Goal: Task Accomplishment & Management: Complete application form

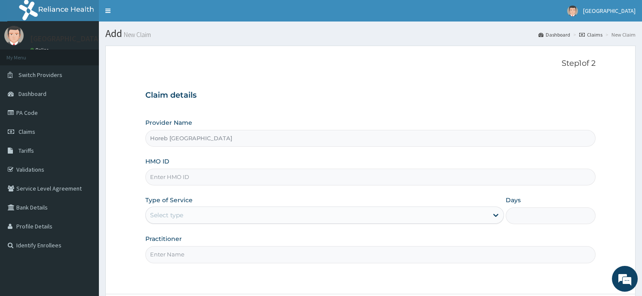
click at [174, 181] on input "HMO ID" at bounding box center [370, 177] width 450 height 17
type input "DEN/10010/A"
click at [209, 213] on div "Select type" at bounding box center [317, 215] width 342 height 14
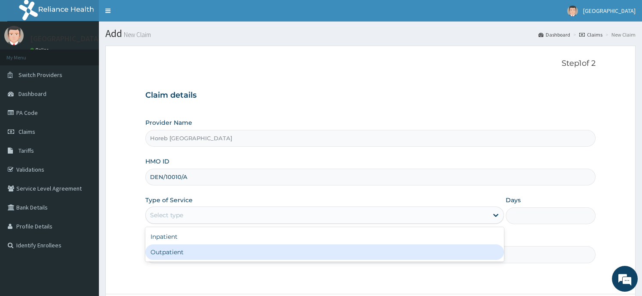
click at [199, 249] on div "Outpatient" at bounding box center [324, 251] width 359 height 15
type input "1"
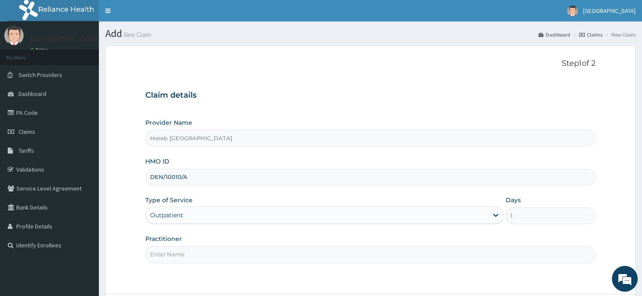
click at [211, 255] on input "Practitioner" at bounding box center [370, 254] width 450 height 17
type input "GENERAL"
click at [505, 276] on div "Step 1 of 2 Claim details Provider Name Horeb Consult Hospital HMO ID DEN/10010…" at bounding box center [370, 170] width 450 height 222
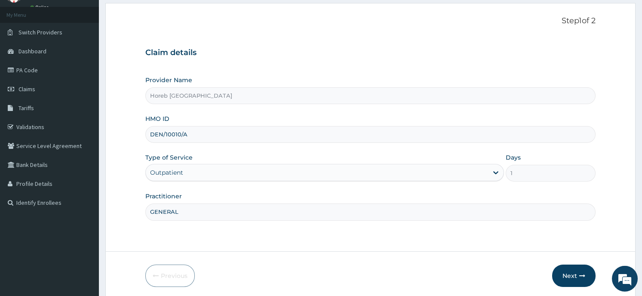
scroll to position [69, 0]
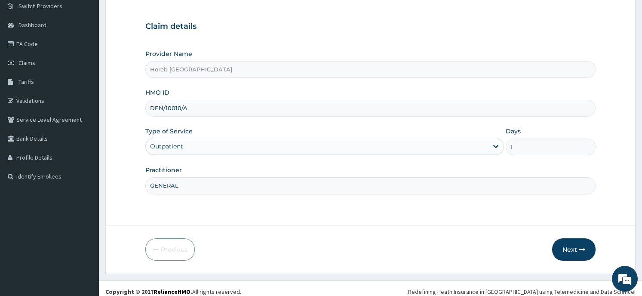
click at [571, 248] on button "Next" at bounding box center [573, 249] width 43 height 22
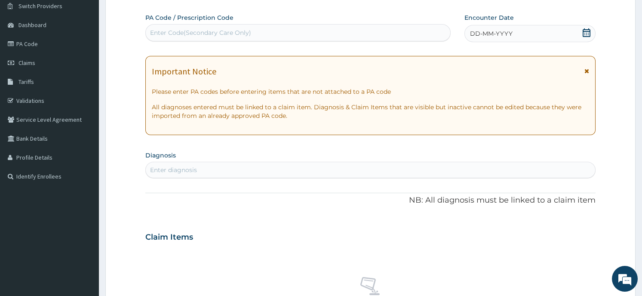
click at [589, 34] on icon at bounding box center [586, 32] width 9 height 9
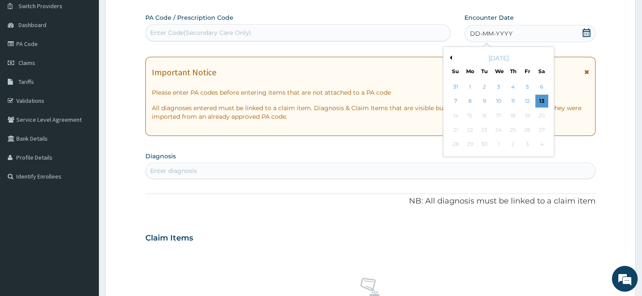
click at [447, 57] on div "Previous Month September 2025 Su Mo Tu We Th Fr Sa 31 1 2 3 4 5 6 7 8 9 10 11 1…" at bounding box center [498, 101] width 111 height 111
click at [450, 58] on button "Previous Month" at bounding box center [450, 57] width 4 height 4
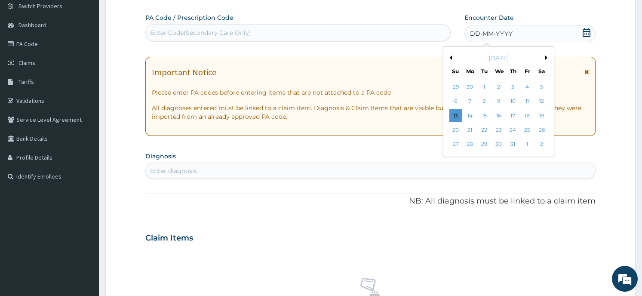
click at [468, 112] on div "14" at bounding box center [470, 115] width 13 height 13
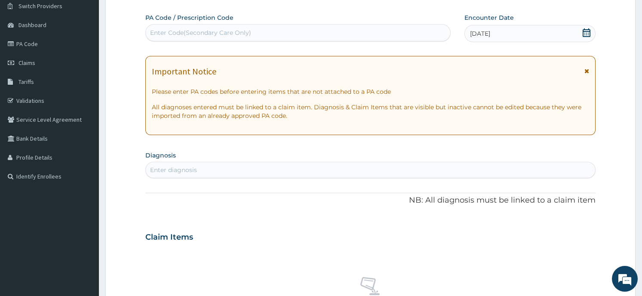
click at [200, 170] on div "Enter diagnosis" at bounding box center [370, 170] width 449 height 14
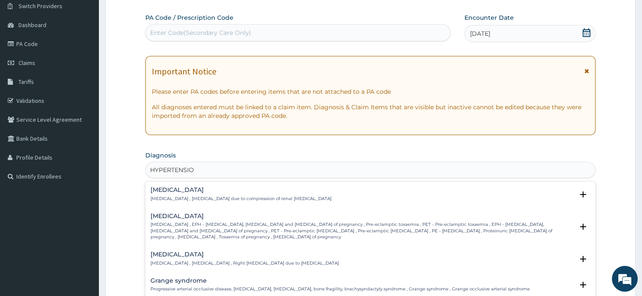
type input "HYPERTENSION"
click at [149, 170] on div "HYPERTENSION" at bounding box center [370, 170] width 449 height 14
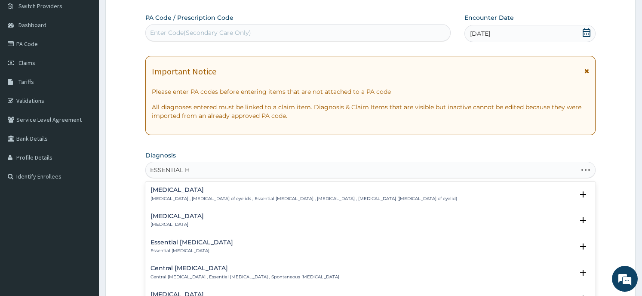
type input "ESSENTIAL HY"
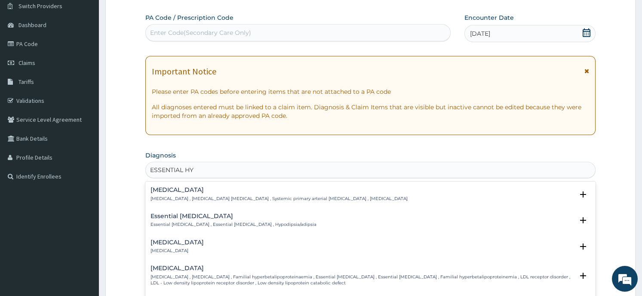
click at [185, 193] on div "Essential hypertension Essential hypertension , Idiopathic hypertension , Syste…" at bounding box center [278, 194] width 257 height 15
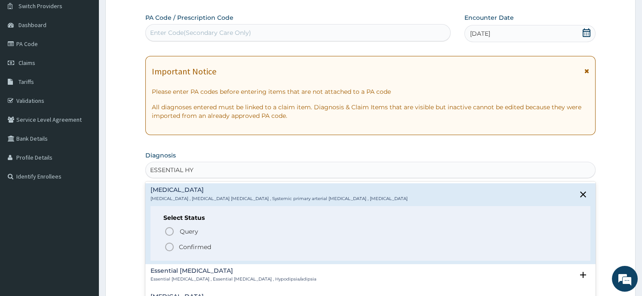
click at [202, 246] on p "Confirmed" at bounding box center [195, 247] width 32 height 9
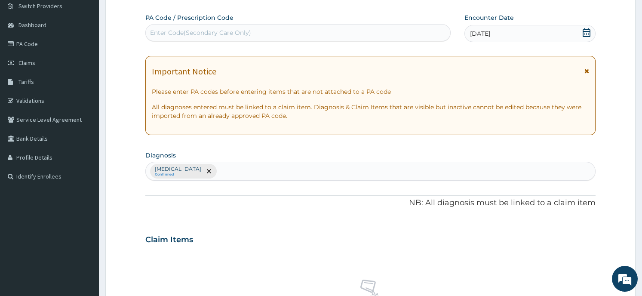
click at [257, 169] on div "Essential hypertension Confirmed" at bounding box center [370, 171] width 449 height 18
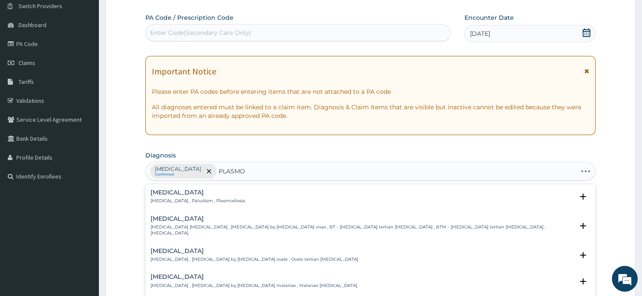
type input "PLASMOD"
click at [192, 200] on p "Malaria , Paludism , Plasmodiosis" at bounding box center [197, 201] width 95 height 6
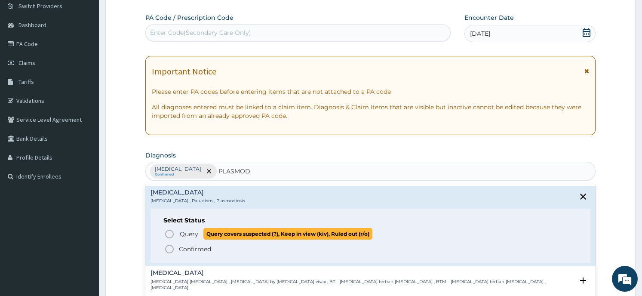
click at [205, 230] on span "Query covers suspected (?), Keep in view (kiv), Ruled out (r/o)" at bounding box center [287, 234] width 169 height 12
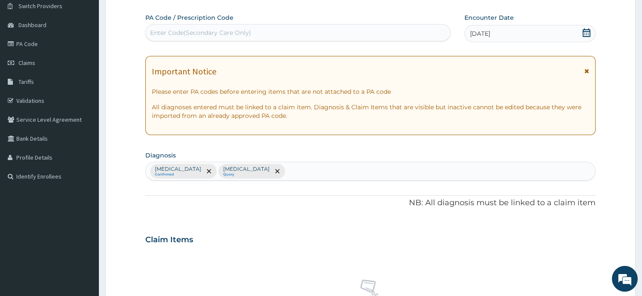
click at [280, 170] on div "Essential hypertension Confirmed Malaria Query" at bounding box center [370, 171] width 449 height 18
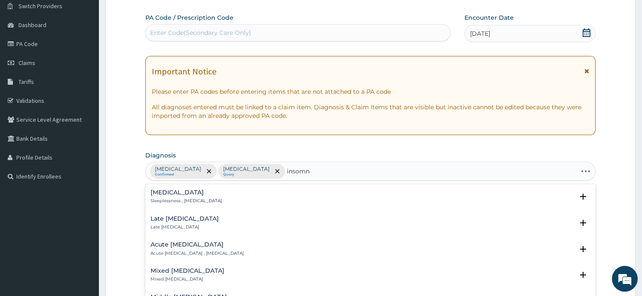
type input "insomni"
click at [244, 194] on div "Insomnia Sleeplessness , Insomnia" at bounding box center [369, 196] width 439 height 15
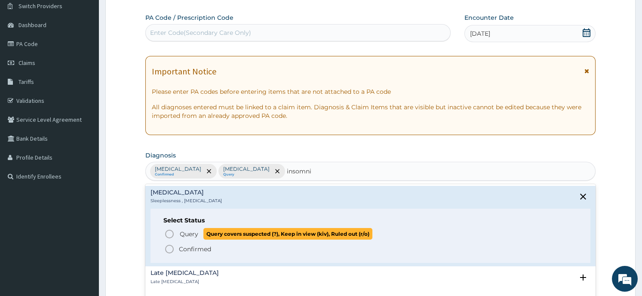
click at [213, 230] on span "Query covers suspected (?), Keep in view (kiv), Ruled out (r/o)" at bounding box center [287, 234] width 169 height 12
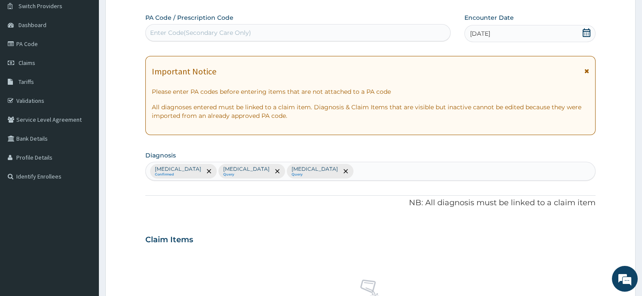
click at [252, 235] on div "Claim Items" at bounding box center [370, 238] width 450 height 22
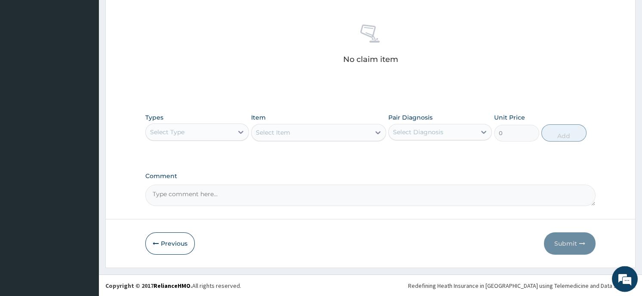
scroll to position [324, 0]
click at [193, 120] on div "Types Select Type" at bounding box center [197, 127] width 104 height 28
click at [202, 131] on div "Select Type" at bounding box center [189, 132] width 87 height 14
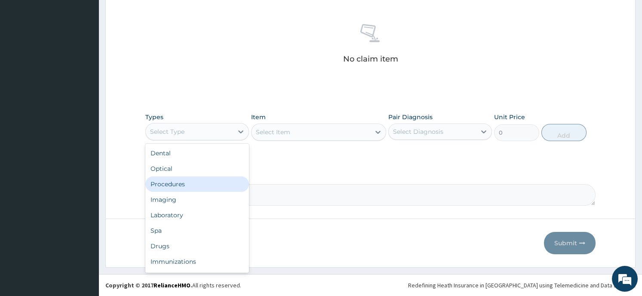
click at [191, 184] on div "Procedures" at bounding box center [197, 183] width 104 height 15
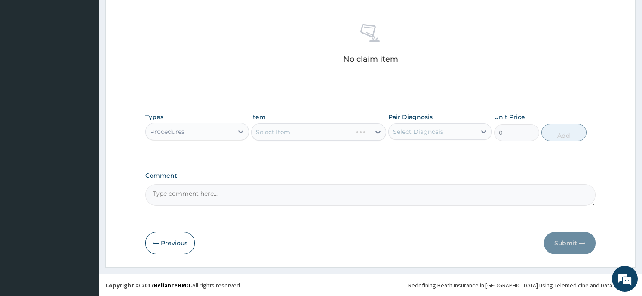
click at [325, 134] on div "Select Item" at bounding box center [318, 131] width 135 height 17
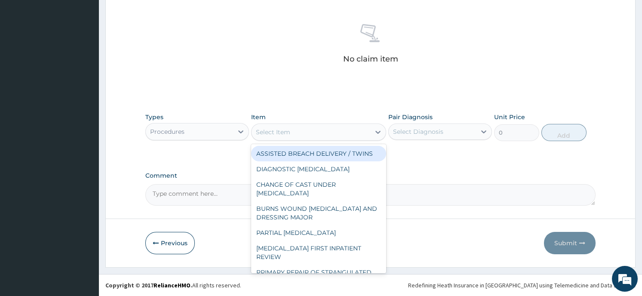
click at [368, 136] on div "Select Item" at bounding box center [311, 132] width 119 height 14
drag, startPoint x: 368, startPoint y: 136, endPoint x: 369, endPoint y: 129, distance: 7.8
click at [369, 129] on div "Select Item" at bounding box center [311, 132] width 119 height 14
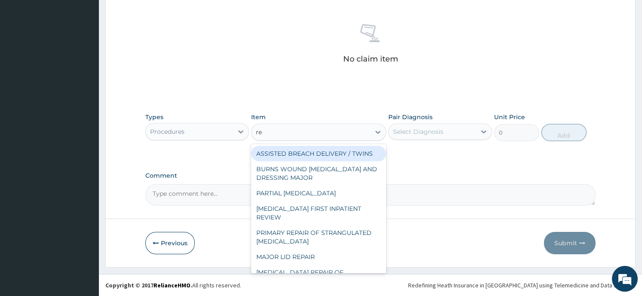
type input "reg"
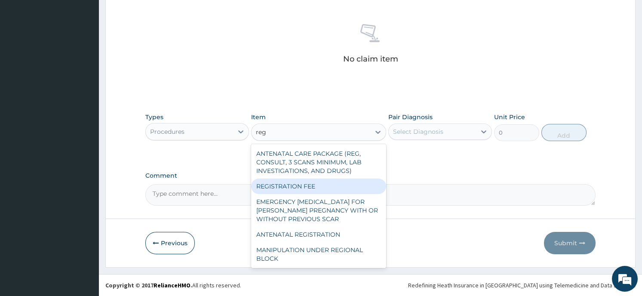
click at [326, 190] on div "REGISTRATION FEE" at bounding box center [318, 185] width 135 height 15
type input "2150"
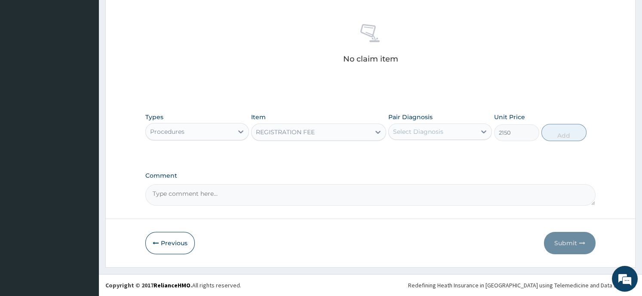
click at [462, 130] on div "Select Diagnosis" at bounding box center [432, 132] width 87 height 14
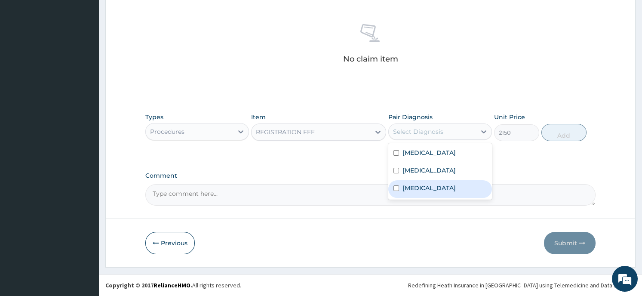
click at [443, 191] on div "Insomnia" at bounding box center [440, 189] width 104 height 18
checkbox input "true"
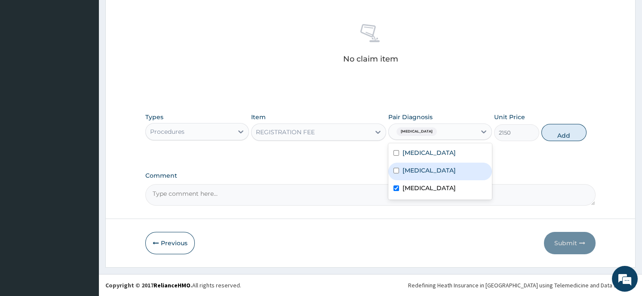
click at [557, 133] on button "Add" at bounding box center [563, 132] width 45 height 17
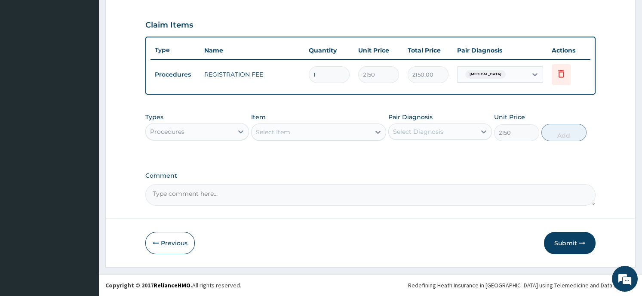
type input "0"
click at [304, 130] on div "Select Item" at bounding box center [311, 133] width 119 height 14
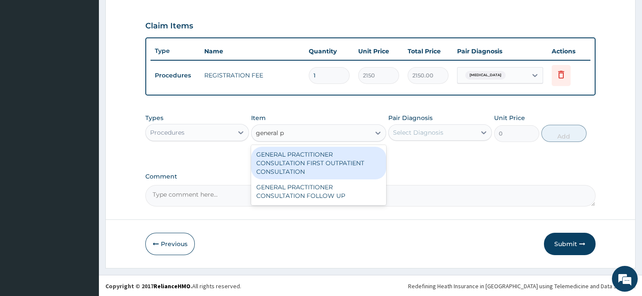
type input "general pr"
click at [301, 152] on div "GENERAL PRACTITIONER CONSULTATION FIRST OUTPATIENT CONSULTATION" at bounding box center [318, 163] width 135 height 33
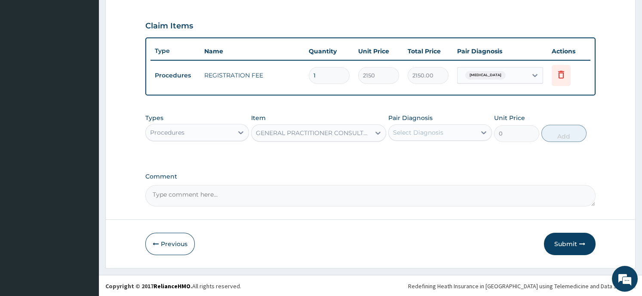
type input "3547.5"
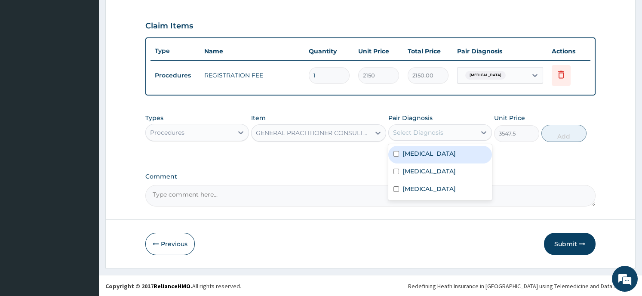
click at [476, 132] on div "Select Diagnosis" at bounding box center [432, 133] width 87 height 14
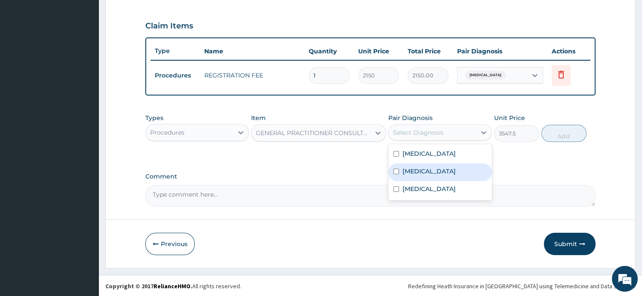
click at [444, 168] on div "Malaria" at bounding box center [440, 172] width 104 height 18
checkbox input "true"
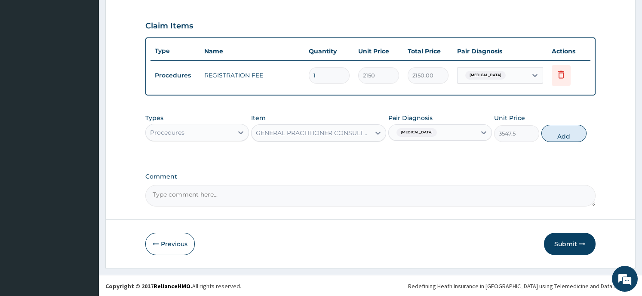
click at [557, 137] on button "Add" at bounding box center [563, 133] width 45 height 17
type input "0"
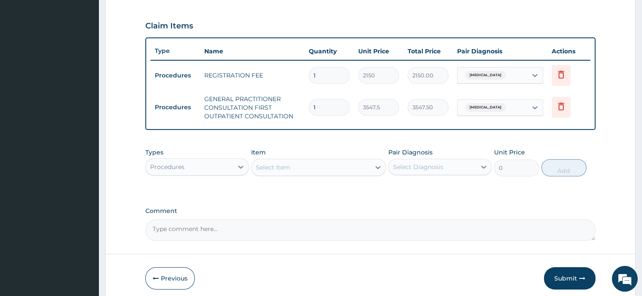
click at [178, 231] on textarea "Comment" at bounding box center [370, 229] width 450 height 21
click at [174, 163] on div "Procedures" at bounding box center [167, 167] width 34 height 9
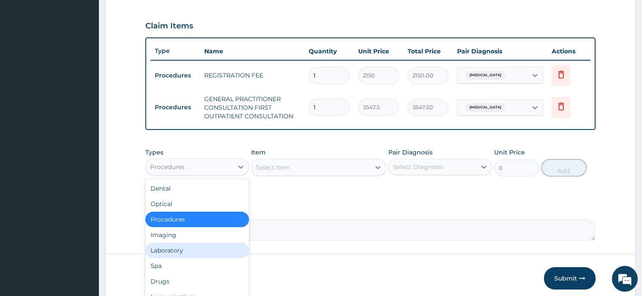
click at [180, 247] on div "Laboratory" at bounding box center [197, 250] width 104 height 15
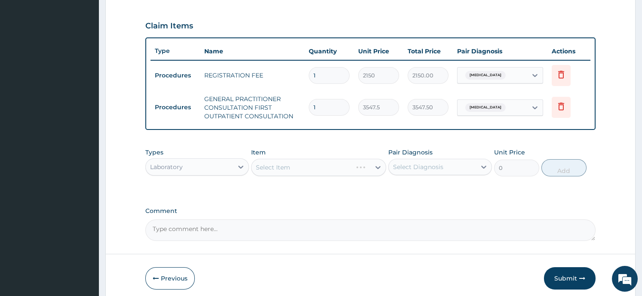
click at [291, 169] on div "Select Item" at bounding box center [318, 167] width 135 height 17
click at [367, 164] on div "Select Item" at bounding box center [318, 167] width 135 height 17
click at [363, 166] on div "Select Item" at bounding box center [311, 167] width 119 height 14
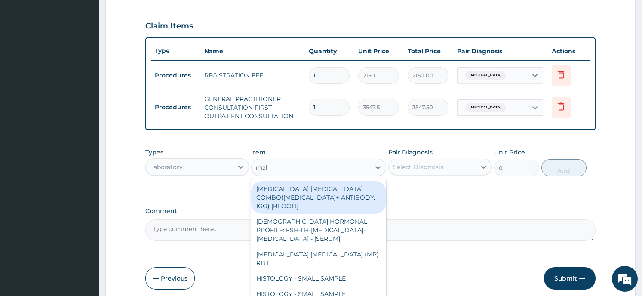
type input "mala"
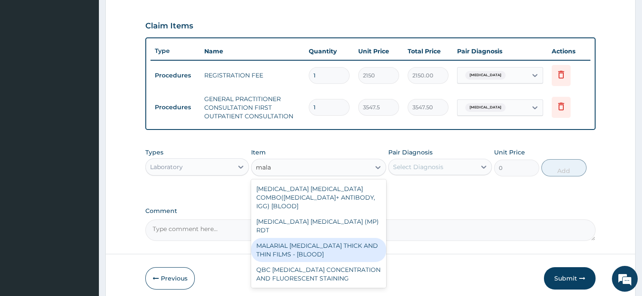
click at [331, 239] on div "MALARIAL PARASITE THICK AND THIN FILMS - [BLOOD]" at bounding box center [318, 250] width 135 height 24
type input "1612.5"
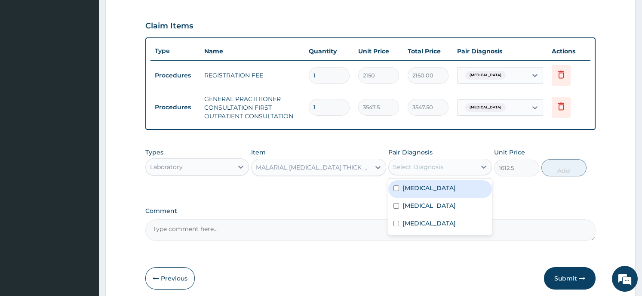
click at [474, 169] on div "Select Diagnosis" at bounding box center [432, 167] width 87 height 14
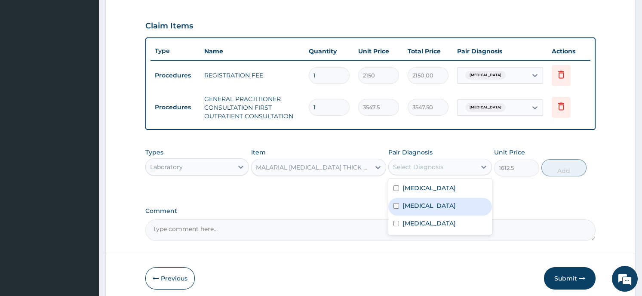
click at [454, 206] on div "Malaria" at bounding box center [440, 207] width 104 height 18
checkbox input "true"
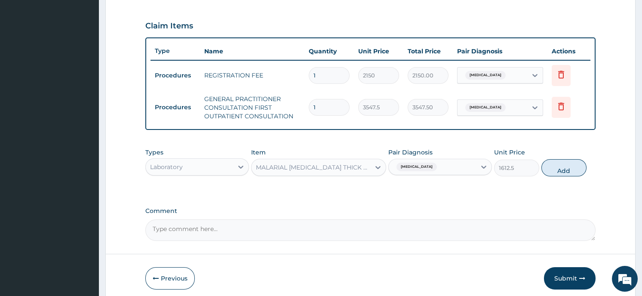
click at [571, 162] on button "Add" at bounding box center [563, 167] width 45 height 17
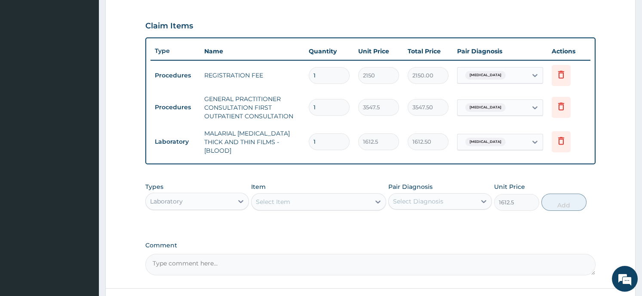
type input "0"
click at [202, 198] on div "Laboratory" at bounding box center [189, 201] width 87 height 14
click at [139, 228] on form "Step 2 of 2 PA Code / Prescription Code Enter Code(Secondary Care Only) Encount…" at bounding box center [370, 50] width 530 height 574
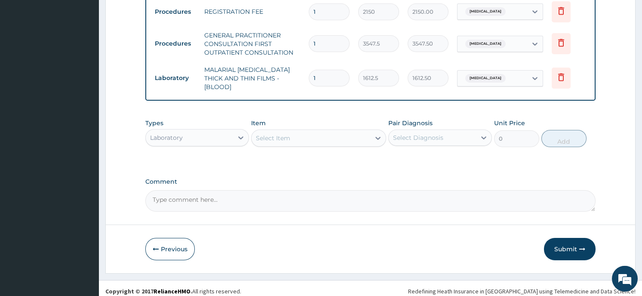
scroll to position [347, 0]
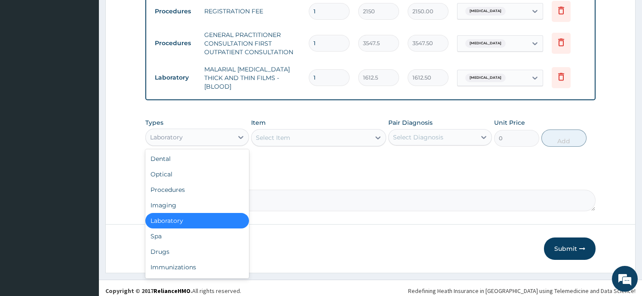
click at [198, 132] on div "Laboratory" at bounding box center [189, 137] width 87 height 14
click at [193, 244] on div "Drugs" at bounding box center [197, 251] width 104 height 15
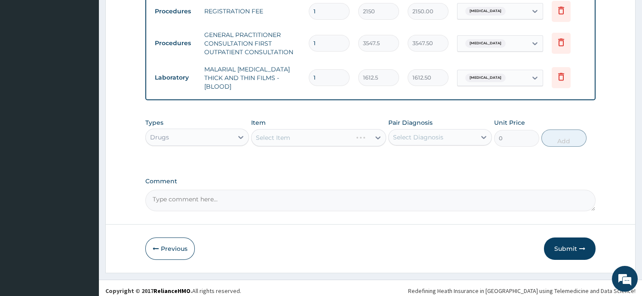
click at [317, 130] on div "Select Item" at bounding box center [318, 137] width 135 height 17
drag, startPoint x: 317, startPoint y: 130, endPoint x: 353, endPoint y: 132, distance: 36.2
click at [353, 132] on div "Select Item" at bounding box center [318, 137] width 135 height 17
click at [370, 132] on div "Select Item" at bounding box center [318, 137] width 135 height 17
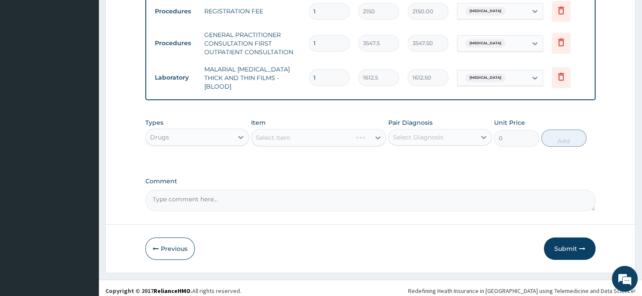
click at [370, 132] on div "Select Item" at bounding box center [318, 137] width 135 height 17
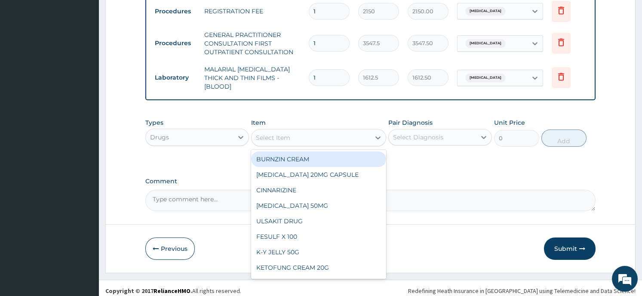
click at [368, 131] on div "Select Item" at bounding box center [311, 138] width 119 height 14
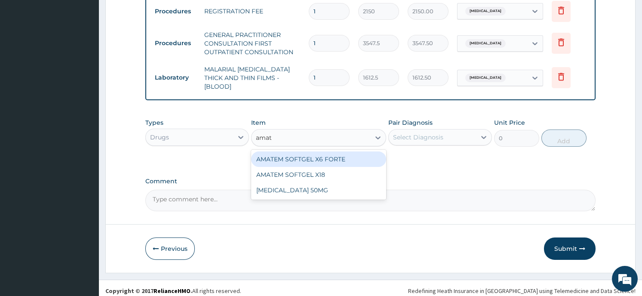
type input "amate"
click at [372, 151] on div "AMATEM SOFTGEL X6 FORTE" at bounding box center [318, 158] width 135 height 15
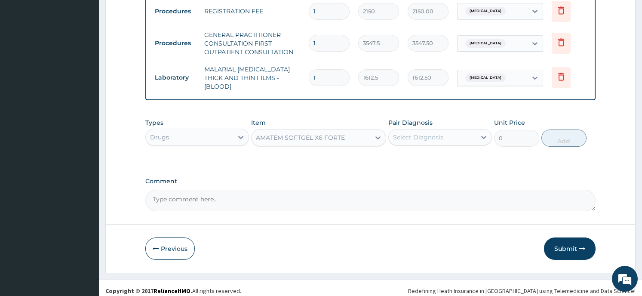
type input "430"
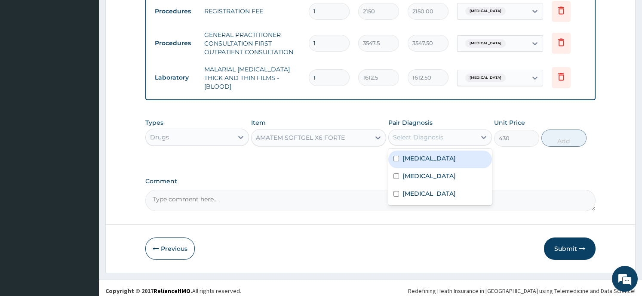
click at [472, 132] on div "Select Diagnosis" at bounding box center [432, 137] width 87 height 14
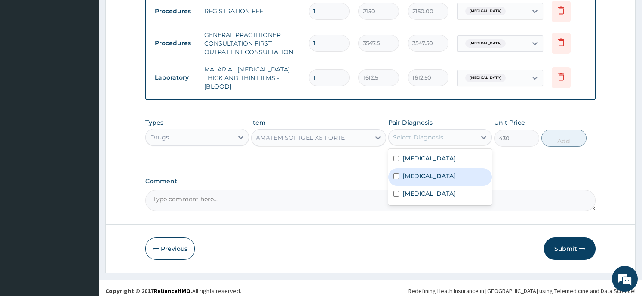
click at [460, 173] on div "Malaria" at bounding box center [440, 177] width 104 height 18
checkbox input "true"
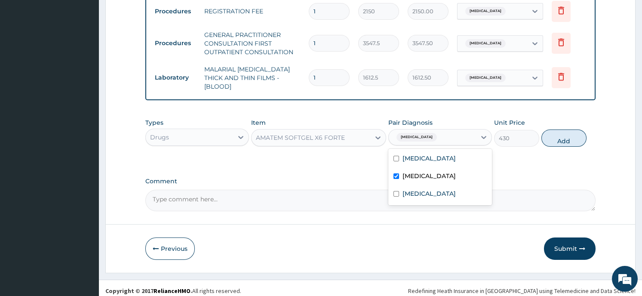
click at [554, 135] on button "Add" at bounding box center [563, 137] width 45 height 17
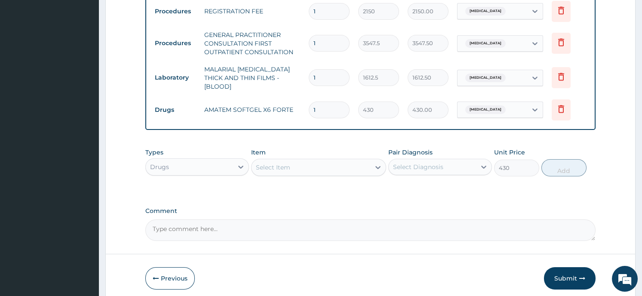
type input "0"
type input "0.00"
type input "6"
type input "2580.00"
type input "6"
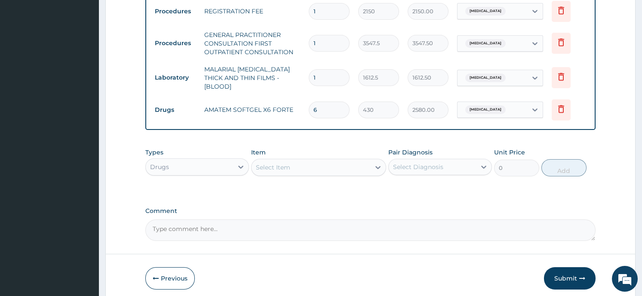
click at [303, 160] on div "Select Item" at bounding box center [311, 167] width 119 height 14
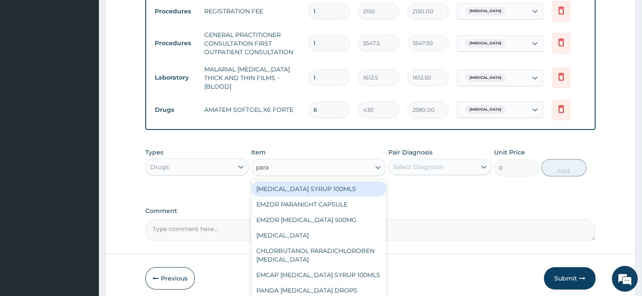
type input "parac"
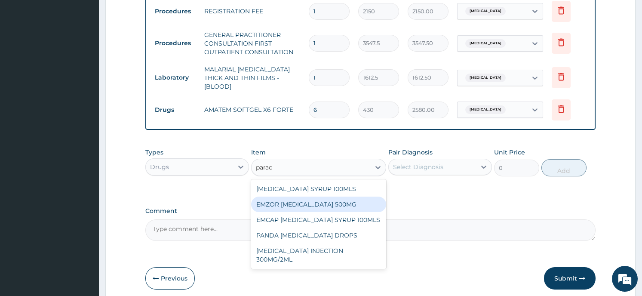
click at [306, 197] on div "EMZOR PARACETAMOL 500MG" at bounding box center [318, 204] width 135 height 15
type input "21.5"
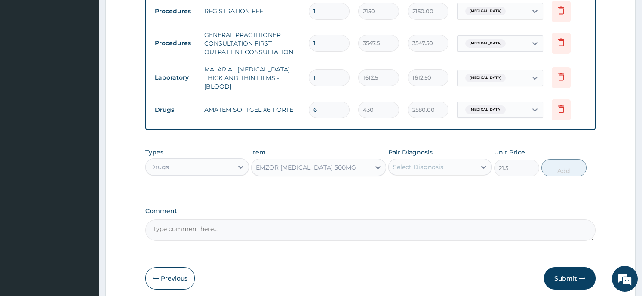
click at [443, 162] on div "Select Diagnosis" at bounding box center [432, 167] width 87 height 14
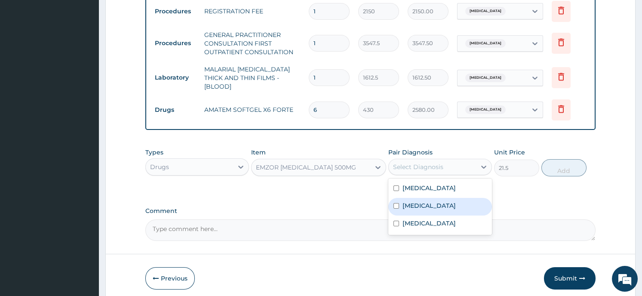
click at [430, 202] on div "Malaria" at bounding box center [440, 207] width 104 height 18
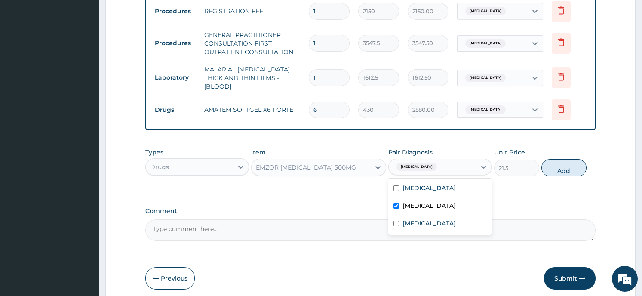
checkbox input "true"
click at [579, 160] on button "Add" at bounding box center [563, 167] width 45 height 17
type input "0"
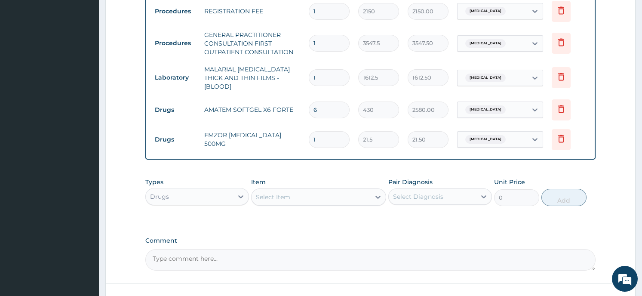
type input "18"
type input "387.00"
type input "18"
click at [315, 192] on div "Select Item" at bounding box center [311, 197] width 119 height 14
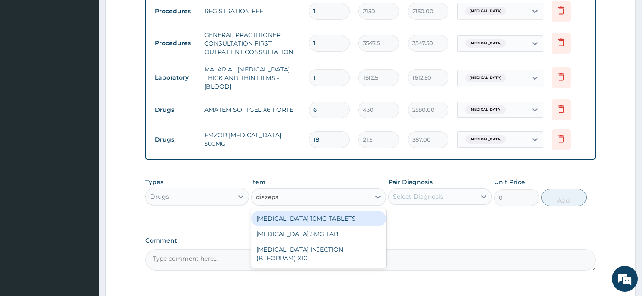
type input "diazepam"
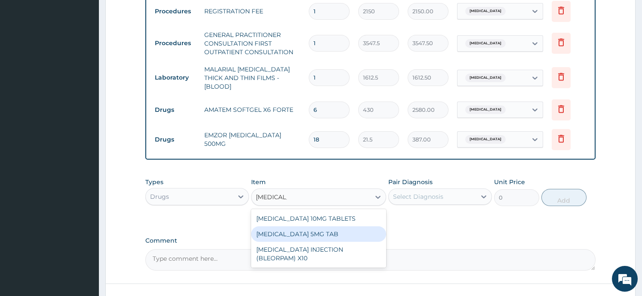
click at [279, 231] on div "DIAZEPAM 5MG TAB" at bounding box center [318, 233] width 135 height 15
type input "21.5"
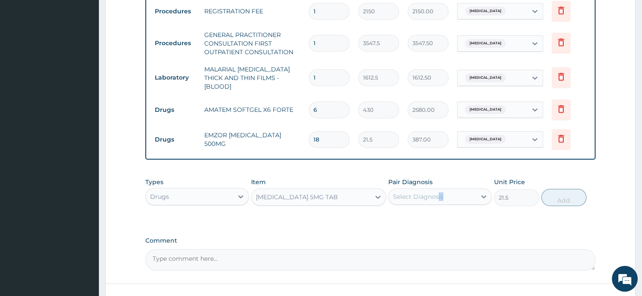
drag, startPoint x: 437, startPoint y: 200, endPoint x: 437, endPoint y: 192, distance: 8.2
click at [437, 192] on div "Pair Diagnosis Select Diagnosis" at bounding box center [440, 192] width 104 height 28
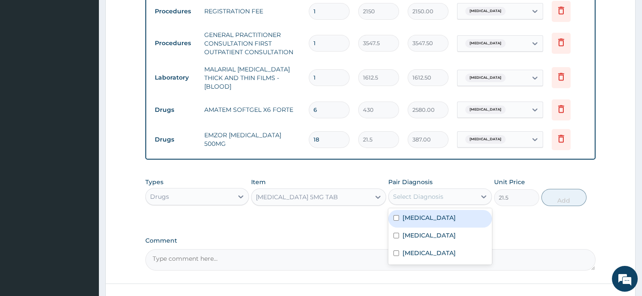
click at [437, 192] on div "Select Diagnosis" at bounding box center [418, 196] width 50 height 9
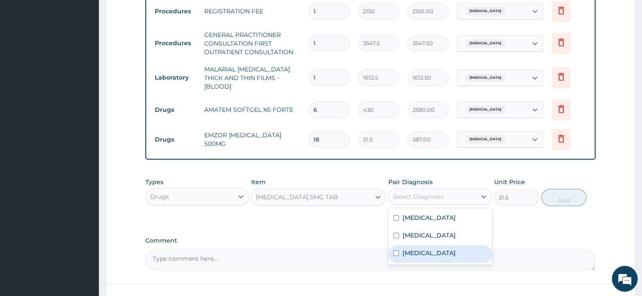
click at [421, 249] on label "Insomnia" at bounding box center [428, 253] width 53 height 9
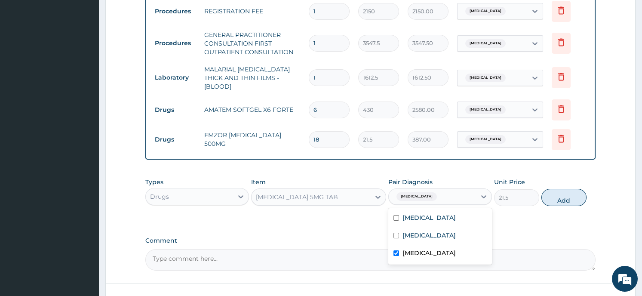
checkbox input "true"
click at [559, 191] on button "Add" at bounding box center [563, 197] width 45 height 17
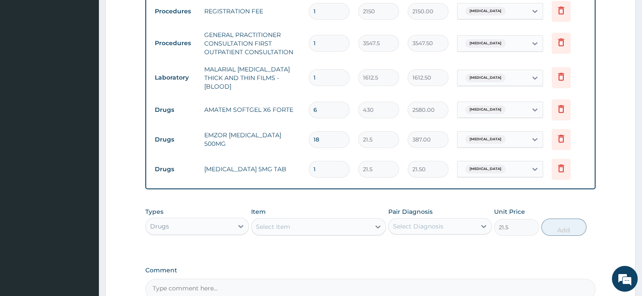
type input "0"
type input "0.00"
type input "7"
type input "150.50"
type input "7"
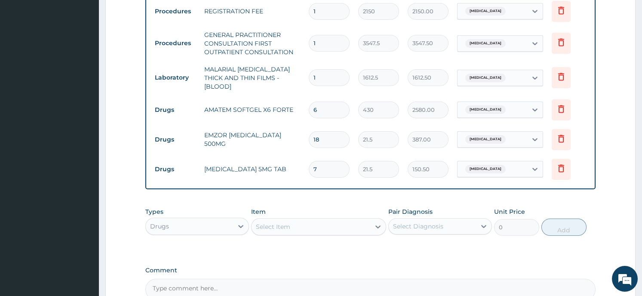
click at [308, 229] on div "Select Item" at bounding box center [318, 226] width 135 height 17
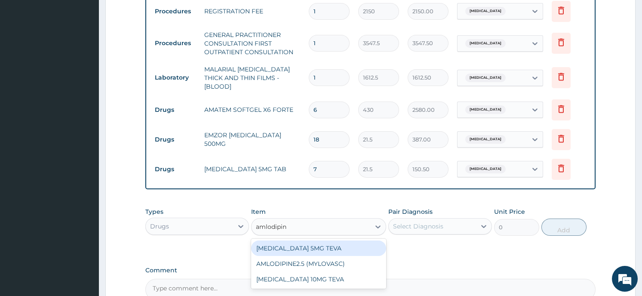
type input "amlodipine"
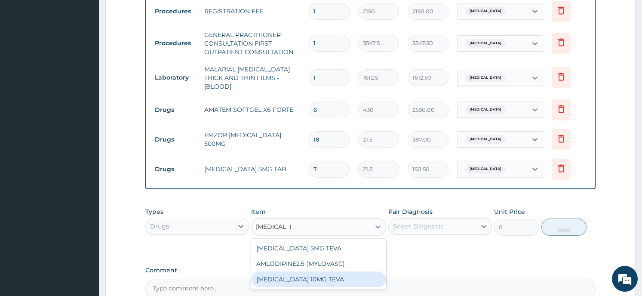
click at [298, 273] on div "AMLODIPINE 10MG TEVA" at bounding box center [318, 278] width 135 height 15
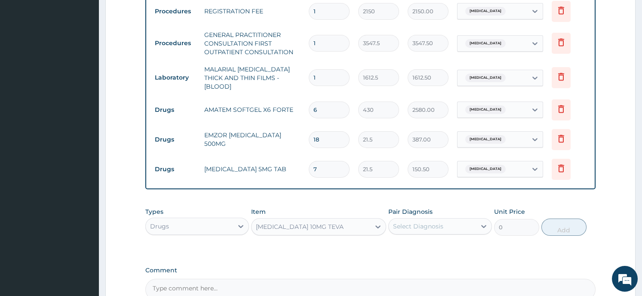
type input "91.375"
click at [433, 222] on div "Select Diagnosis" at bounding box center [418, 226] width 50 height 9
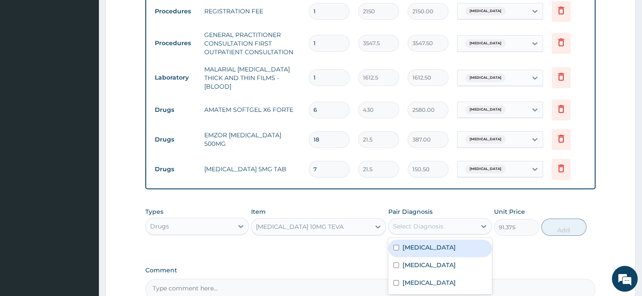
click at [424, 249] on div "Essential hypertension" at bounding box center [440, 248] width 104 height 18
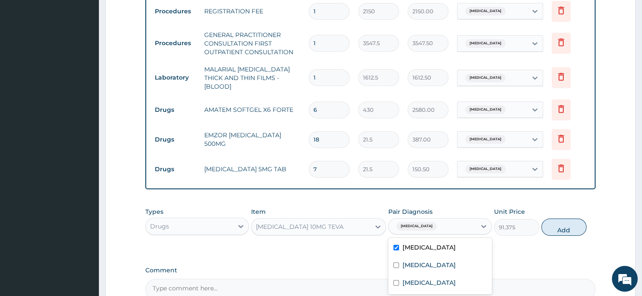
checkbox input "true"
click at [558, 222] on button "Add" at bounding box center [563, 226] width 45 height 17
type input "0"
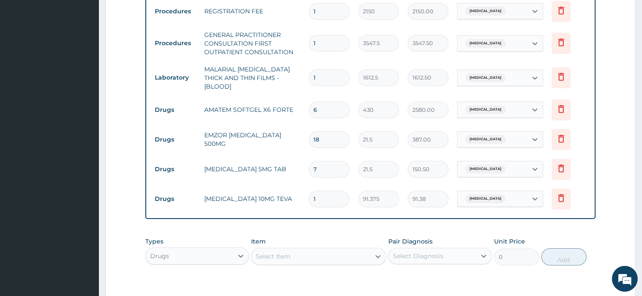
type input "10"
type input "913.75"
type input "1"
type input "91.38"
type input "14"
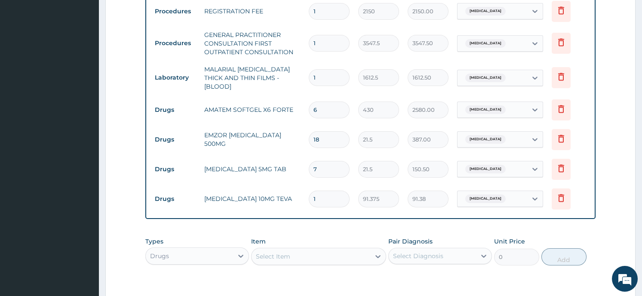
type input "1279.25"
type input "14"
click at [288, 252] on div "Select Item" at bounding box center [273, 256] width 34 height 9
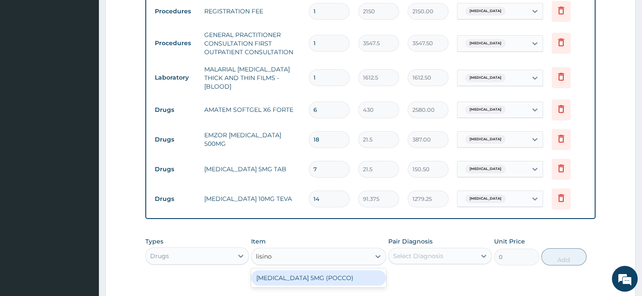
type input "lisinop"
click at [279, 275] on div "LISINOPRIL 5MG (POCCO)" at bounding box center [318, 277] width 135 height 15
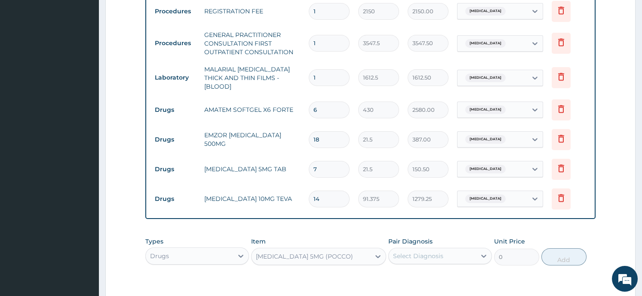
type input "48.375"
click at [442, 257] on div "Select Diagnosis" at bounding box center [432, 256] width 87 height 14
click at [476, 275] on div "Essential hypertension" at bounding box center [440, 278] width 104 height 18
checkbox input "true"
click at [567, 250] on button "Add" at bounding box center [563, 256] width 45 height 17
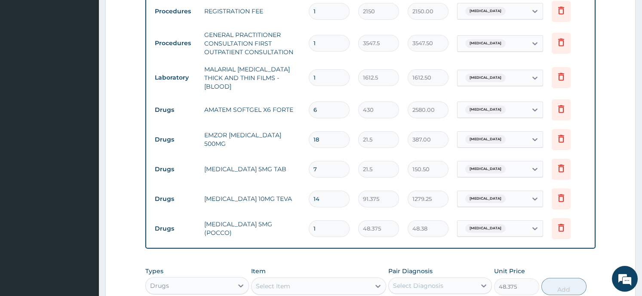
type input "0"
type input "0.00"
type input "2"
type input "96.75"
type input "28"
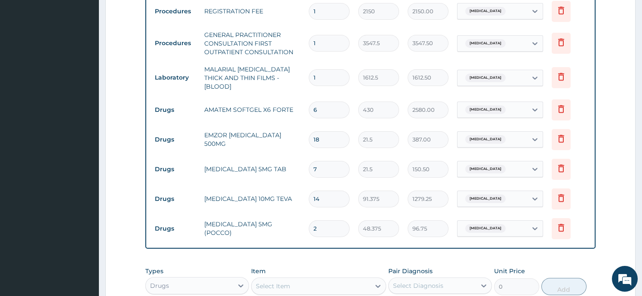
type input "1354.50"
type input "28"
click at [344, 252] on div "PA Code / Prescription Code Enter Code(Secondary Care Only) Encounter Date 14-0…" at bounding box center [370, 48] width 450 height 624
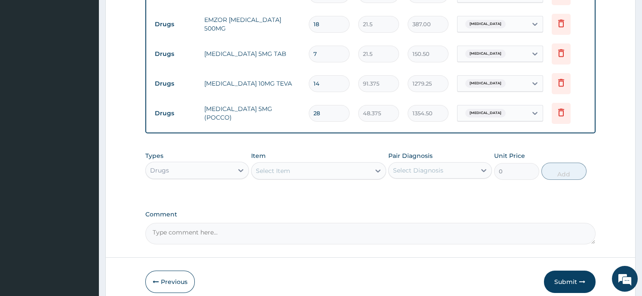
scroll to position [495, 0]
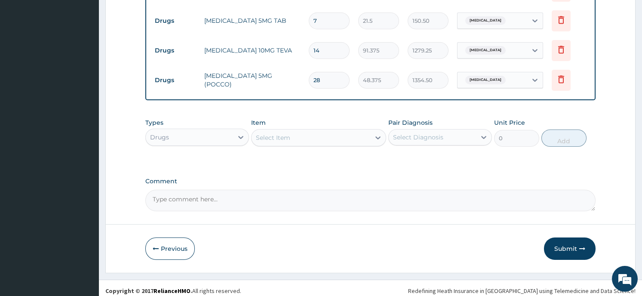
click at [568, 244] on button "Submit" at bounding box center [570, 248] width 52 height 22
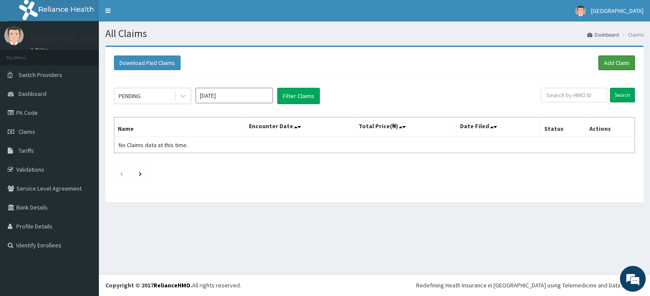
click at [626, 62] on link "Add Claim" at bounding box center [617, 62] width 37 height 15
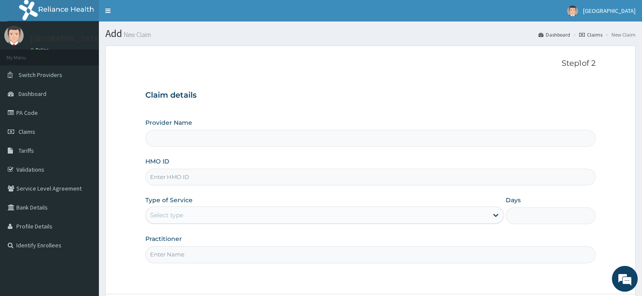
type input "Horeb [GEOGRAPHIC_DATA]"
click at [259, 182] on input "HMO ID" at bounding box center [370, 177] width 450 height 17
drag, startPoint x: 259, startPoint y: 182, endPoint x: 284, endPoint y: 181, distance: 25.0
click at [284, 181] on input "HMO ID" at bounding box center [370, 177] width 450 height 17
click at [267, 179] on input "HMO ID" at bounding box center [370, 177] width 450 height 17
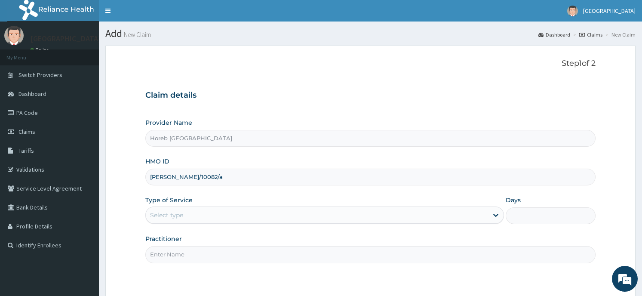
type input "loe/10082/a"
click at [192, 213] on div "Select type" at bounding box center [317, 215] width 342 height 14
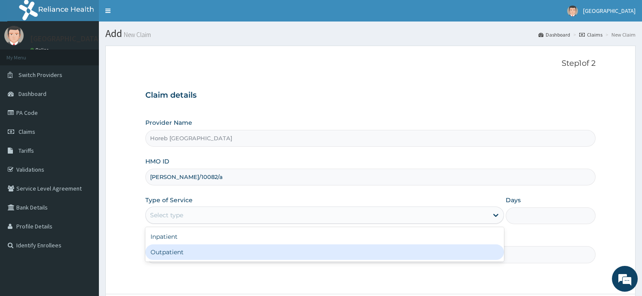
click at [191, 254] on div "Outpatient" at bounding box center [324, 251] width 359 height 15
type input "1"
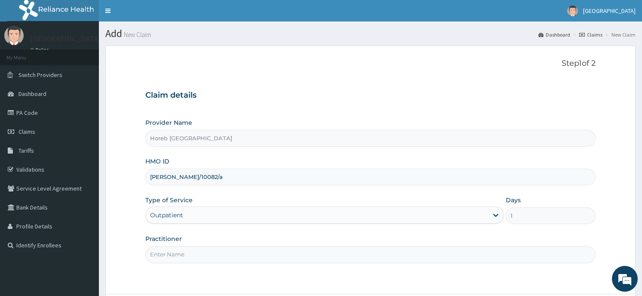
click at [236, 254] on input "Practitioner" at bounding box center [370, 254] width 450 height 17
type input "general"
click at [520, 268] on div "Step 1 of 2 Claim details Provider Name Horeb Consult Hospital HMO ID loe/10082…" at bounding box center [370, 170] width 450 height 222
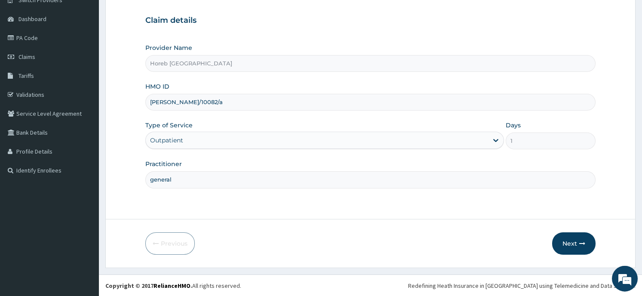
scroll to position [75, 0]
click at [579, 240] on icon "button" at bounding box center [582, 243] width 6 height 6
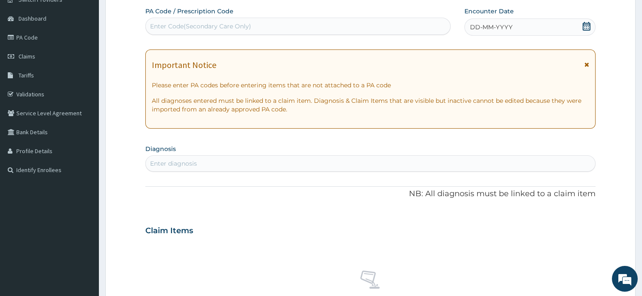
click at [482, 25] on span "DD-MM-YYYY" at bounding box center [491, 27] width 43 height 9
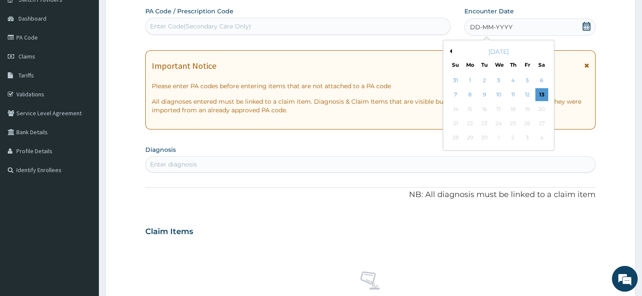
click at [446, 52] on div "Previous Month September 2025 Su Mo Tu We Th Fr Sa 31 1 2 3 4 5 6 7 8 9 10 11 1…" at bounding box center [498, 95] width 111 height 111
click at [448, 50] on button "Previous Month" at bounding box center [450, 51] width 4 height 4
click at [499, 109] on div "16" at bounding box center [498, 109] width 13 height 13
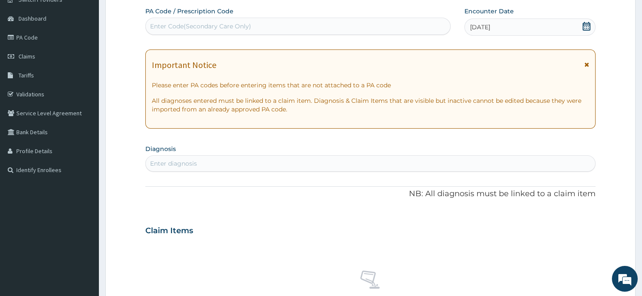
click at [174, 163] on div "Enter diagnosis" at bounding box center [173, 163] width 47 height 9
type input "plasmod"
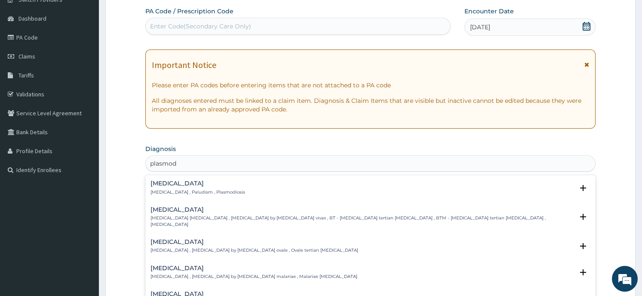
click at [164, 186] on h4 "Malaria" at bounding box center [197, 183] width 95 height 6
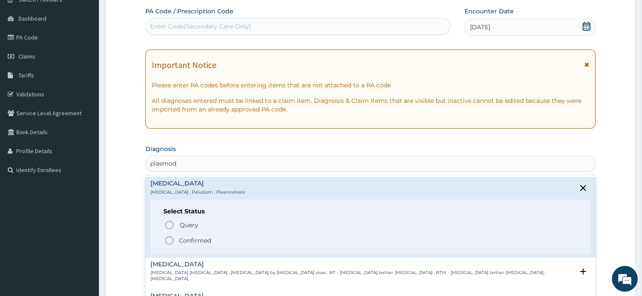
click at [200, 237] on p "Confirmed" at bounding box center [195, 240] width 32 height 9
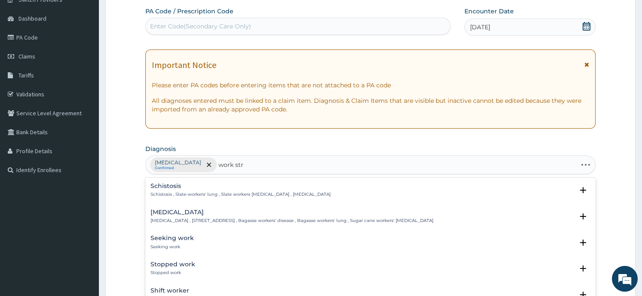
type input "work stre"
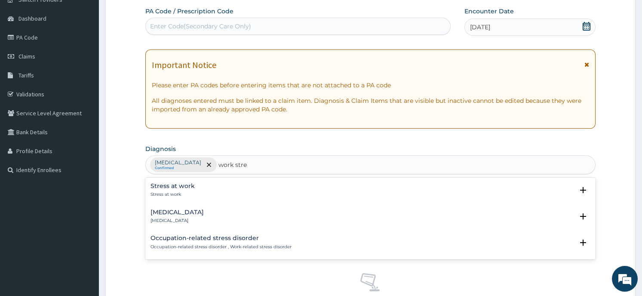
click at [177, 184] on h4 "Stress at work" at bounding box center [172, 186] width 44 height 6
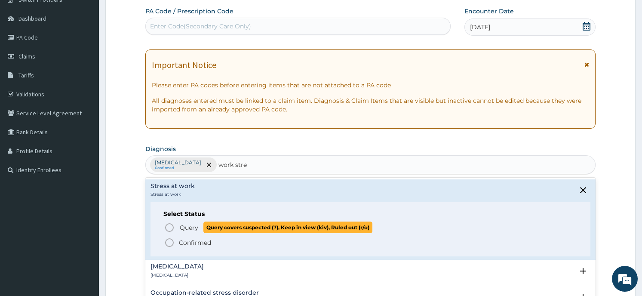
click at [205, 226] on span "Query covers suspected (?), Keep in view (kiv), Ruled out (r/o)" at bounding box center [287, 227] width 169 height 12
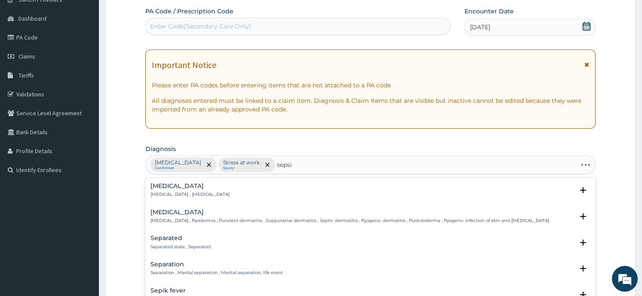
type input "sepsis"
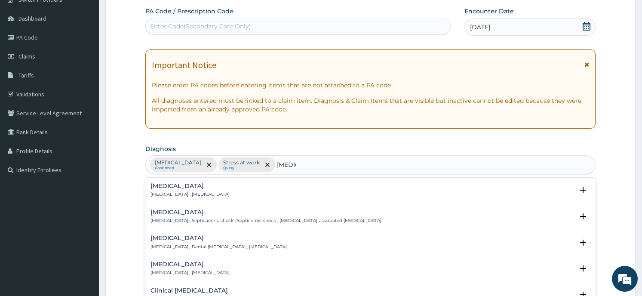
click at [198, 189] on h4 "Sepsis" at bounding box center [189, 186] width 79 height 6
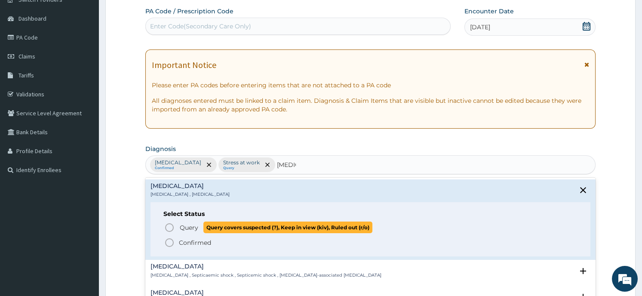
click at [209, 228] on span "Query covers suspected (?), Keep in view (kiv), Ruled out (r/o)" at bounding box center [287, 227] width 169 height 12
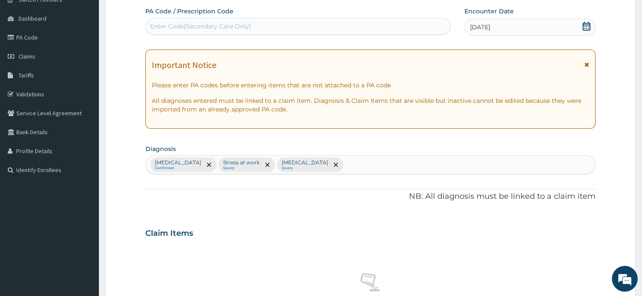
click at [249, 242] on div "Claim Items" at bounding box center [370, 231] width 450 height 22
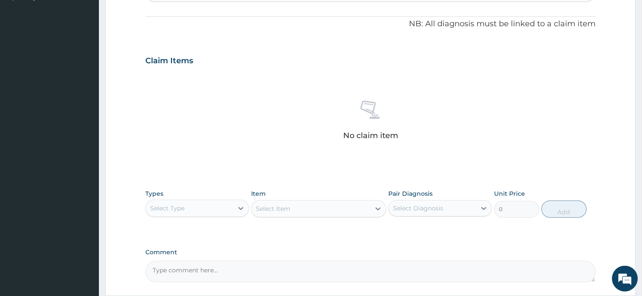
scroll to position [324, 0]
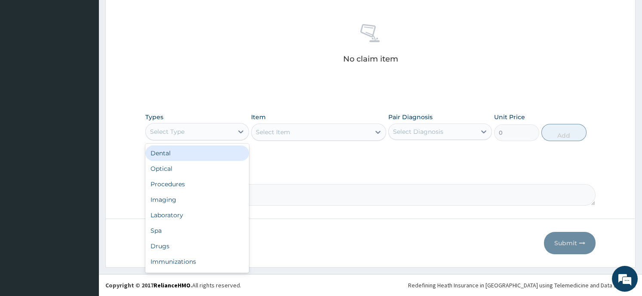
click at [187, 127] on div "Select Type" at bounding box center [189, 132] width 87 height 14
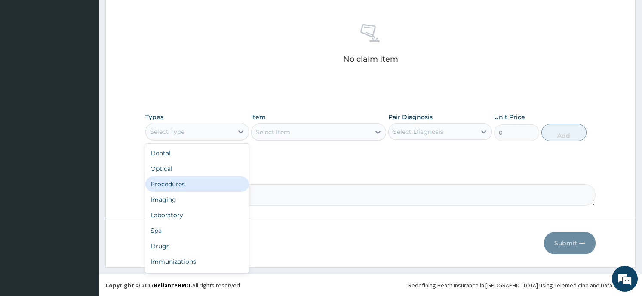
click at [198, 183] on div "Procedures" at bounding box center [197, 183] width 104 height 15
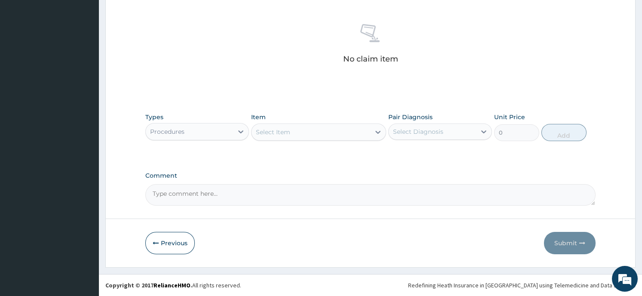
click at [296, 135] on div "Select Item" at bounding box center [311, 132] width 119 height 14
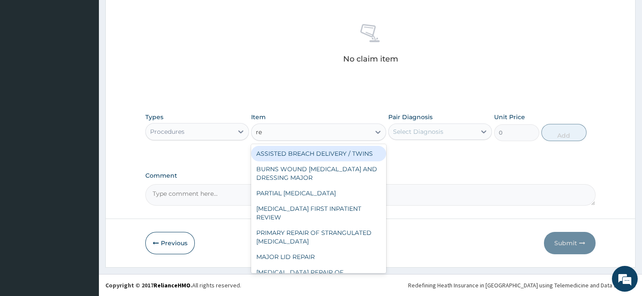
type input "reg"
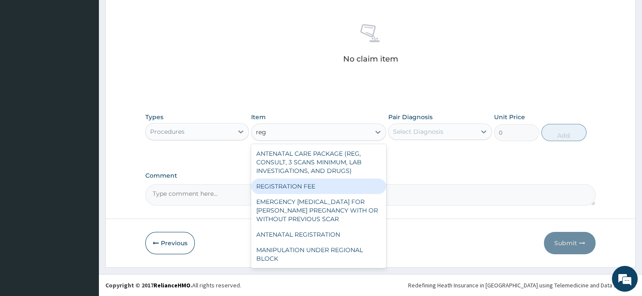
click at [273, 193] on div "REGISTRATION FEE" at bounding box center [318, 185] width 135 height 15
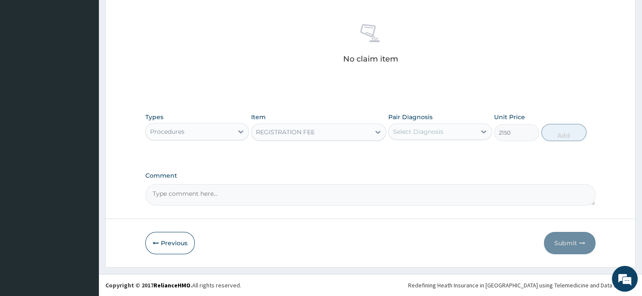
type input "2150"
click at [446, 135] on div "Select Diagnosis" at bounding box center [432, 132] width 87 height 14
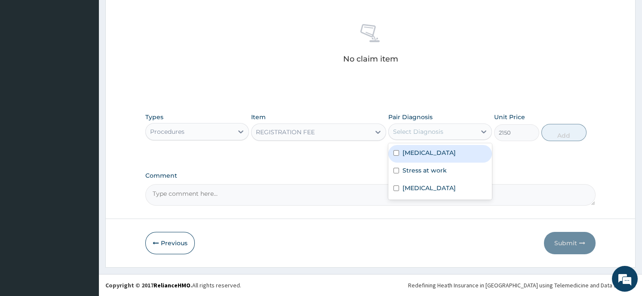
click at [449, 155] on div "Malaria" at bounding box center [440, 154] width 104 height 18
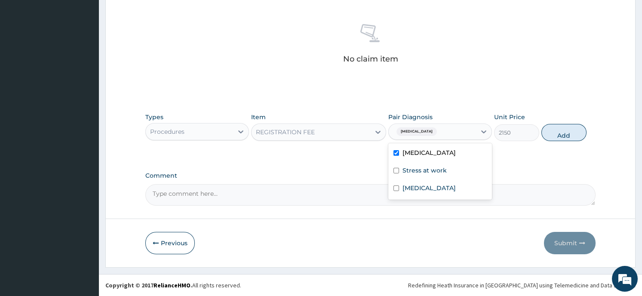
checkbox input "true"
click at [396, 170] on input "checkbox" at bounding box center [396, 171] width 6 height 6
checkbox input "true"
click at [551, 137] on button "Add" at bounding box center [563, 132] width 45 height 17
type input "0"
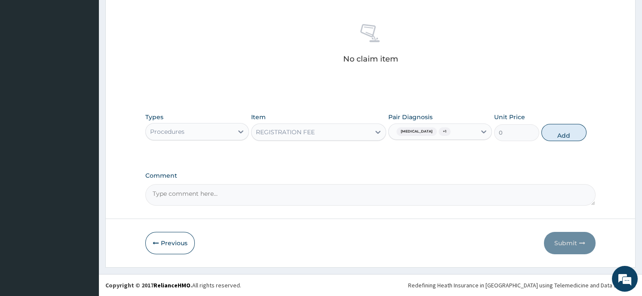
scroll to position [282, 0]
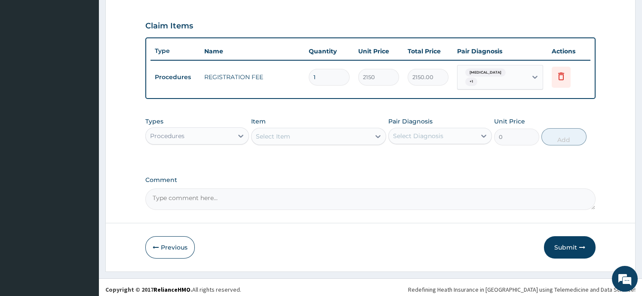
click at [289, 132] on div "Select Item" at bounding box center [273, 136] width 34 height 9
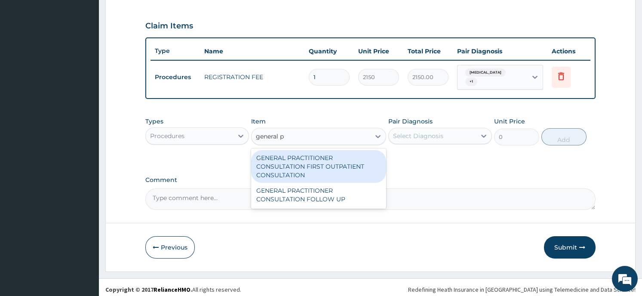
type input "general pr"
click at [275, 156] on div "GENERAL PRACTITIONER CONSULTATION FIRST OUTPATIENT CONSULTATION" at bounding box center [318, 166] width 135 height 33
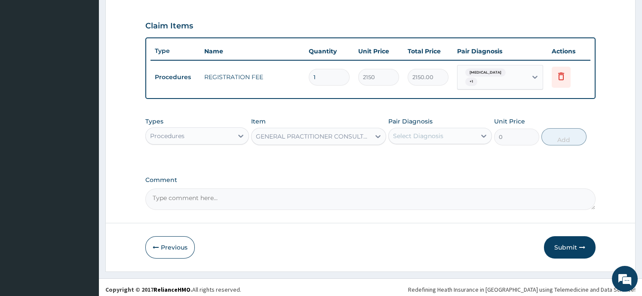
type input "3547.5"
click at [436, 133] on div "Select Diagnosis" at bounding box center [418, 136] width 50 height 9
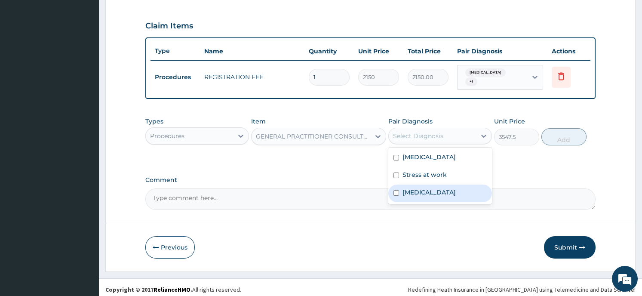
click at [428, 186] on div "Sepsis" at bounding box center [440, 193] width 104 height 18
checkbox input "true"
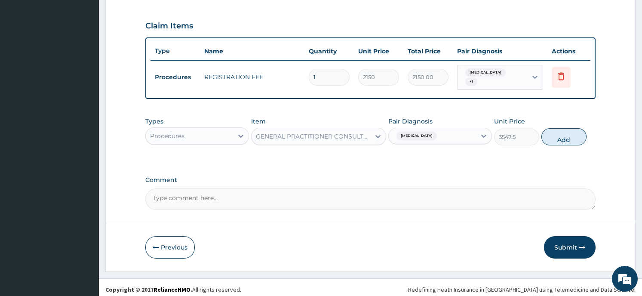
click at [563, 131] on button "Add" at bounding box center [563, 136] width 45 height 17
type input "0"
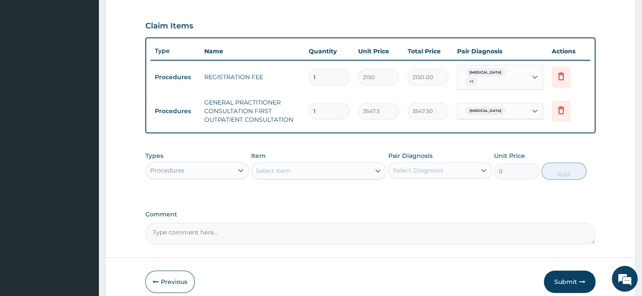
click at [212, 167] on div "Procedures" at bounding box center [189, 170] width 87 height 14
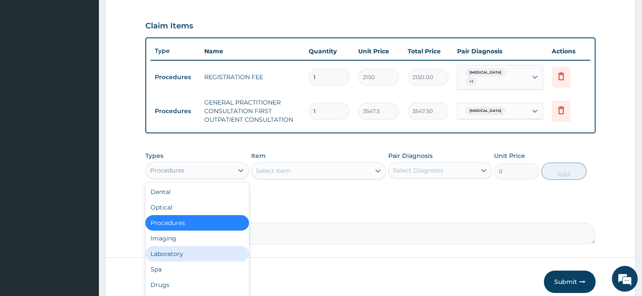
click at [197, 248] on div "Laboratory" at bounding box center [197, 253] width 104 height 15
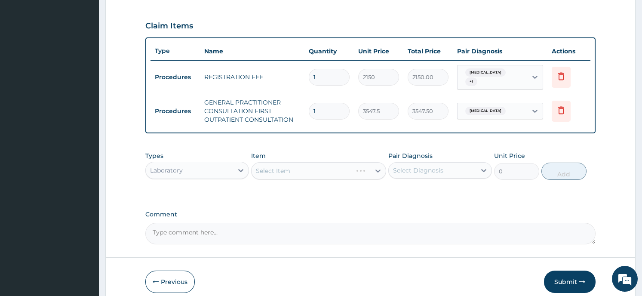
click at [317, 166] on div "Select Item" at bounding box center [318, 170] width 135 height 17
click at [316, 165] on div "Select Item" at bounding box center [311, 171] width 119 height 14
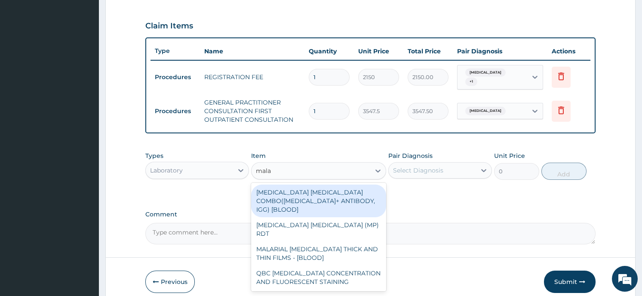
type input "malar"
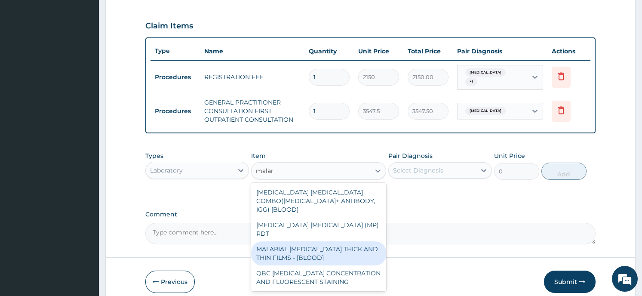
click at [307, 241] on div "MALARIAL PARASITE THICK AND THIN FILMS - [BLOOD]" at bounding box center [318, 253] width 135 height 24
type input "1612.5"
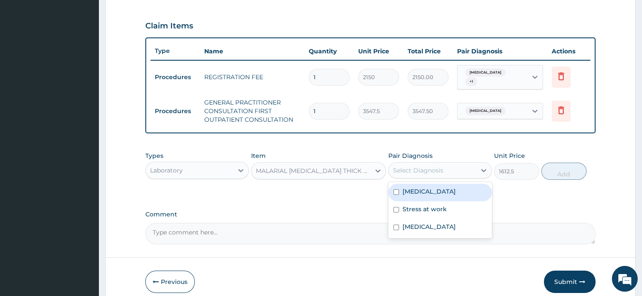
click at [455, 171] on div "Select Diagnosis" at bounding box center [432, 170] width 87 height 14
click at [447, 187] on div "Malaria" at bounding box center [440, 193] width 104 height 18
checkbox input "true"
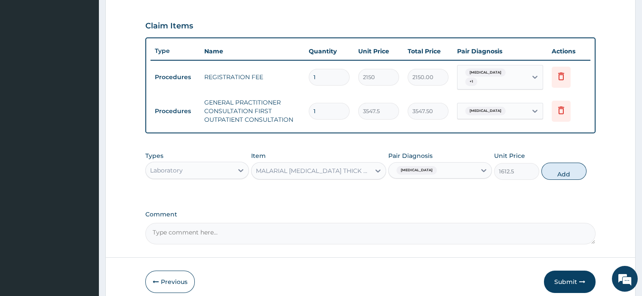
click at [567, 163] on button "Add" at bounding box center [563, 171] width 45 height 17
type input "0"
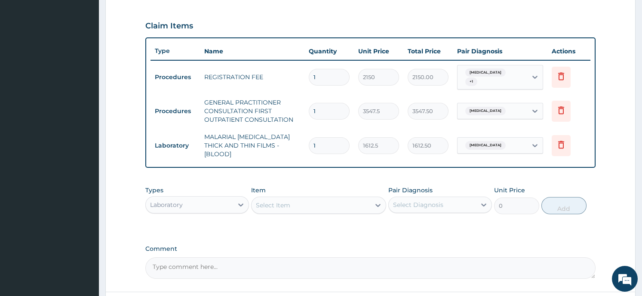
click at [281, 203] on div "Select Item" at bounding box center [318, 205] width 135 height 17
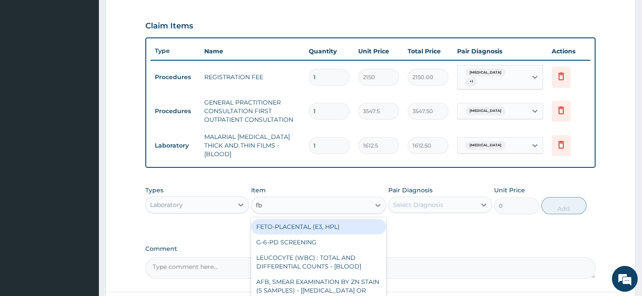
type input "fbc"
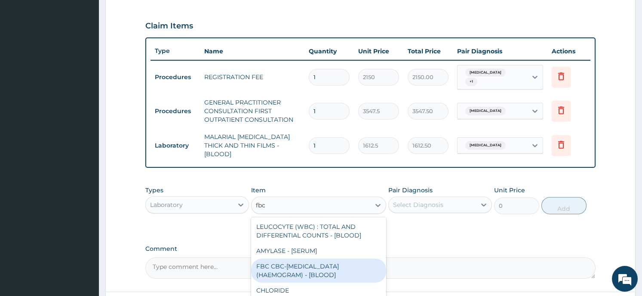
click at [285, 258] on div "FBC CBC-COMPLETE BLOOD COUNT (HAEMOGRAM) - [BLOOD]" at bounding box center [318, 270] width 135 height 24
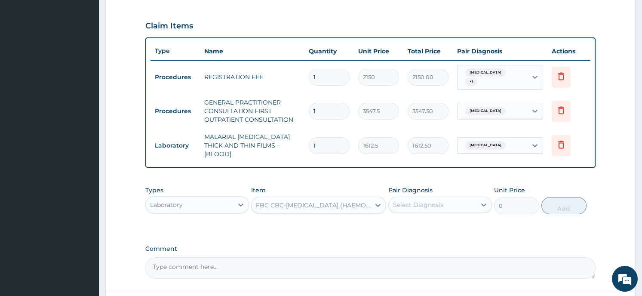
type input "4300"
click at [428, 201] on div "Select Diagnosis" at bounding box center [432, 205] width 87 height 14
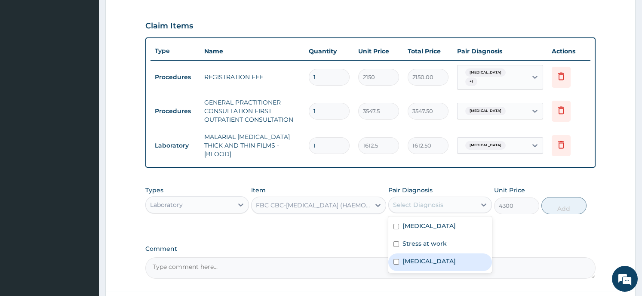
click at [424, 253] on div "Sepsis" at bounding box center [440, 262] width 104 height 18
checkbox input "true"
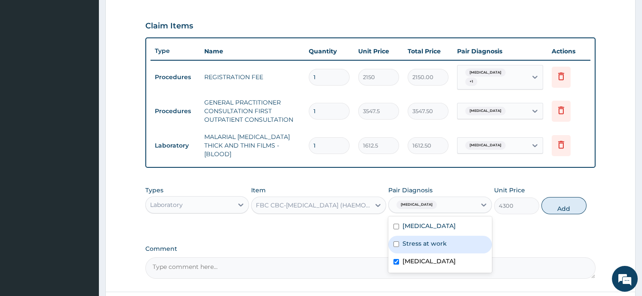
click at [547, 197] on button "Add" at bounding box center [563, 205] width 45 height 17
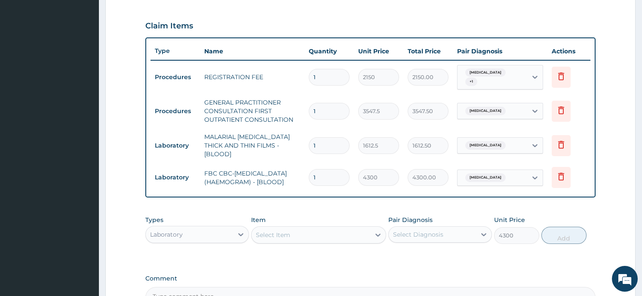
type input "0"
click at [213, 230] on div "Laboratory" at bounding box center [189, 234] width 87 height 14
click at [121, 222] on form "Step 2 of 2 PA Code / Prescription Code Enter Code(Secondary Care Only) Encount…" at bounding box center [370, 66] width 530 height 607
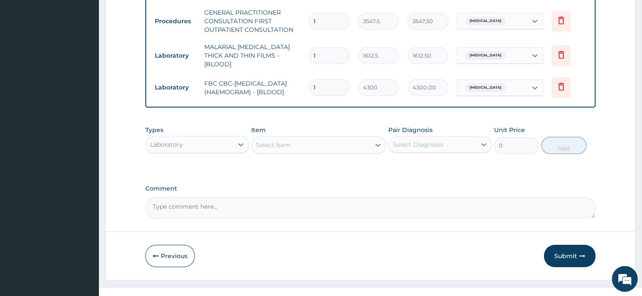
scroll to position [381, 0]
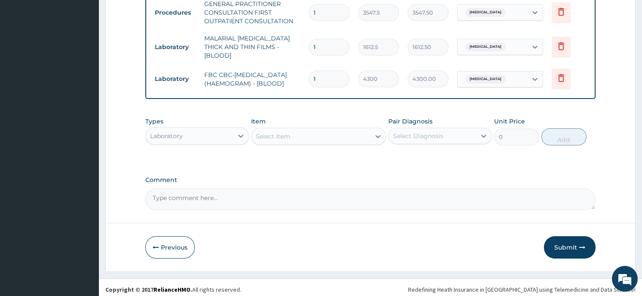
click at [181, 132] on div "Laboratory" at bounding box center [166, 136] width 33 height 9
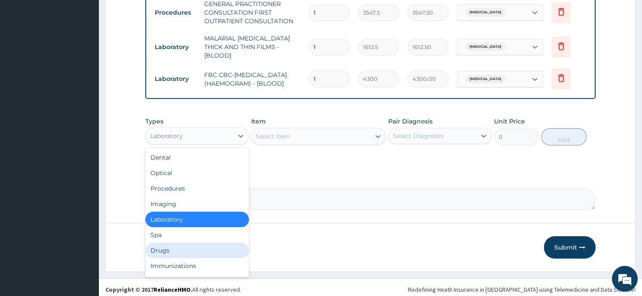
click at [174, 243] on div "Drugs" at bounding box center [197, 250] width 104 height 15
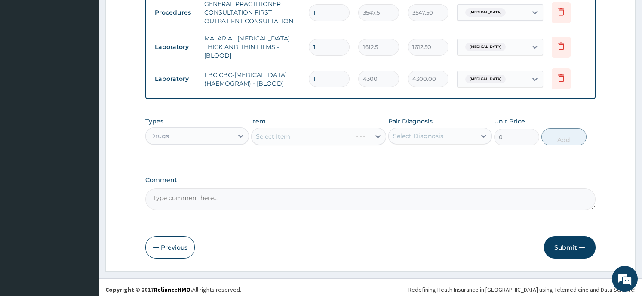
click at [293, 131] on div "Select Item" at bounding box center [318, 136] width 135 height 17
click at [337, 132] on div "Select Item" at bounding box center [318, 136] width 135 height 17
click at [374, 129] on div "Select Item" at bounding box center [318, 136] width 135 height 17
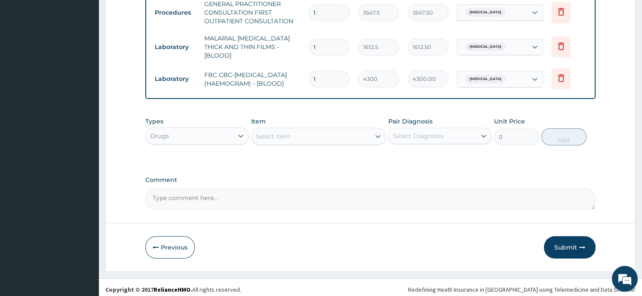
click at [364, 129] on div "Select Item" at bounding box center [311, 136] width 119 height 14
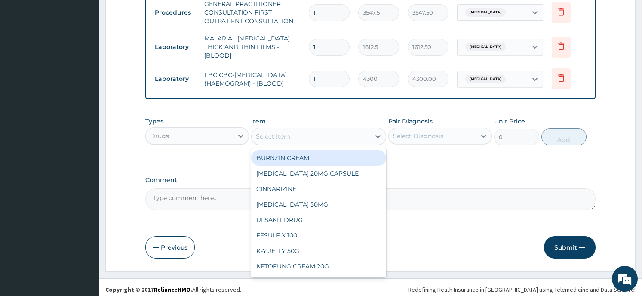
click at [364, 129] on div "Select Item" at bounding box center [311, 136] width 119 height 14
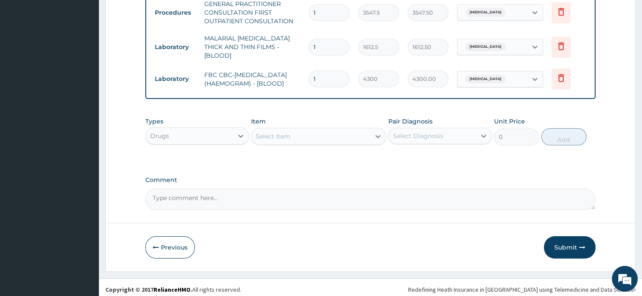
click at [364, 129] on div "Select Item" at bounding box center [311, 136] width 119 height 14
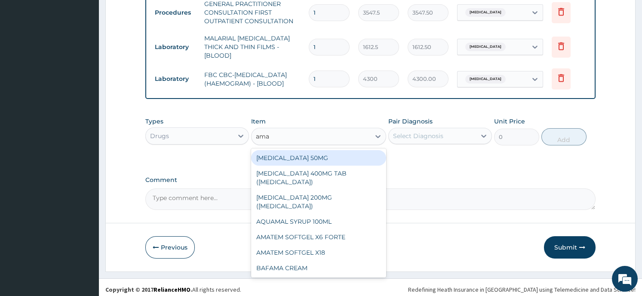
type input "amat"
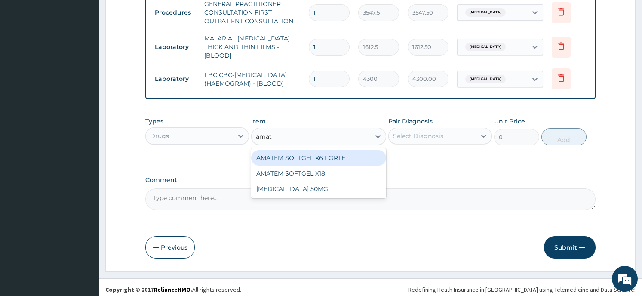
click at [343, 153] on div "AMATEM SOFTGEL X6 FORTE" at bounding box center [318, 157] width 135 height 15
type input "430"
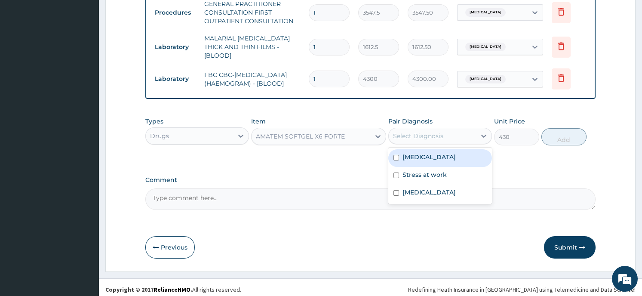
click at [435, 132] on div "Select Diagnosis" at bounding box center [418, 136] width 50 height 9
click at [434, 154] on div "Malaria" at bounding box center [440, 158] width 104 height 18
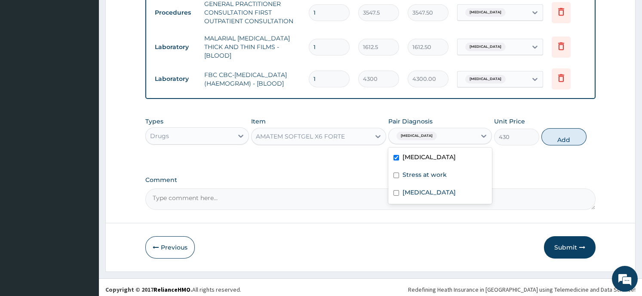
checkbox input "true"
click at [563, 135] on button "Add" at bounding box center [563, 136] width 45 height 17
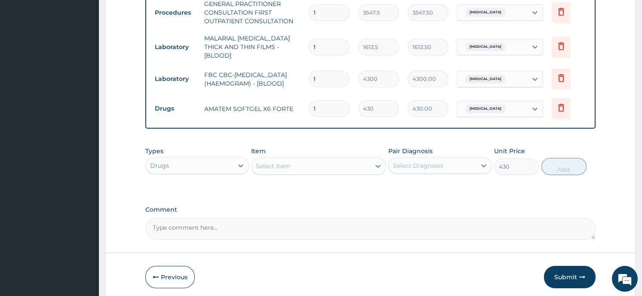
type input "0"
type input "0.00"
type input "6"
type input "2580.00"
type input "6"
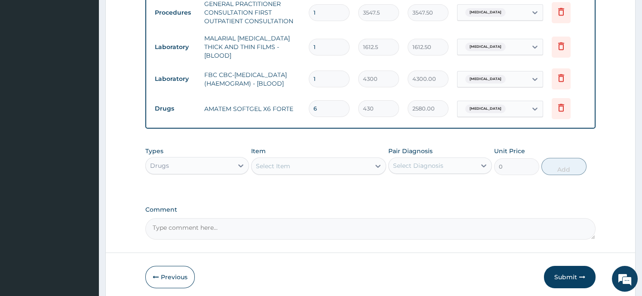
click at [339, 161] on div "Select Item" at bounding box center [311, 166] width 119 height 14
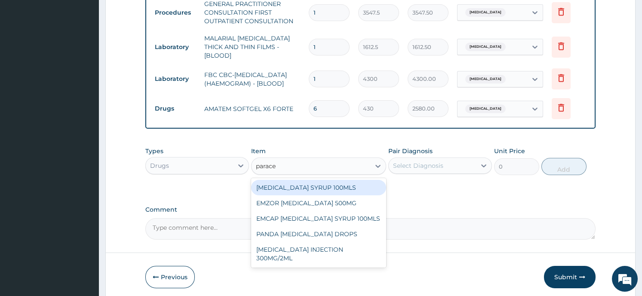
type input "paracet"
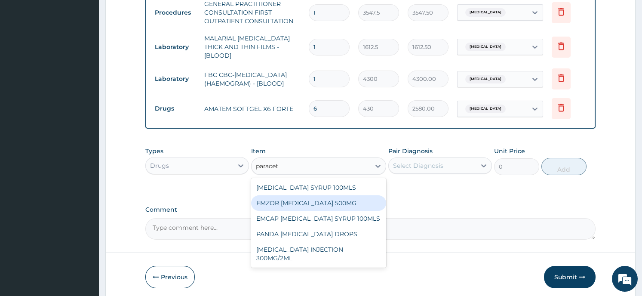
click at [344, 197] on div "EMZOR PARACETAMOL 500MG" at bounding box center [318, 202] width 135 height 15
type input "21.5"
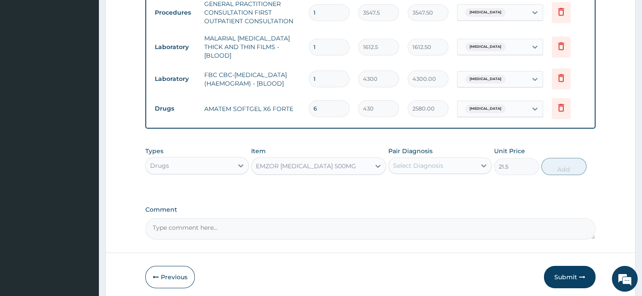
click at [439, 159] on div "Select Diagnosis" at bounding box center [432, 166] width 87 height 14
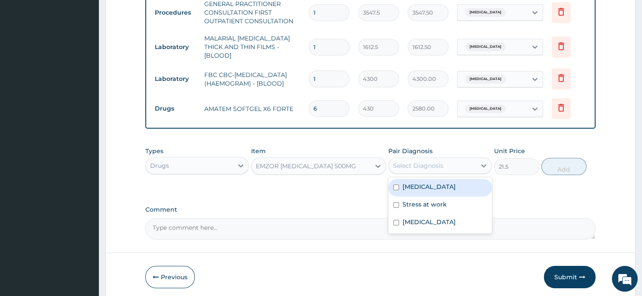
click at [426, 185] on div "Malaria" at bounding box center [440, 188] width 104 height 18
checkbox input "true"
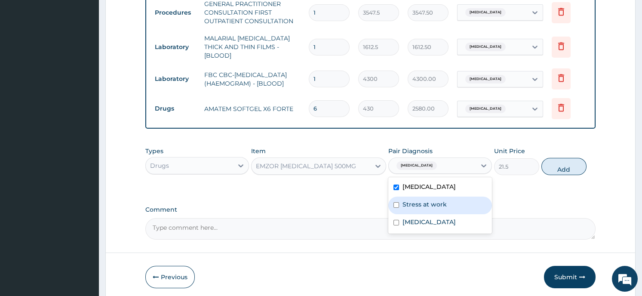
click at [423, 200] on label "Stress at work" at bounding box center [424, 204] width 44 height 9
checkbox input "true"
click at [564, 163] on button "Add" at bounding box center [563, 166] width 45 height 17
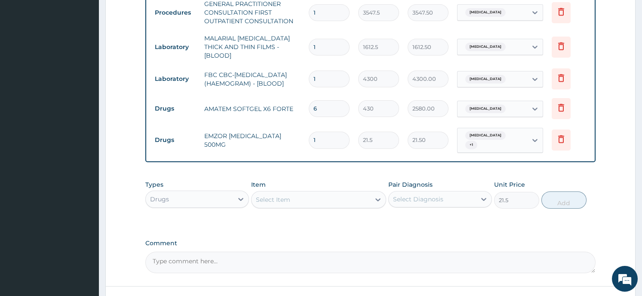
type input "0"
type input "0.00"
type input "2"
type input "43.00"
type input "20"
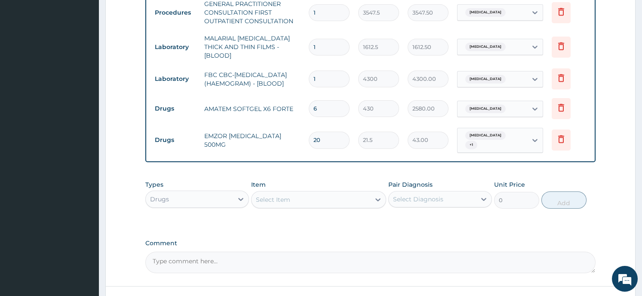
type input "430.00"
type input "20"
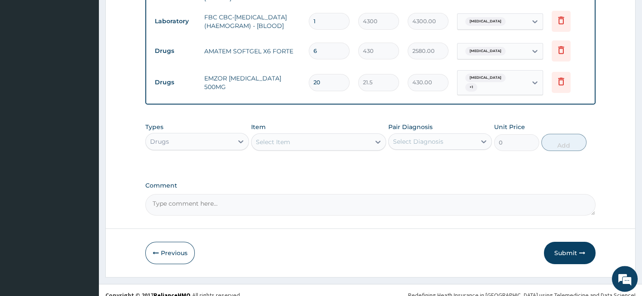
scroll to position [440, 0]
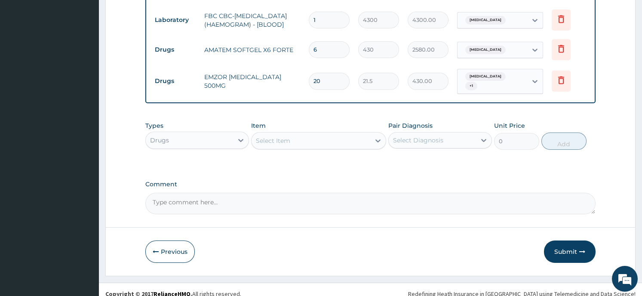
click at [555, 240] on button "Submit" at bounding box center [570, 251] width 52 height 22
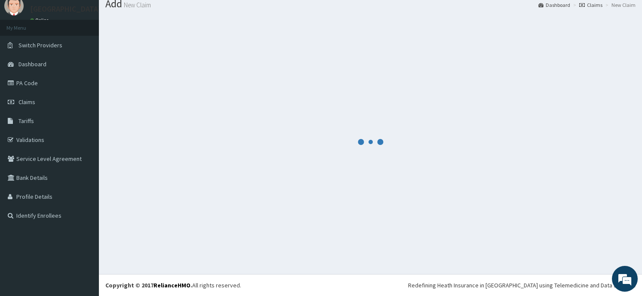
scroll to position [30, 0]
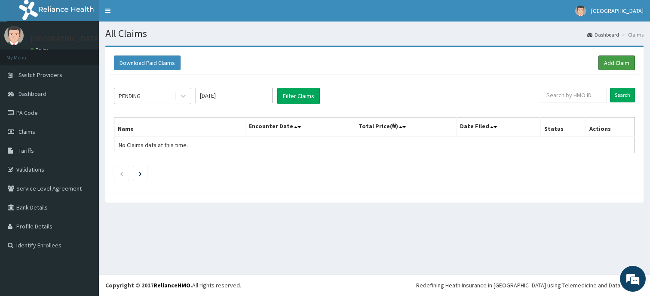
click at [616, 57] on link "Add Claim" at bounding box center [617, 62] width 37 height 15
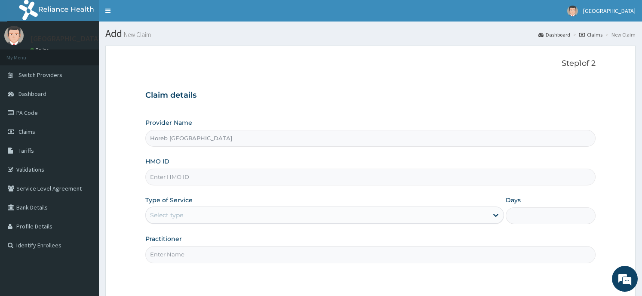
click at [209, 169] on input "HMO ID" at bounding box center [370, 177] width 450 height 17
click at [209, 178] on input "HMO ID" at bounding box center [370, 177] width 450 height 17
type input "jio/10104"
click at [206, 215] on div "Select type" at bounding box center [317, 215] width 342 height 14
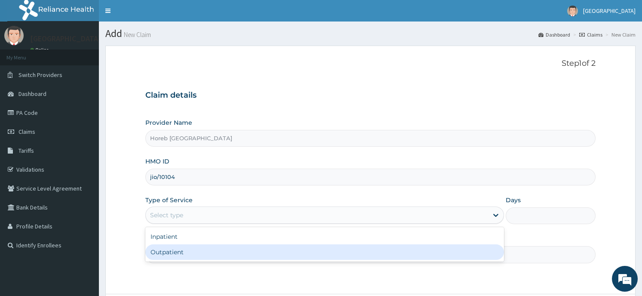
click at [196, 256] on div "Outpatient" at bounding box center [324, 251] width 359 height 15
type input "1"
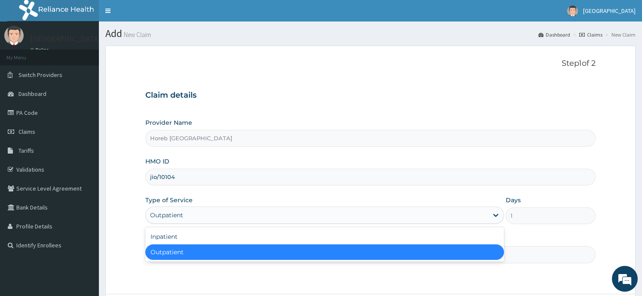
click at [196, 215] on div "Outpatient" at bounding box center [317, 215] width 342 height 14
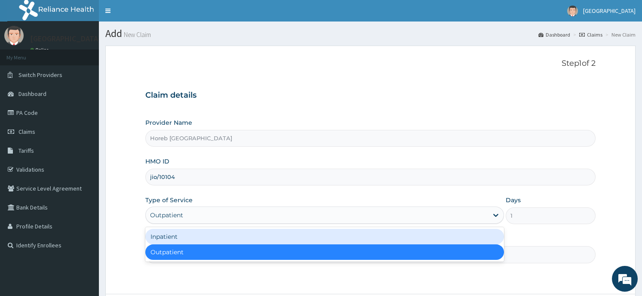
click at [194, 234] on div "Inpatient" at bounding box center [324, 236] width 359 height 15
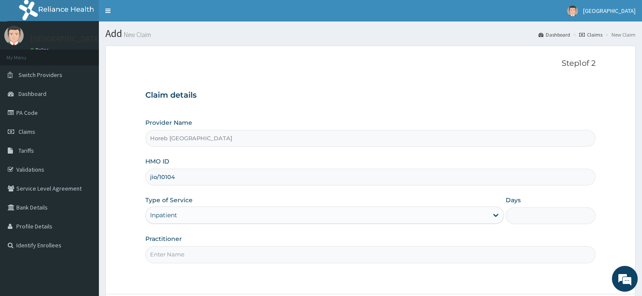
click at [227, 256] on input "Practitioner" at bounding box center [370, 254] width 450 height 17
type input "general"
click at [531, 275] on div "Step 1 of 2 Claim details Provider Name Horeb Consult Hospital HMO ID jio/10104…" at bounding box center [370, 170] width 450 height 222
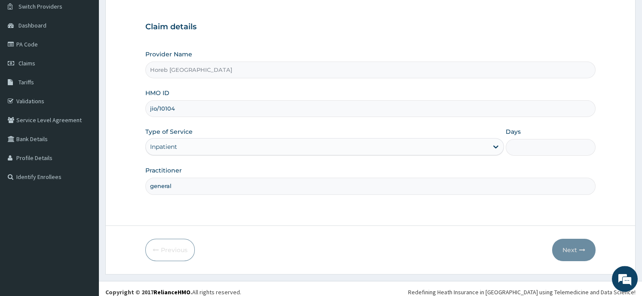
scroll to position [69, 0]
click at [534, 275] on section "Step 1 of 2 Claim details Provider Name Horeb Consult Hospital HMO ID jio/10104…" at bounding box center [370, 125] width 543 height 310
click at [513, 147] on input "Days" at bounding box center [550, 146] width 89 height 17
type input "2"
click at [561, 246] on button "Next" at bounding box center [573, 249] width 43 height 22
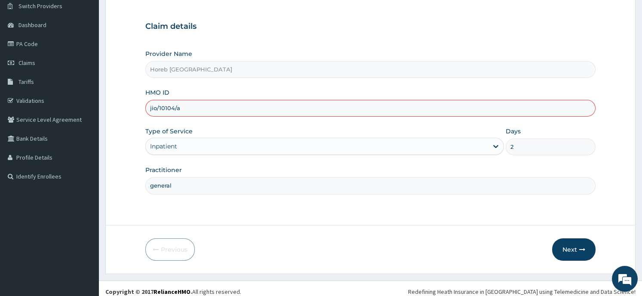
type input "jio/10104/a"
click at [571, 251] on button "Next" at bounding box center [573, 249] width 43 height 22
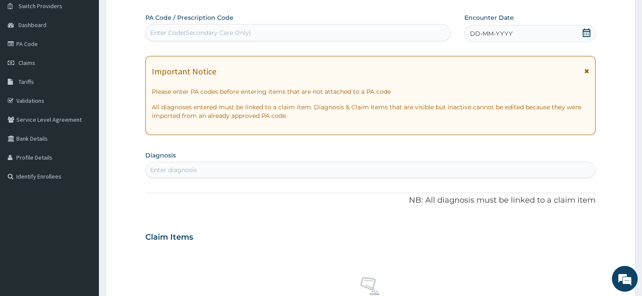
click at [278, 36] on div "Enter Code(Secondary Care Only)" at bounding box center [298, 33] width 304 height 14
type input "PA/2AOBA3"
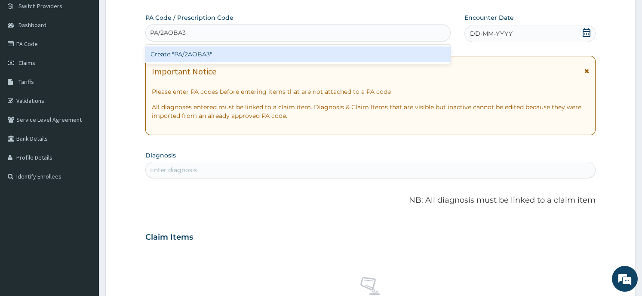
click at [249, 55] on div "Create "PA/2AOBA3"" at bounding box center [297, 53] width 305 height 15
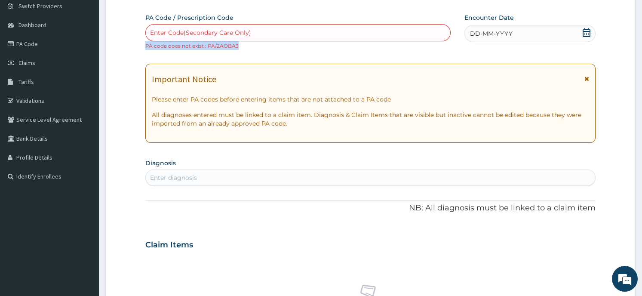
drag, startPoint x: 249, startPoint y: 55, endPoint x: 259, endPoint y: 30, distance: 26.6
click at [259, 30] on div "PA Code / Prescription Code Enter Code(Secondary Care Only) PA code does not ex…" at bounding box center [370, 239] width 450 height 453
click at [259, 30] on div "Enter Code(Secondary Care Only)" at bounding box center [298, 33] width 304 height 14
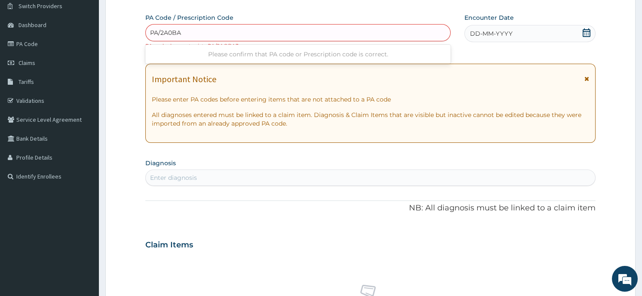
type input "PA/2A0BA3"
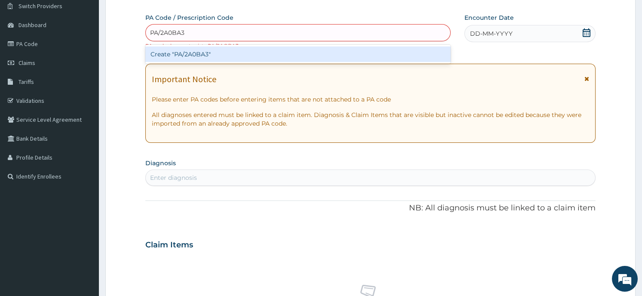
click at [223, 56] on div "Create "PA/2A0BA3"" at bounding box center [297, 53] width 305 height 15
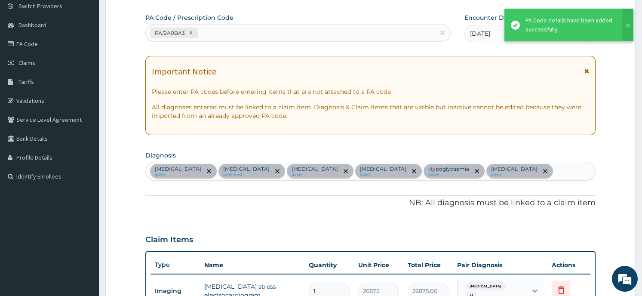
scroll to position [218, 0]
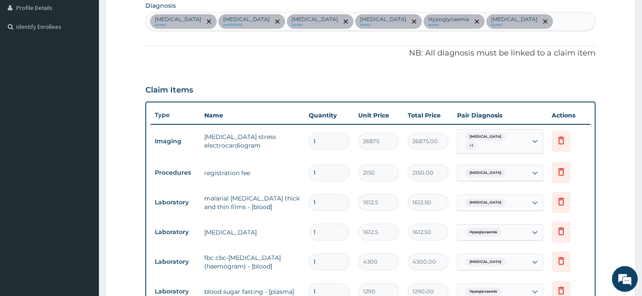
type input "0"
type input "0.00"
type input "1"
type input "1290.00"
type input "0"
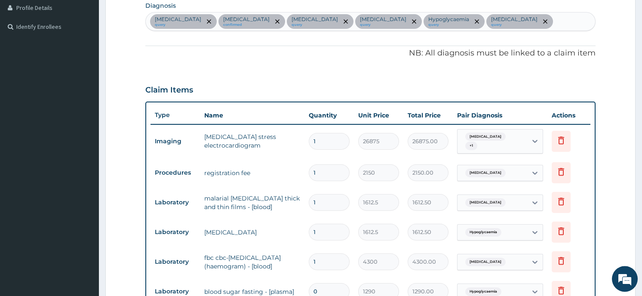
type input "0.00"
click at [299, 76] on div "PA Code / Prescription Code PA/2A0BA3 Encounter Date 06-08-2025 Important Notic…" at bounding box center [370, 143] width 450 height 559
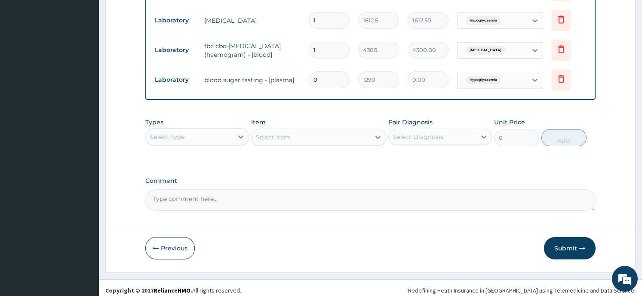
scroll to position [431, 0]
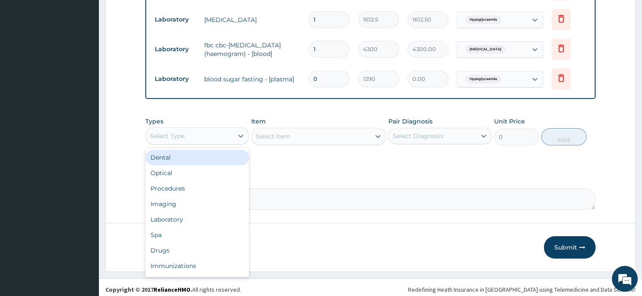
click at [205, 129] on div "Select Type" at bounding box center [189, 136] width 87 height 14
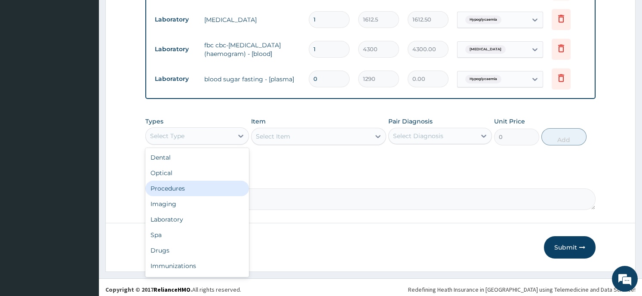
click at [195, 181] on div "Procedures" at bounding box center [197, 188] width 104 height 15
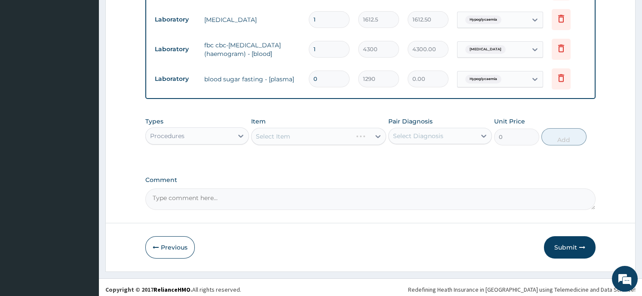
click at [374, 131] on div "Select Item" at bounding box center [318, 136] width 135 height 17
click at [368, 130] on div "Select Item" at bounding box center [311, 136] width 119 height 14
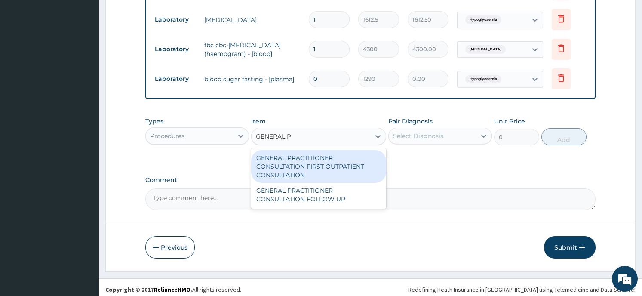
type input "GENERAL PR"
click at [351, 158] on div "GENERAL PRACTITIONER CONSULTATION FIRST OUTPATIENT CONSULTATION" at bounding box center [318, 166] width 135 height 33
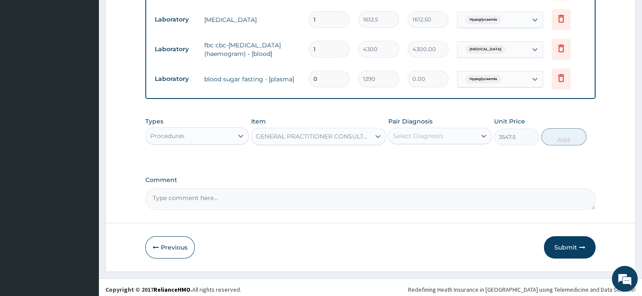
type input "3547.5"
click at [449, 132] on div "Select Diagnosis" at bounding box center [432, 136] width 87 height 14
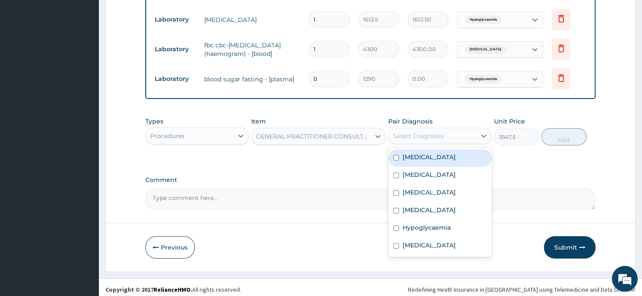
click at [438, 153] on label "Cardiomyopathy" at bounding box center [428, 157] width 53 height 9
checkbox input "true"
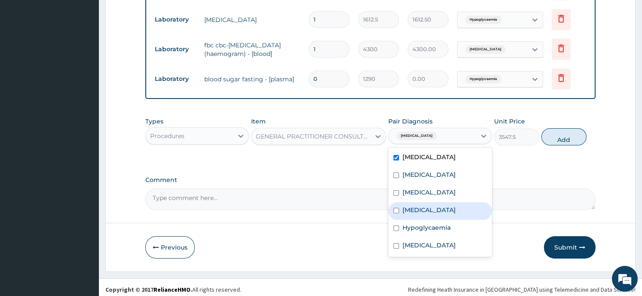
click at [395, 208] on input "checkbox" at bounding box center [396, 211] width 6 height 6
checkbox input "true"
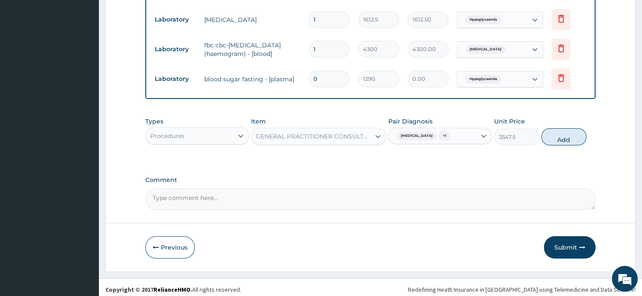
click at [565, 134] on button "Add" at bounding box center [563, 136] width 45 height 17
type input "0"
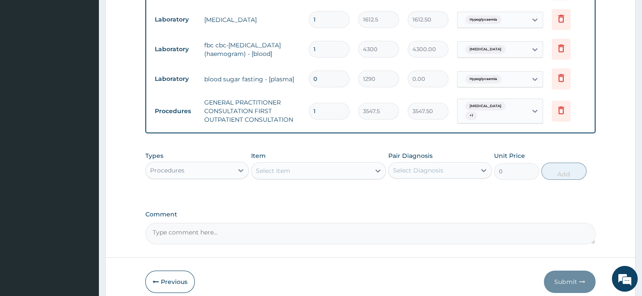
click at [206, 165] on div "Procedures" at bounding box center [189, 170] width 87 height 14
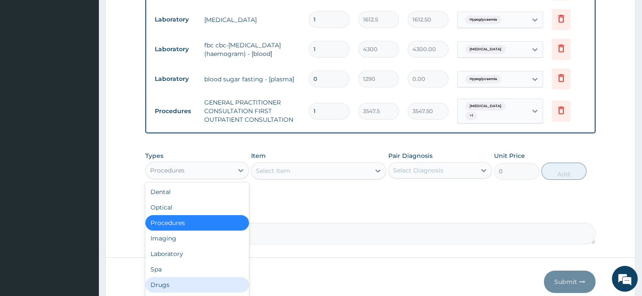
click at [176, 279] on div "Drugs" at bounding box center [197, 284] width 104 height 15
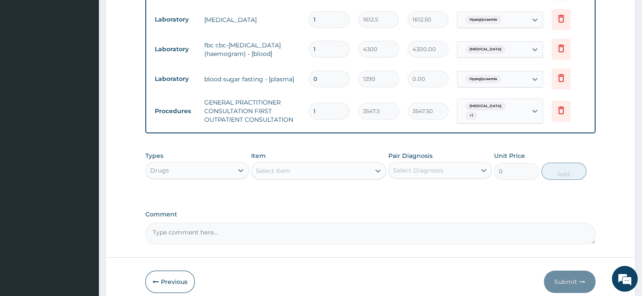
click at [312, 166] on div "Select Item" at bounding box center [311, 171] width 119 height 14
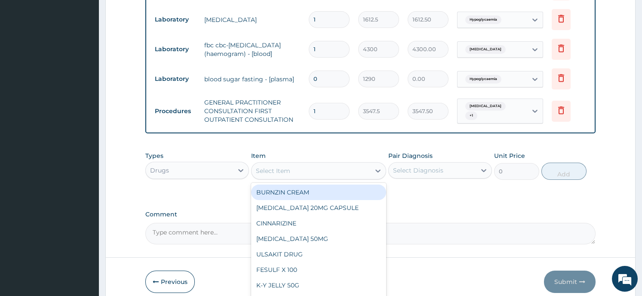
type input "W"
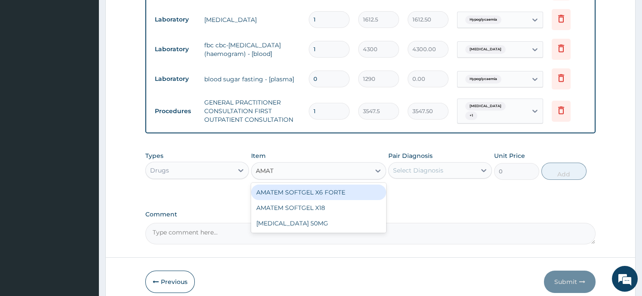
type input "AMATE"
click at [313, 184] on div "AMATEM SOFTGEL X6 FORTE" at bounding box center [318, 191] width 135 height 15
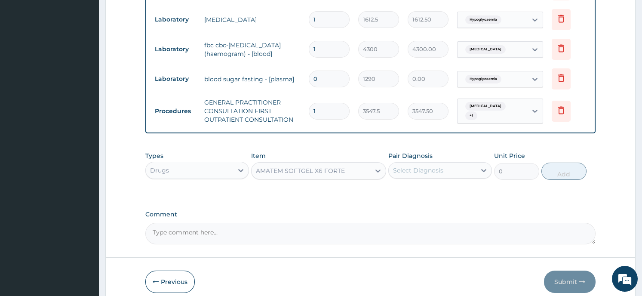
type input "430"
click at [429, 167] on div "Select Diagnosis" at bounding box center [418, 170] width 50 height 9
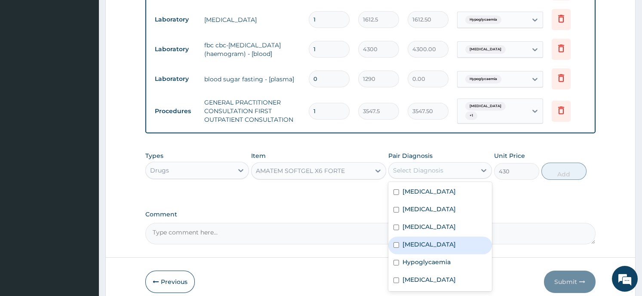
click at [423, 240] on label "Falciparum malaria" at bounding box center [428, 244] width 53 height 9
checkbox input "true"
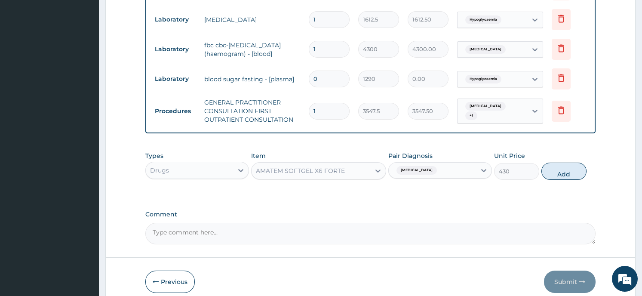
click at [559, 169] on button "Add" at bounding box center [563, 171] width 45 height 17
type input "0"
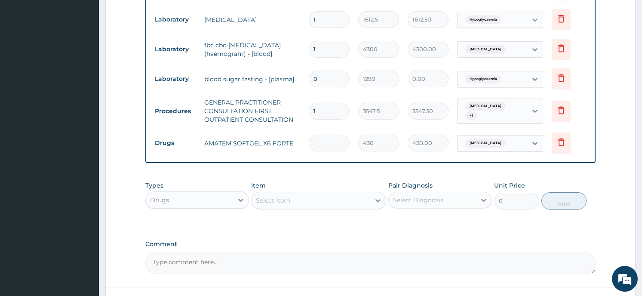
type input "0.00"
type input "6"
type input "2580.00"
type input "6"
click at [288, 197] on div "Select Item" at bounding box center [273, 200] width 34 height 9
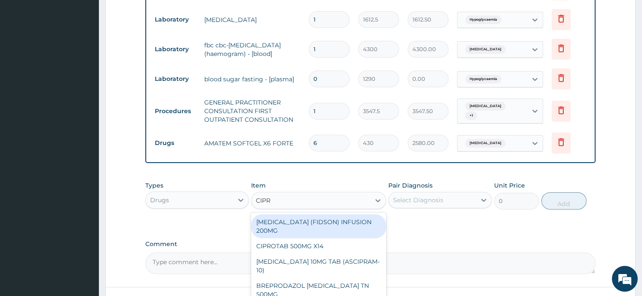
type input "CIPRO"
click at [310, 218] on div "CIPRO (FIDSON) INFUSION 200MG" at bounding box center [318, 226] width 135 height 24
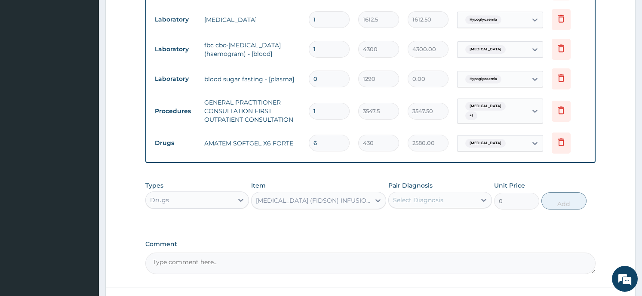
type input "1075"
drag, startPoint x: 457, startPoint y: 187, endPoint x: 457, endPoint y: 192, distance: 5.6
click at [457, 192] on div "Pair Diagnosis Select Diagnosis" at bounding box center [440, 195] width 104 height 28
click at [456, 196] on div "Select Diagnosis" at bounding box center [432, 200] width 87 height 14
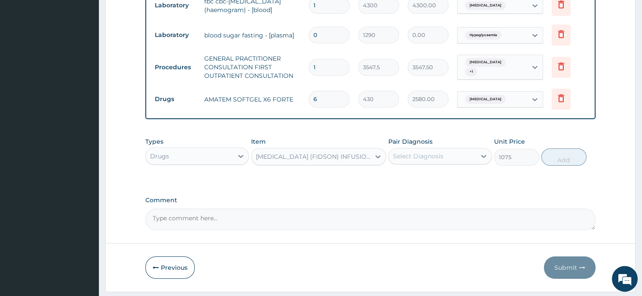
scroll to position [477, 0]
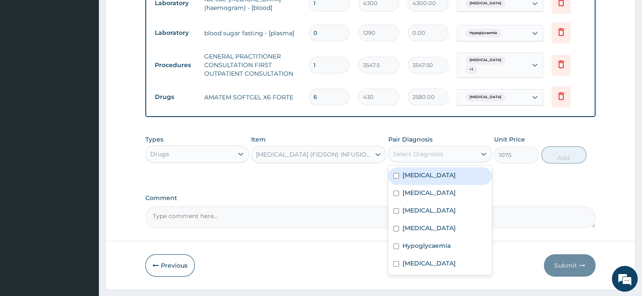
click at [436, 150] on div "Select Diagnosis" at bounding box center [418, 154] width 50 height 9
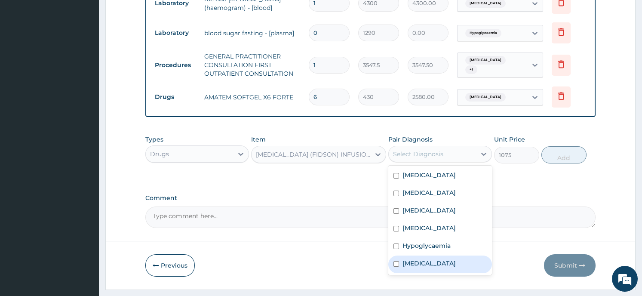
click at [421, 257] on div "Sepsis" at bounding box center [440, 264] width 104 height 18
checkbox input "true"
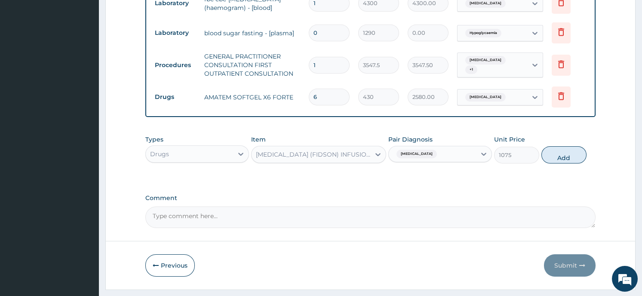
click at [557, 151] on button "Add" at bounding box center [563, 154] width 45 height 17
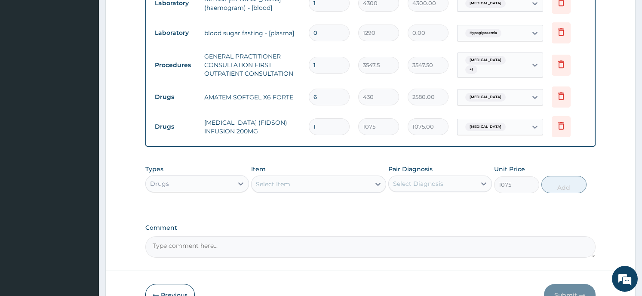
type input "0"
type input "0.00"
type input "2"
type input "2150.00"
type input "2"
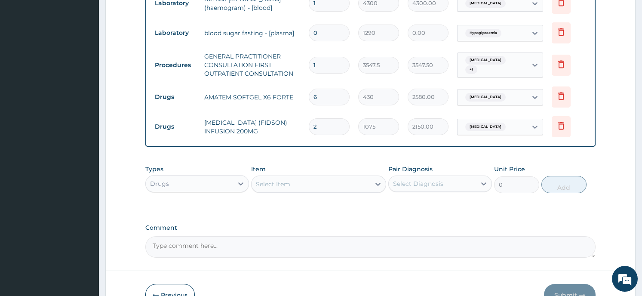
click at [275, 180] on div "Select Item" at bounding box center [273, 184] width 34 height 9
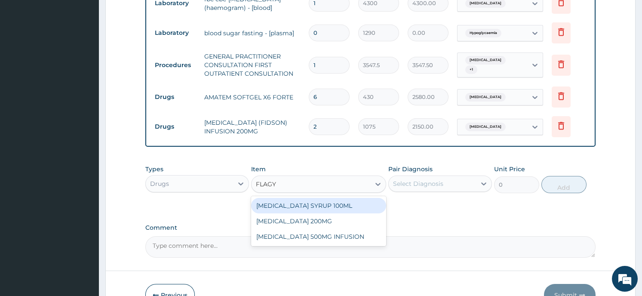
type input "FLAGYL"
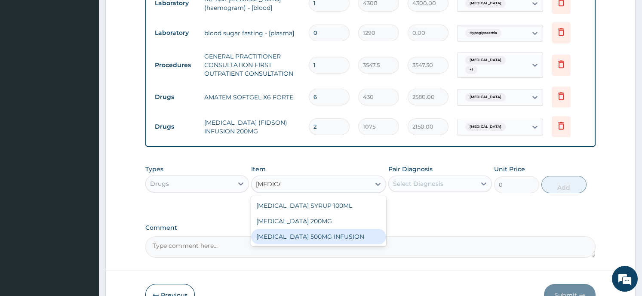
click at [266, 232] on div "FLAGYL 500MG INFUSION" at bounding box center [318, 236] width 135 height 15
type input "537.5"
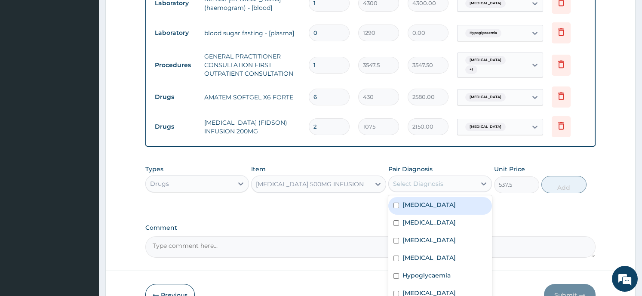
click at [430, 179] on div "Select Diagnosis" at bounding box center [418, 183] width 50 height 9
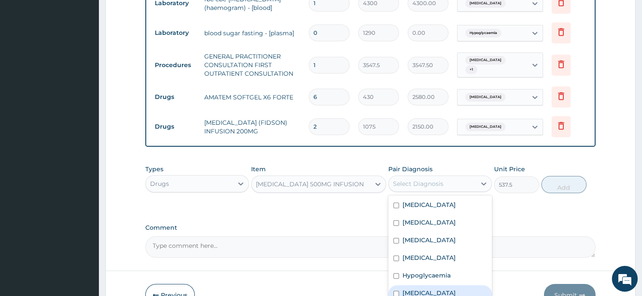
click at [403, 289] on label "Sepsis" at bounding box center [428, 293] width 53 height 9
checkbox input "true"
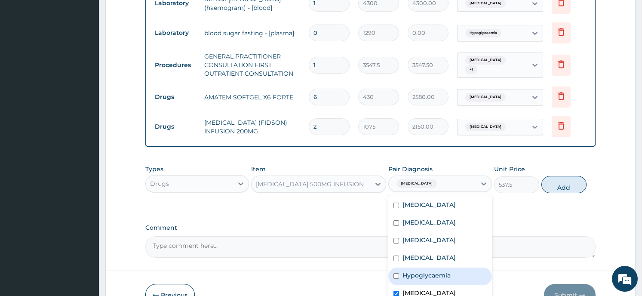
click at [555, 176] on button "Add" at bounding box center [563, 184] width 45 height 17
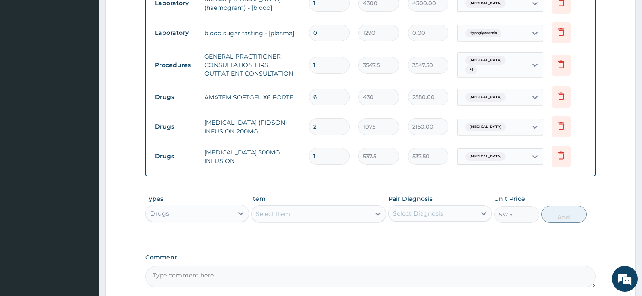
type input "0"
type input "0.00"
type input "2"
type input "1075.00"
type input "2"
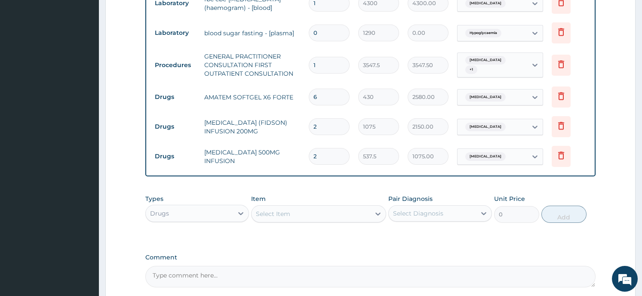
click at [269, 211] on div "Select Item" at bounding box center [273, 213] width 34 height 9
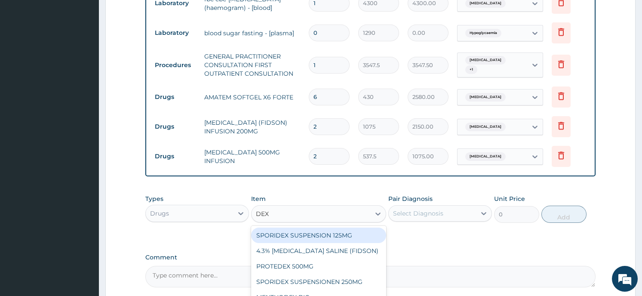
type input "DEXA"
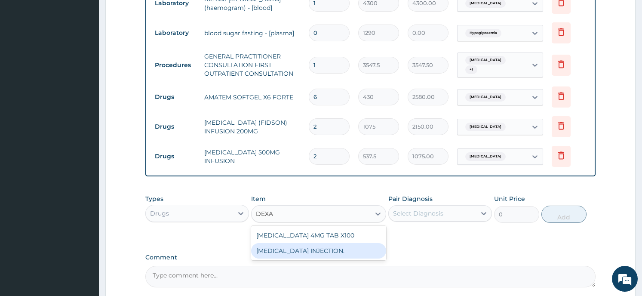
click at [268, 246] on div "DEXAMETHASONE INJECTION." at bounding box center [318, 250] width 135 height 15
type input "53.75"
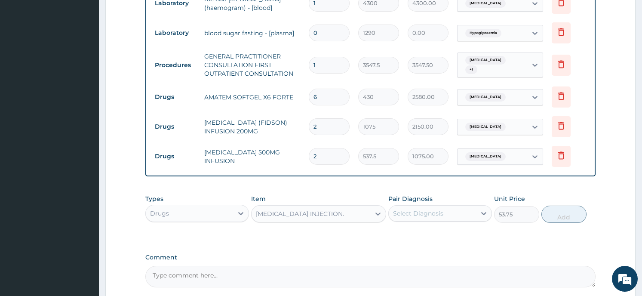
click at [427, 211] on div "Select Diagnosis" at bounding box center [418, 213] width 50 height 9
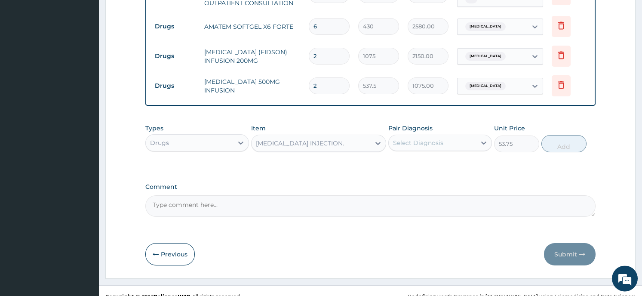
scroll to position [554, 0]
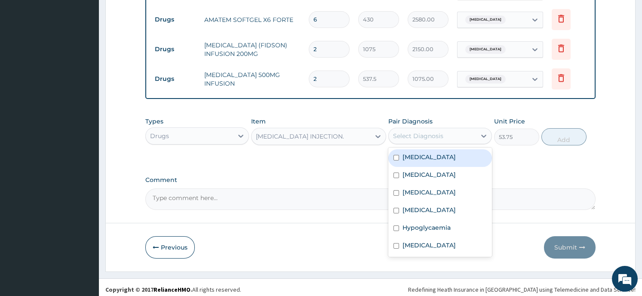
click at [429, 132] on div "Select Diagnosis" at bounding box center [418, 136] width 50 height 9
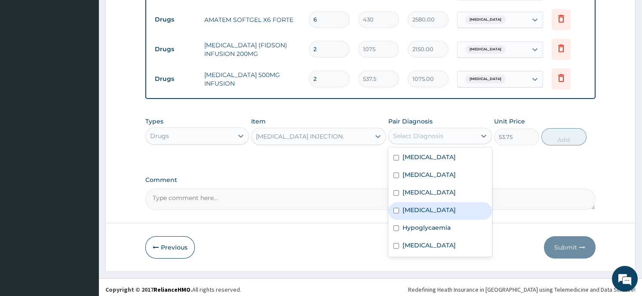
click at [425, 206] on label "Falciparum malaria" at bounding box center [428, 210] width 53 height 9
checkbox input "true"
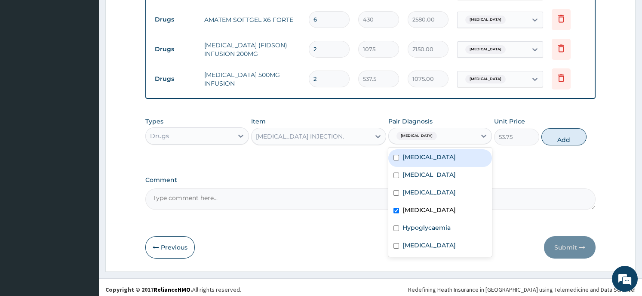
click at [402, 153] on div "Cardiomyopathy" at bounding box center [440, 158] width 104 height 18
checkbox input "true"
click at [542, 138] on div "Types Drugs Item DEXAMETHASONE INJECTION. Pair Diagnosis option Cardiomyopathy,…" at bounding box center [370, 131] width 450 height 37
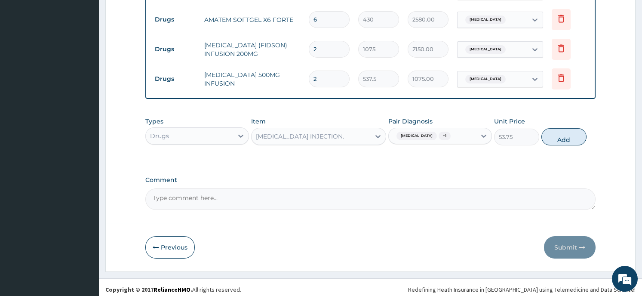
click at [542, 138] on div "Types Drugs Item DEXAMETHASONE INJECTION. Pair Diagnosis Falciparum malaria + 1…" at bounding box center [370, 131] width 450 height 37
click at [564, 132] on button "Add" at bounding box center [563, 136] width 45 height 17
type input "0"
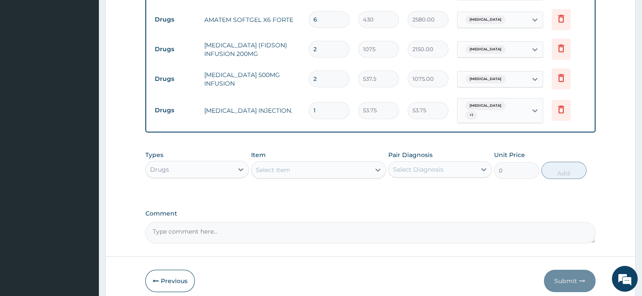
type input "0.00"
type input "2"
type input "107.50"
type input "2"
click at [293, 161] on div "Select Item" at bounding box center [318, 169] width 135 height 17
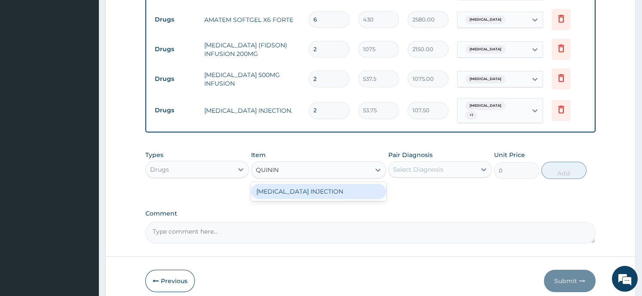
type input "QUININE"
click at [300, 192] on div "QUININE INJECTION" at bounding box center [318, 191] width 135 height 15
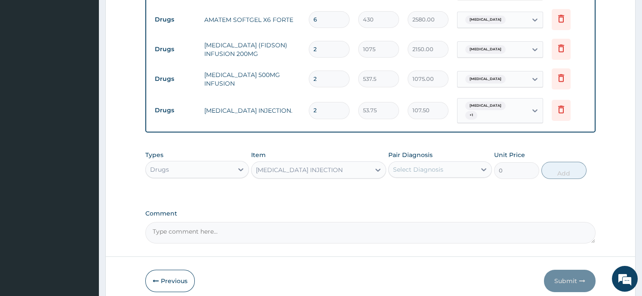
type input "537.5"
click at [444, 166] on div "Select Diagnosis" at bounding box center [432, 170] width 87 height 14
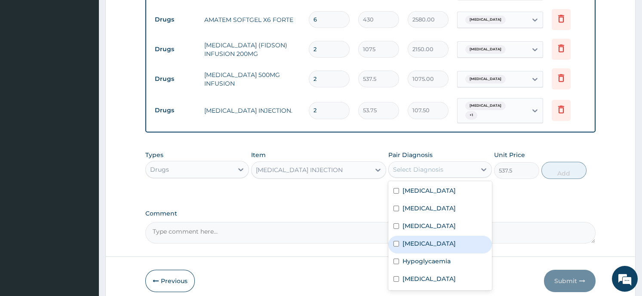
click at [439, 240] on label "Falciparum malaria" at bounding box center [428, 243] width 53 height 9
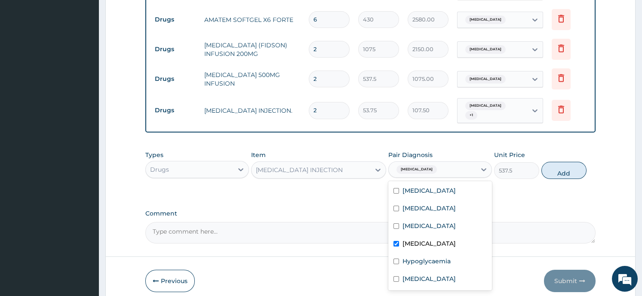
checkbox input "true"
click at [572, 167] on button "Add" at bounding box center [563, 170] width 45 height 17
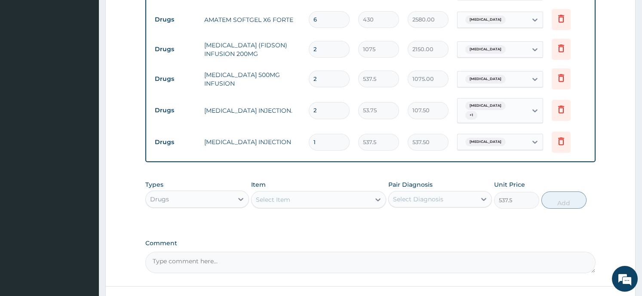
type input "0"
type input "0.00"
type input "3"
type input "1612.50"
type input "3"
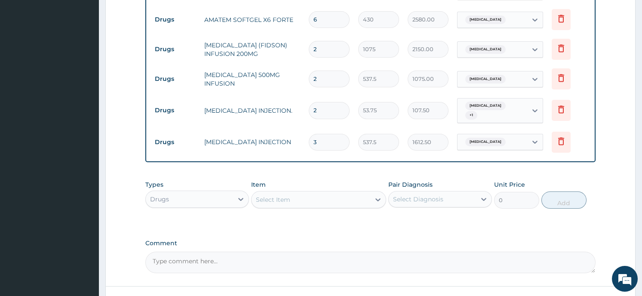
click at [283, 197] on div "Select Item" at bounding box center [273, 199] width 34 height 9
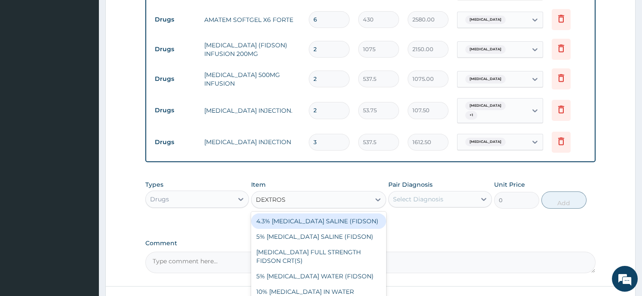
type input "DEXTROSE"
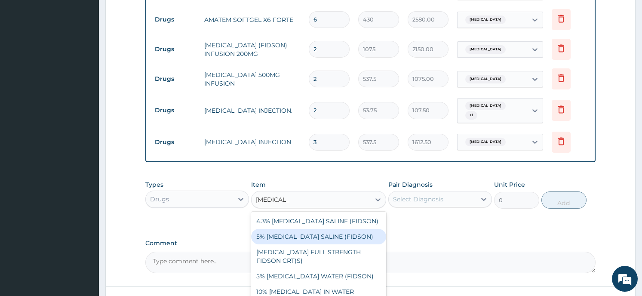
click at [277, 233] on div "5% DEXTROSE SALINE (FIDSON)" at bounding box center [318, 236] width 135 height 15
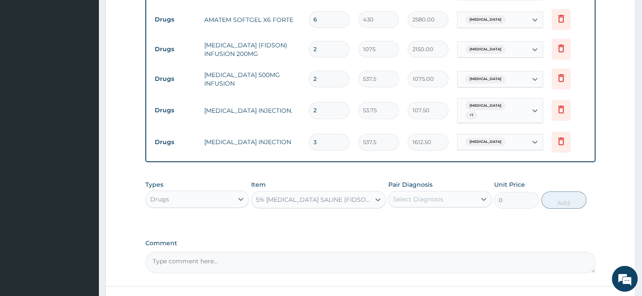
type input "1612.5"
click at [430, 195] on div "Select Diagnosis" at bounding box center [418, 199] width 50 height 9
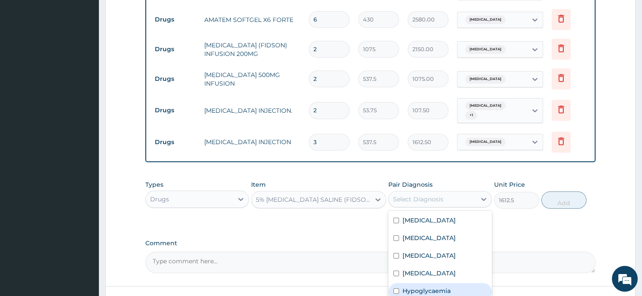
click at [414, 286] on label "Hypoglycaemia" at bounding box center [426, 290] width 48 height 9
checkbox input "true"
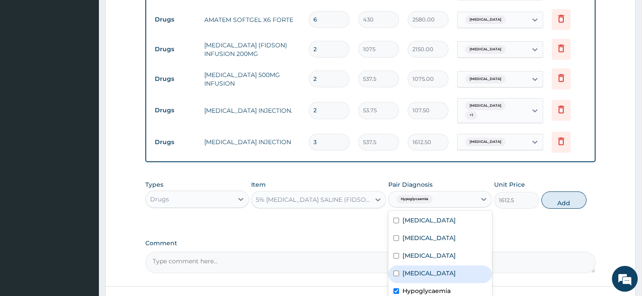
click at [414, 271] on label "Falciparum malaria" at bounding box center [428, 273] width 53 height 9
checkbox input "true"
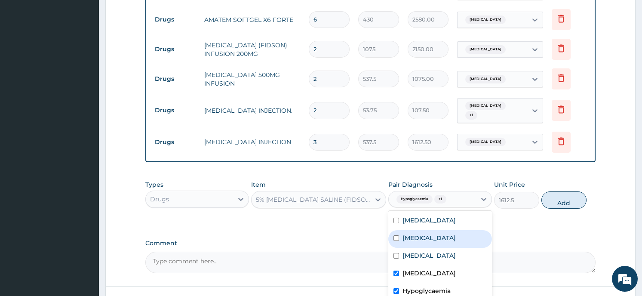
click at [561, 197] on button "Add" at bounding box center [563, 199] width 45 height 17
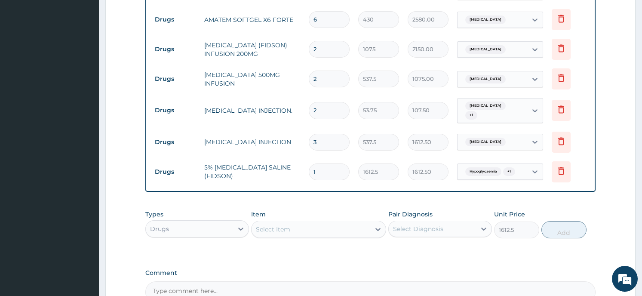
type input "0"
type input "0.00"
type input "3"
type input "4837.50"
type input "3"
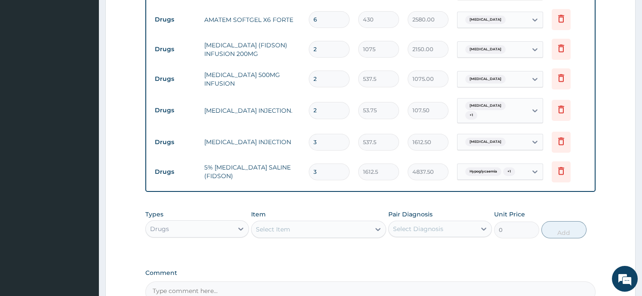
click at [279, 227] on div "Select Item" at bounding box center [273, 229] width 34 height 9
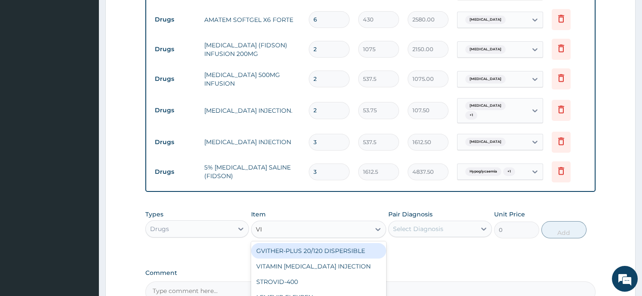
type input "VIT"
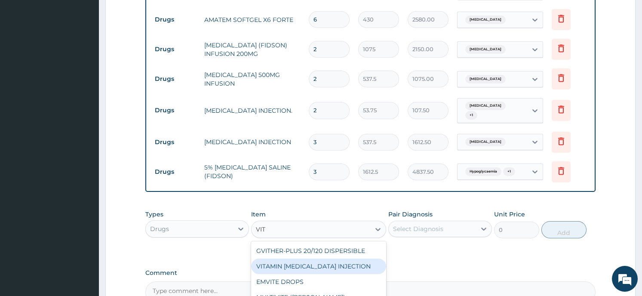
click at [295, 267] on div "VITAMIN B COMPLEX INJECTION" at bounding box center [318, 265] width 135 height 15
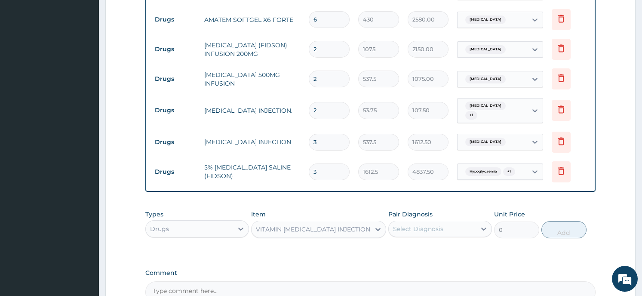
type input "129"
click at [429, 224] on div "Select Diagnosis" at bounding box center [418, 228] width 50 height 9
click at [536, 269] on label "Comment" at bounding box center [370, 272] width 450 height 7
click at [536, 281] on textarea "Comment" at bounding box center [370, 291] width 450 height 21
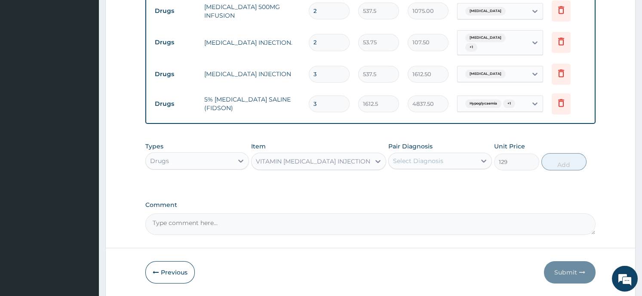
scroll to position [623, 0]
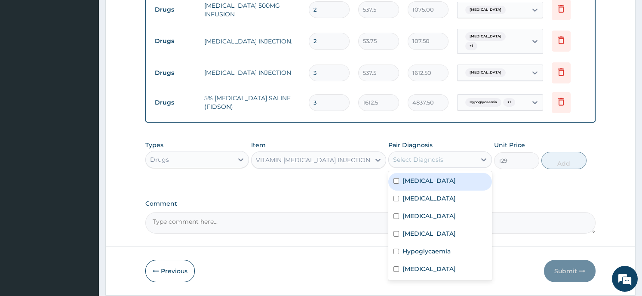
click at [413, 155] on div "Select Diagnosis" at bounding box center [418, 159] width 50 height 9
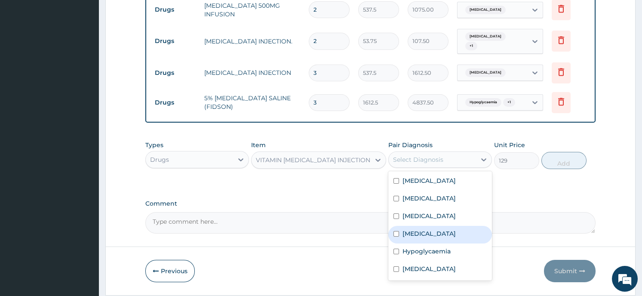
click at [413, 230] on label "Falciparum malaria" at bounding box center [428, 233] width 53 height 9
checkbox input "true"
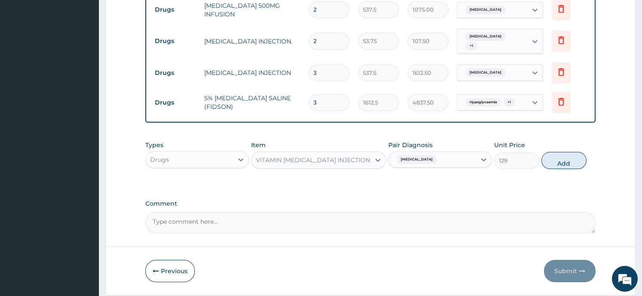
click at [558, 157] on button "Add" at bounding box center [563, 160] width 45 height 17
type input "0"
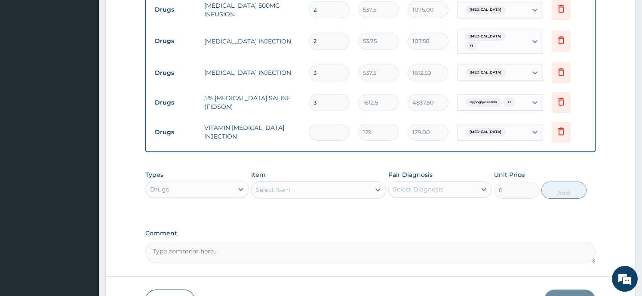
type input "0.00"
type input "3"
type input "387.00"
type input "3"
click at [286, 183] on div "Select Item" at bounding box center [311, 190] width 119 height 14
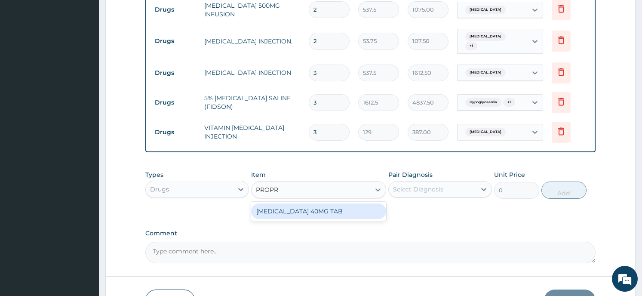
type input "PROPRA"
click at [287, 203] on div "PROPRANOLOL 40MG TAB" at bounding box center [318, 210] width 135 height 15
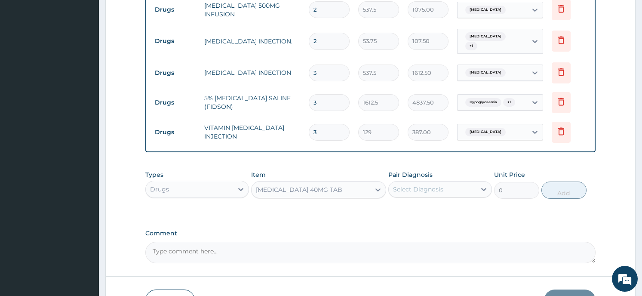
type input "75.25"
click at [416, 186] on div "Select Diagnosis" at bounding box center [418, 189] width 50 height 9
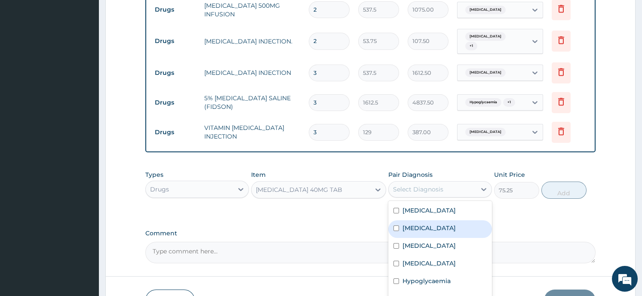
click at [421, 224] on label "Palpitations" at bounding box center [428, 228] width 53 height 9
checkbox input "true"
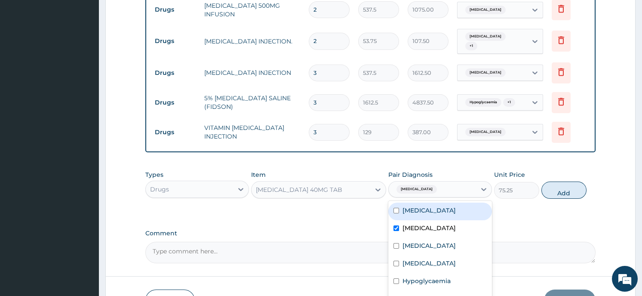
click at [399, 208] on input "checkbox" at bounding box center [396, 211] width 6 height 6
checkbox input "true"
click at [555, 187] on button "Add" at bounding box center [563, 189] width 45 height 17
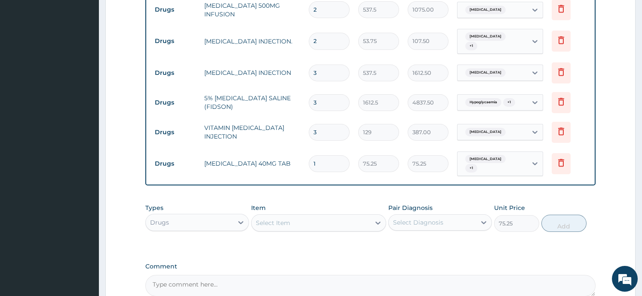
type input "0"
click at [302, 218] on div "Select Item" at bounding box center [311, 223] width 119 height 14
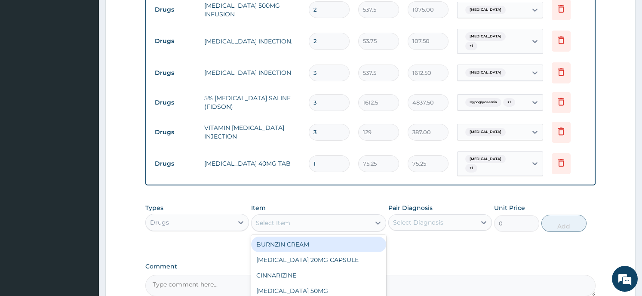
click at [320, 155] on input "1" at bounding box center [329, 163] width 41 height 17
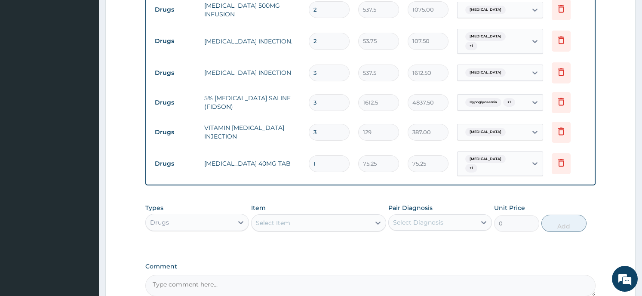
type input "10"
type input "752.50"
type input "10"
click at [286, 216] on div "Select Item" at bounding box center [311, 223] width 119 height 14
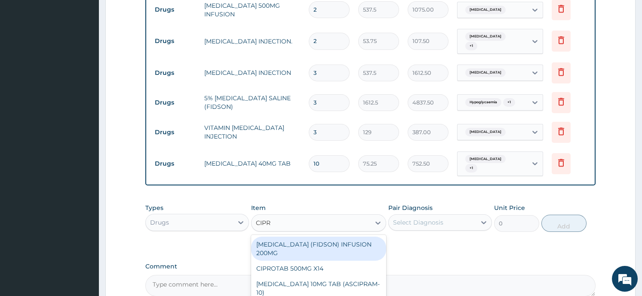
type input "CIPRO"
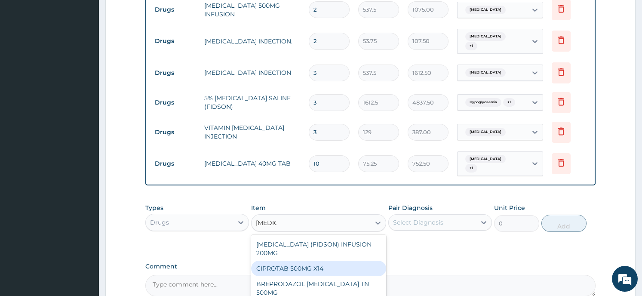
click at [274, 261] on div "CIPROTAB 500MG X14" at bounding box center [318, 268] width 135 height 15
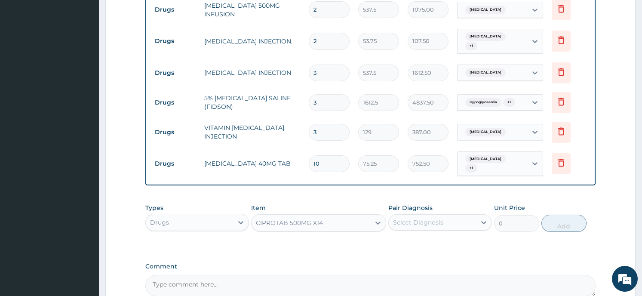
type input "290.25"
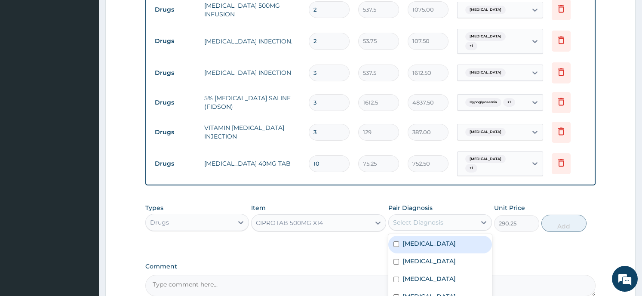
click at [450, 221] on div "Select Diagnosis" at bounding box center [432, 222] width 87 height 14
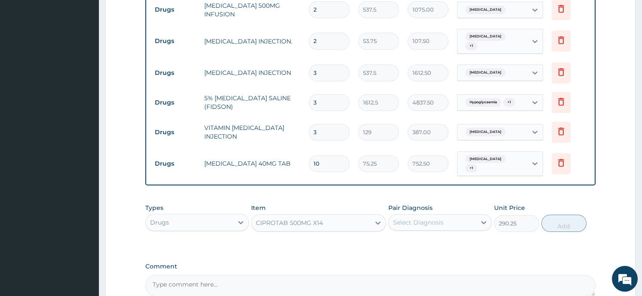
click at [448, 215] on div "Select Diagnosis" at bounding box center [432, 222] width 87 height 14
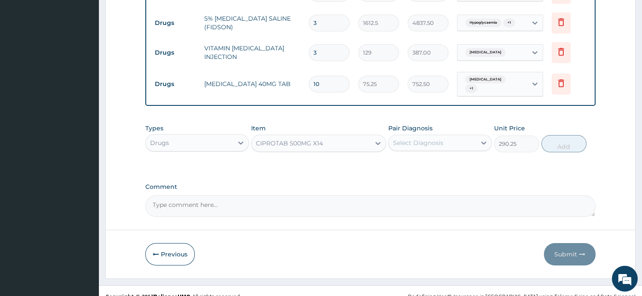
scroll to position [706, 0]
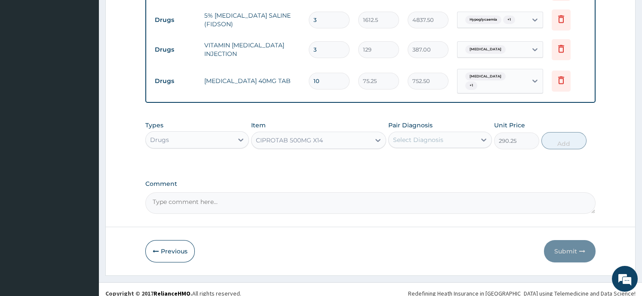
click at [451, 133] on div "Select Diagnosis" at bounding box center [432, 140] width 87 height 14
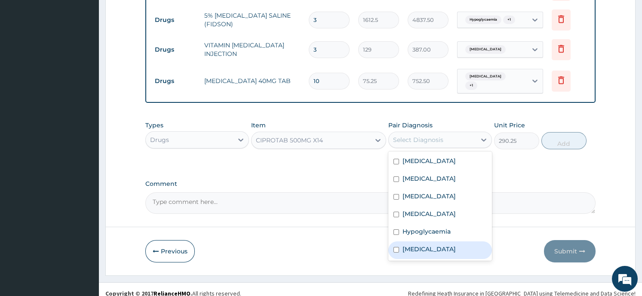
click at [419, 245] on label "Sepsis" at bounding box center [428, 249] width 53 height 9
checkbox input "true"
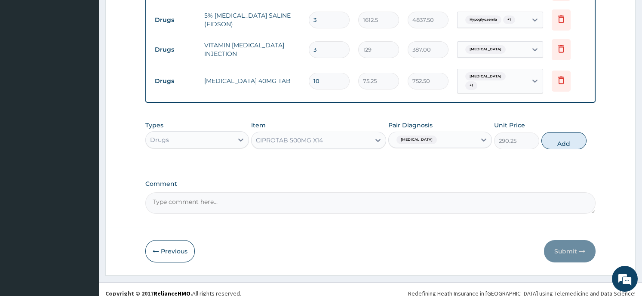
click at [554, 132] on button "Add" at bounding box center [563, 140] width 45 height 17
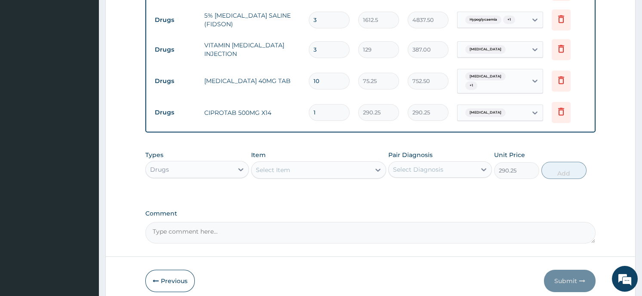
type input "0"
type input "10"
type input "2902.50"
type input "10"
click at [281, 166] on div "Select Item" at bounding box center [273, 170] width 34 height 9
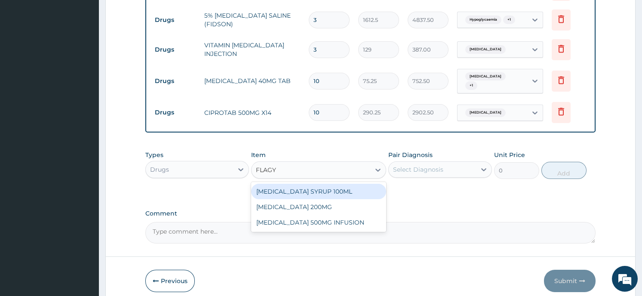
type input "FLAGYL"
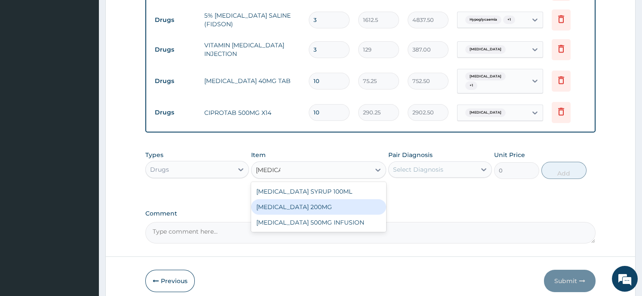
drag, startPoint x: 273, startPoint y: 207, endPoint x: 270, endPoint y: 194, distance: 12.8
click at [270, 194] on div "FLAGYL SYRUP 100ML FLAGYL 200MG FLAGYL 500MG INFUSION" at bounding box center [318, 207] width 135 height 50
click at [270, 199] on div "FLAGYL 200MG" at bounding box center [318, 206] width 135 height 15
type input "43"
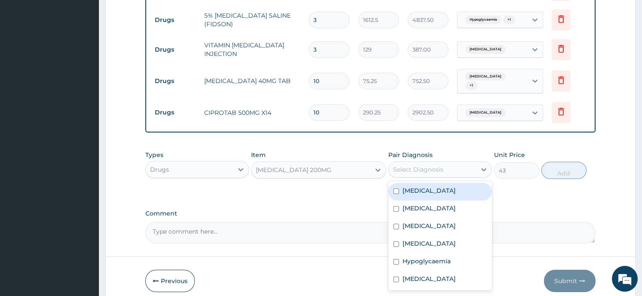
click at [437, 165] on div "Select Diagnosis" at bounding box center [418, 169] width 50 height 9
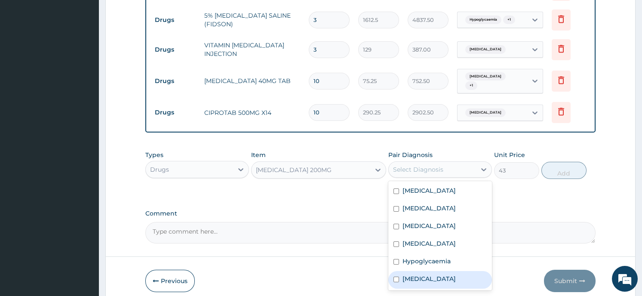
click at [428, 271] on div "Sepsis" at bounding box center [440, 280] width 104 height 18
checkbox input "true"
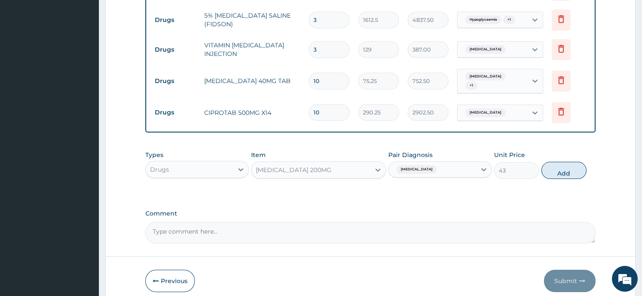
click at [555, 165] on button "Add" at bounding box center [563, 170] width 45 height 17
type input "0"
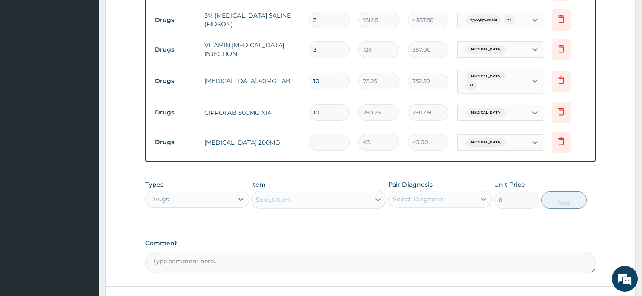
type input "0.00"
type input "3"
type input "129.00"
type input "30"
type input "1290.00"
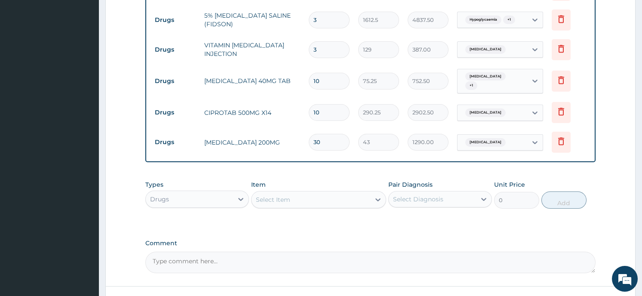
type input "30"
click at [278, 195] on div "Select Item" at bounding box center [273, 199] width 34 height 9
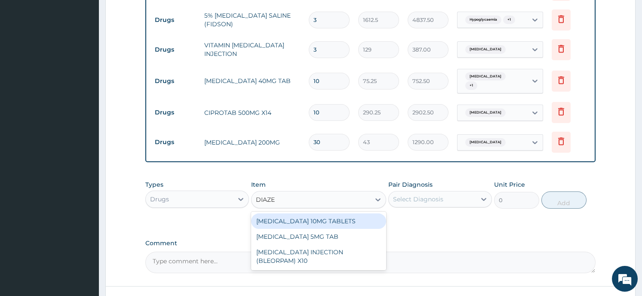
type input "DIAZEP"
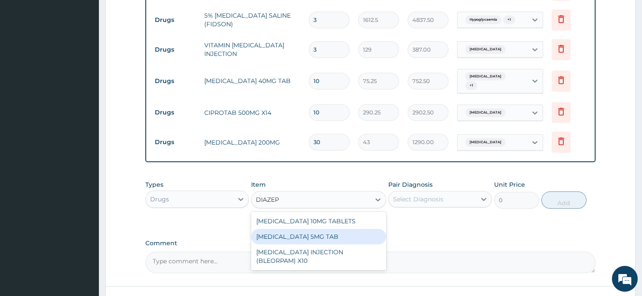
click at [272, 229] on div "DIAZEPAM 5MG TAB" at bounding box center [318, 236] width 135 height 15
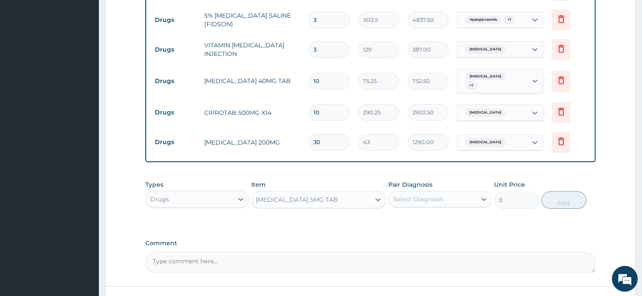
type input "21.5"
click at [428, 195] on div "Select Diagnosis" at bounding box center [418, 199] width 50 height 9
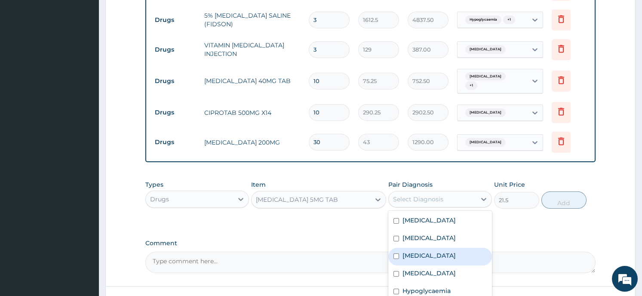
click at [423, 248] on div "Insomnia" at bounding box center [440, 257] width 104 height 18
checkbox input "true"
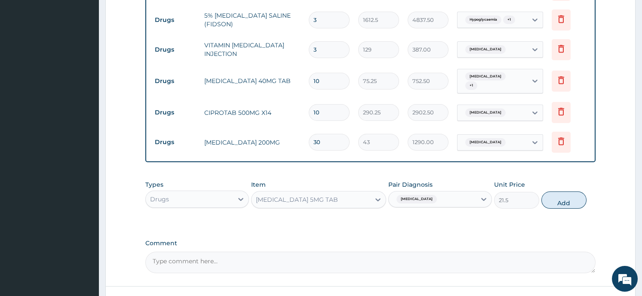
click at [553, 193] on button "Add" at bounding box center [563, 199] width 45 height 17
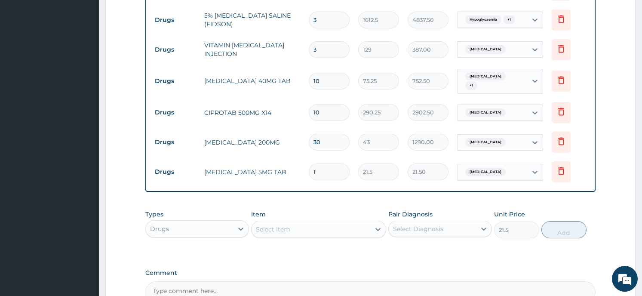
type input "0"
type input "0.00"
type input "5"
type input "107.50"
type input "5"
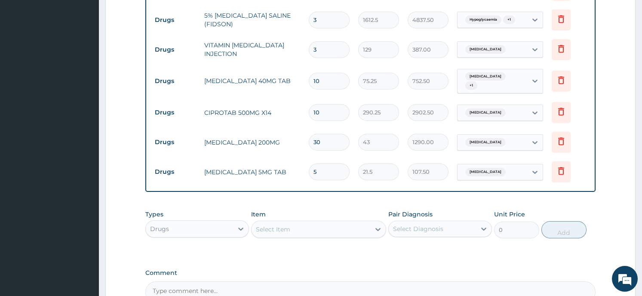
click at [310, 222] on div "Select Item" at bounding box center [311, 229] width 119 height 14
type input "P"
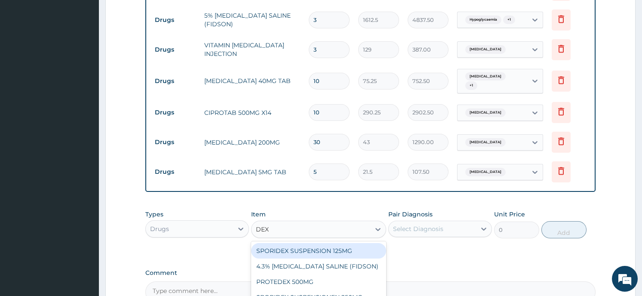
type input "DEXA"
click at [303, 243] on div "DEXAMETHASONE 4MG TAB X100" at bounding box center [318, 250] width 135 height 15
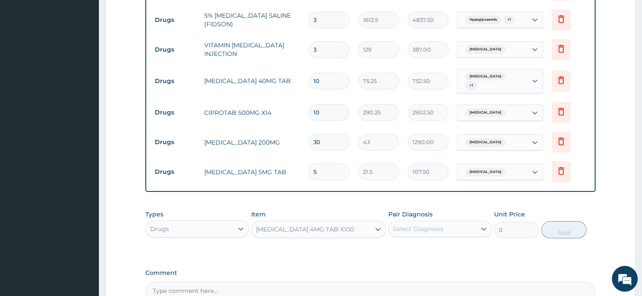
type input "37.625"
click at [436, 224] on div "Select Diagnosis" at bounding box center [418, 228] width 50 height 9
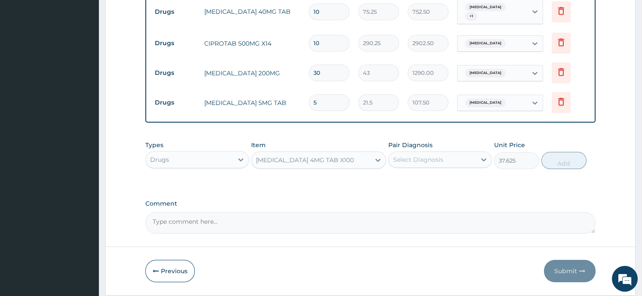
scroll to position [795, 0]
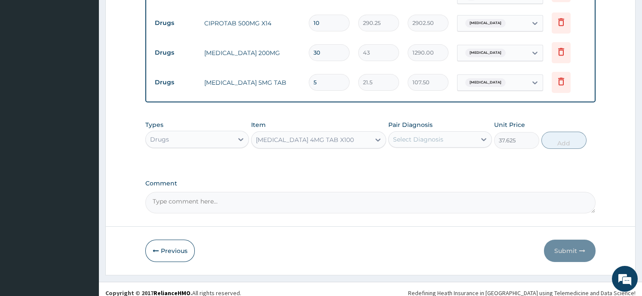
click at [441, 135] on div "Select Diagnosis" at bounding box center [418, 139] width 50 height 9
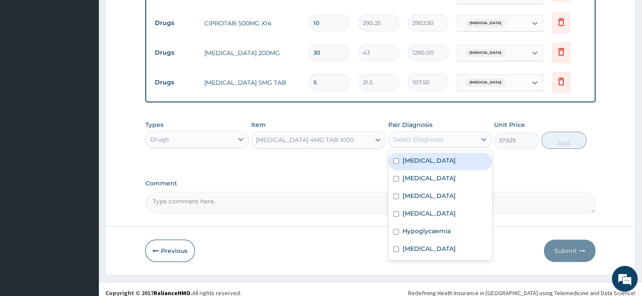
click at [396, 158] on input "checkbox" at bounding box center [396, 161] width 6 height 6
checkbox input "true"
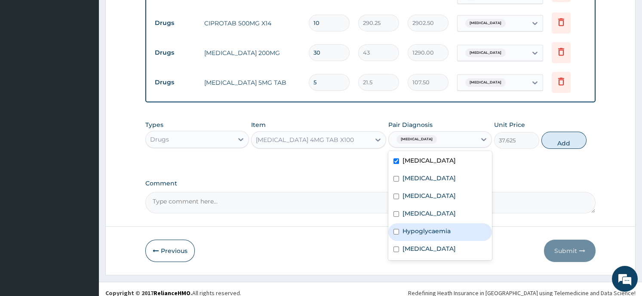
click at [396, 229] on input "checkbox" at bounding box center [396, 232] width 6 height 6
checkbox input "true"
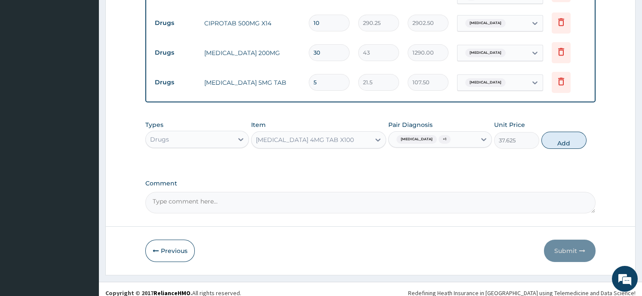
click at [561, 132] on button "Add" at bounding box center [563, 140] width 45 height 17
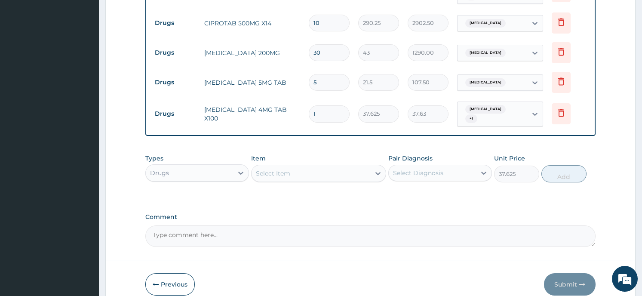
type input "0"
type input "10"
type input "376.25"
type input "1"
type input "37.63"
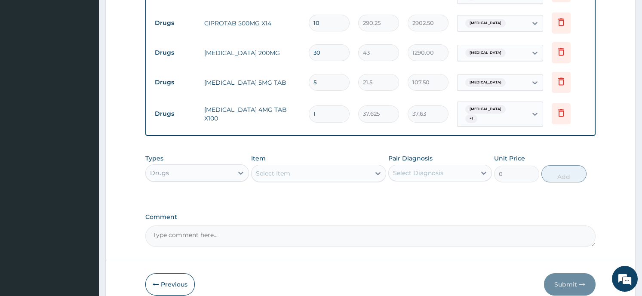
type input "14"
type input "526.75"
type input "14"
click at [193, 166] on div "Drugs" at bounding box center [189, 173] width 87 height 14
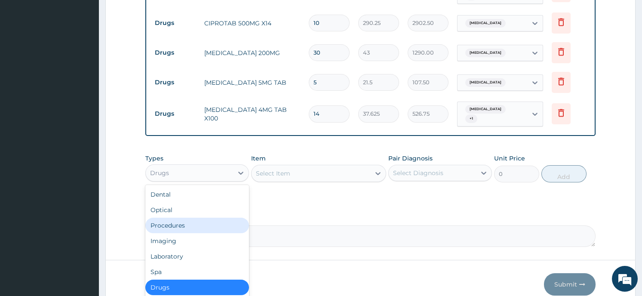
click at [191, 218] on div "Procedures" at bounding box center [197, 225] width 104 height 15
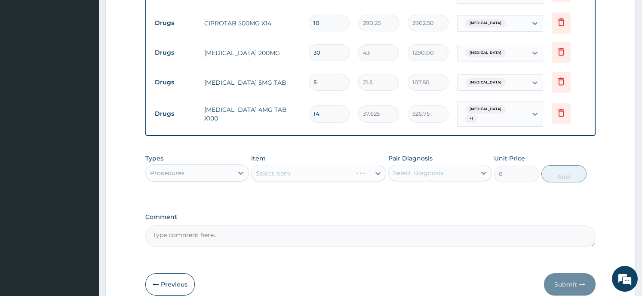
click at [337, 165] on div "Select Item" at bounding box center [318, 173] width 135 height 17
click at [370, 166] on div at bounding box center [377, 173] width 15 height 15
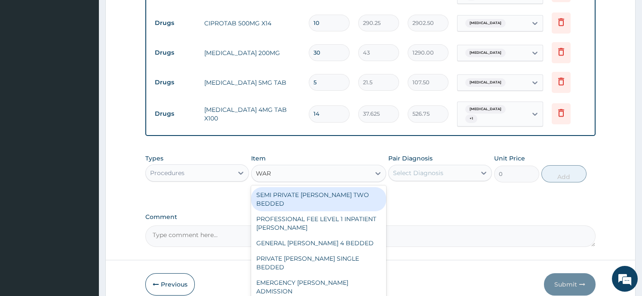
type input "WARD"
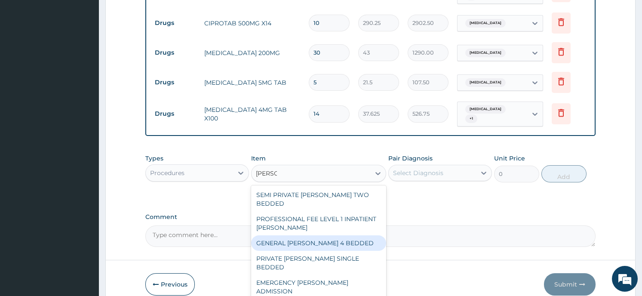
click at [310, 235] on div "GENERAL WARD 4 BEDDED" at bounding box center [318, 242] width 135 height 15
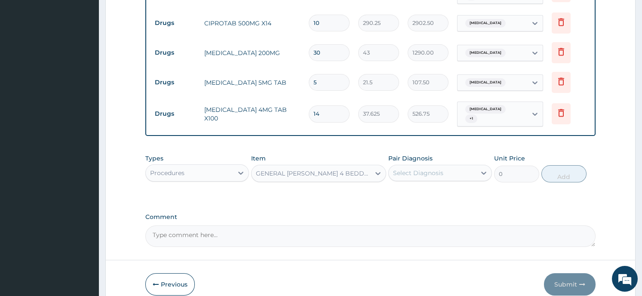
type input "6987.5"
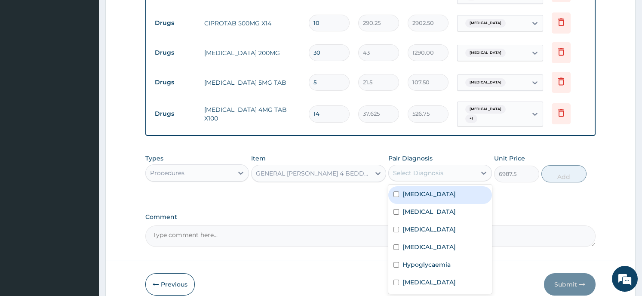
click at [474, 166] on div "Select Diagnosis" at bounding box center [432, 173] width 87 height 14
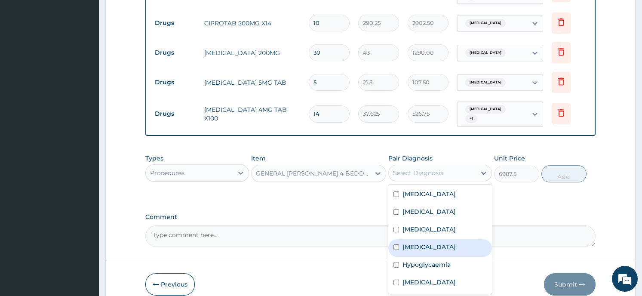
click at [444, 243] on label "Falciparum malaria" at bounding box center [428, 247] width 53 height 9
checkbox input "true"
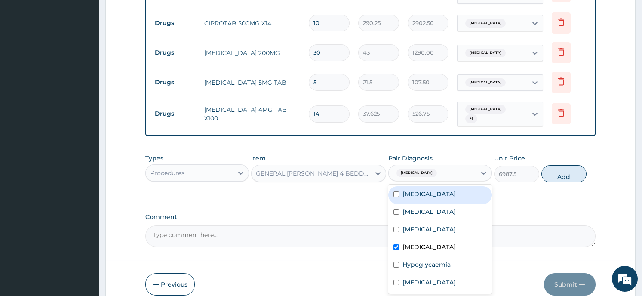
click at [396, 191] on input "checkbox" at bounding box center [396, 194] width 6 height 6
checkbox input "true"
click at [554, 165] on button "Add" at bounding box center [563, 173] width 45 height 17
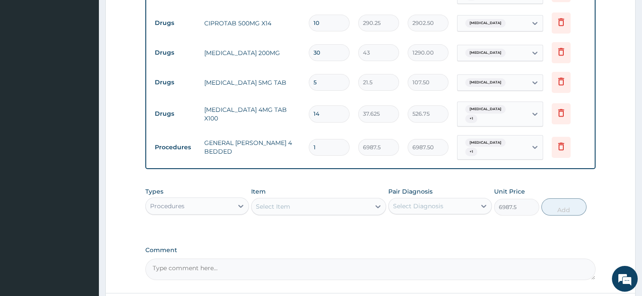
type input "0"
click at [282, 202] on div "Select Item" at bounding box center [273, 206] width 34 height 9
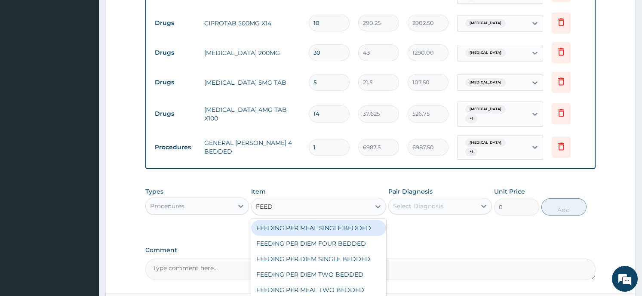
type input "FEEDI"
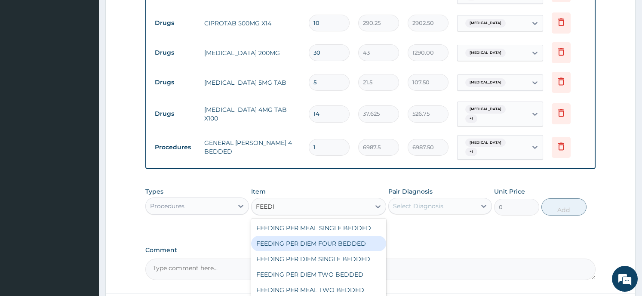
click at [272, 236] on div "FEEDING PER DIEM FOUR BEDDED" at bounding box center [318, 243] width 135 height 15
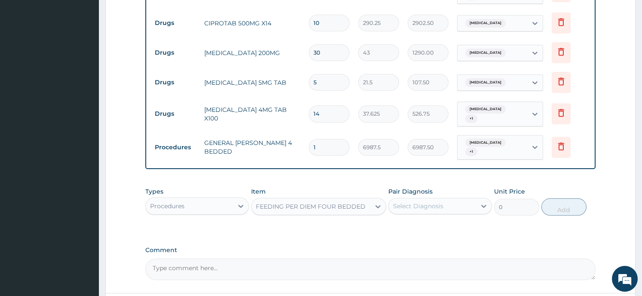
type input "8062.5"
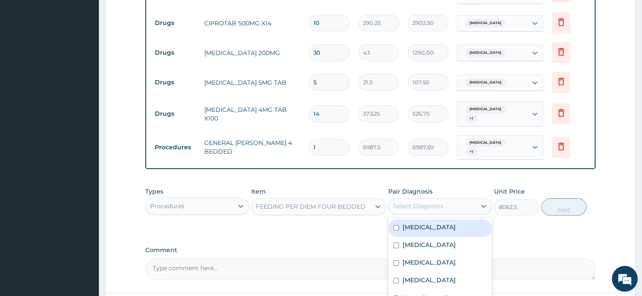
click at [472, 199] on div "Select Diagnosis" at bounding box center [432, 206] width 87 height 14
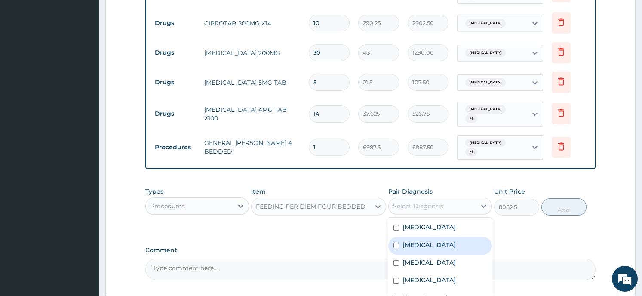
click at [396, 243] on input "checkbox" at bounding box center [396, 246] width 6 height 6
checkbox input "true"
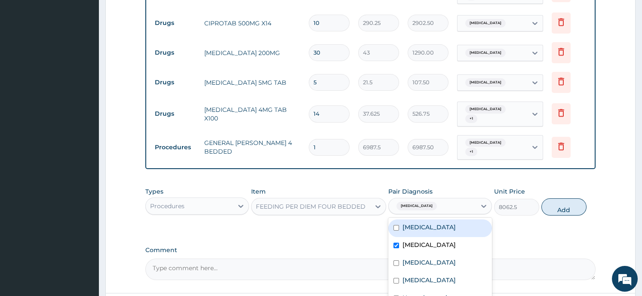
click at [396, 225] on input "checkbox" at bounding box center [396, 228] width 6 height 6
checkbox input "true"
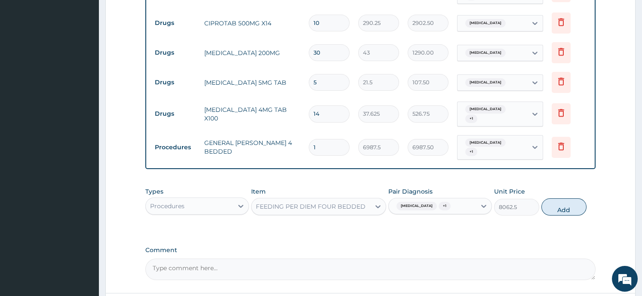
click at [564, 198] on button "Add" at bounding box center [563, 206] width 45 height 17
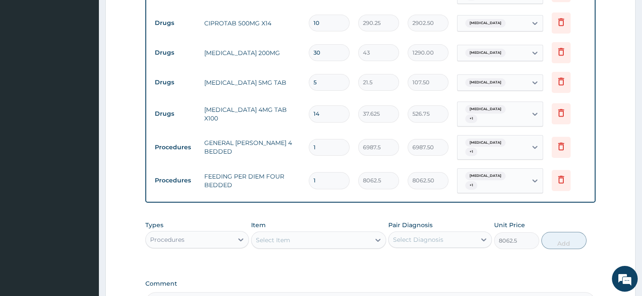
type input "0"
type input "2"
type input "16125.00"
type input "3"
type input "24187.50"
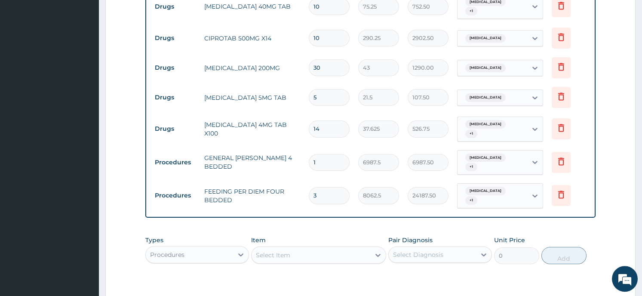
scroll to position [783, 0]
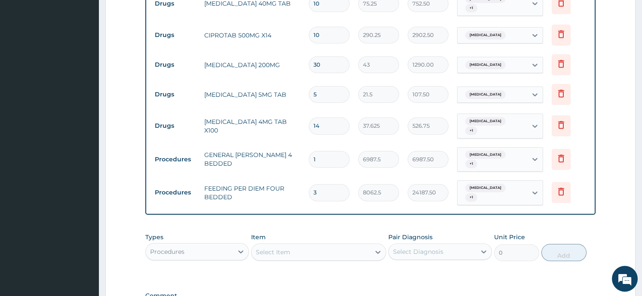
click at [319, 184] on input "3" at bounding box center [329, 192] width 41 height 17
type input "0.00"
type input "1"
type input "8062.50"
type input "1"
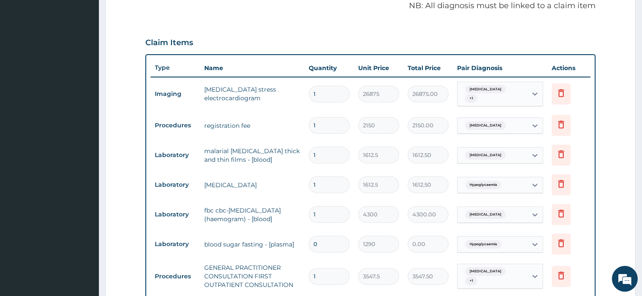
scroll to position [289, 0]
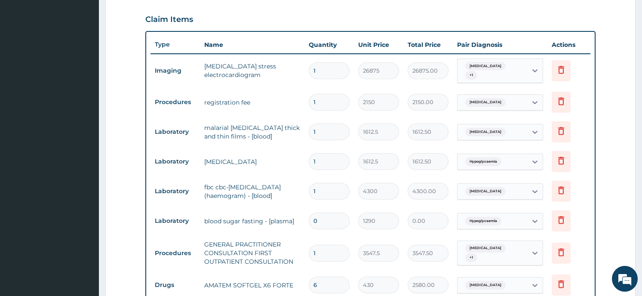
click at [318, 216] on input "0" at bounding box center [329, 220] width 41 height 17
type input "1"
type input "1290.00"
type input "0"
type input "0.00"
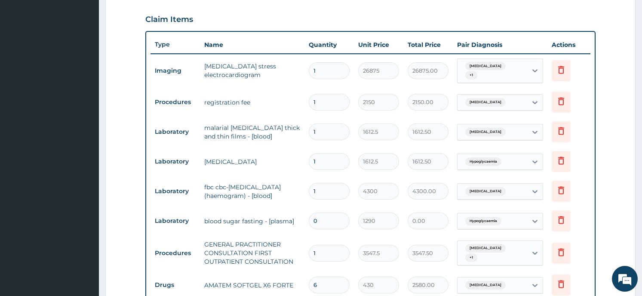
type input "1"
type input "1290.00"
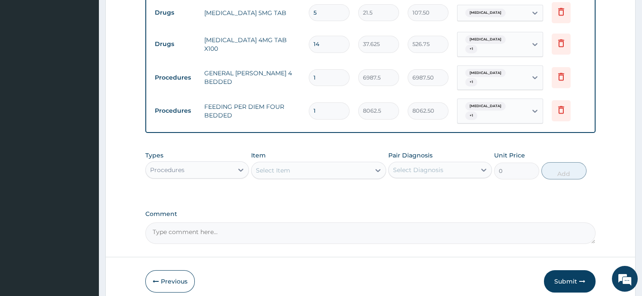
scroll to position [888, 0]
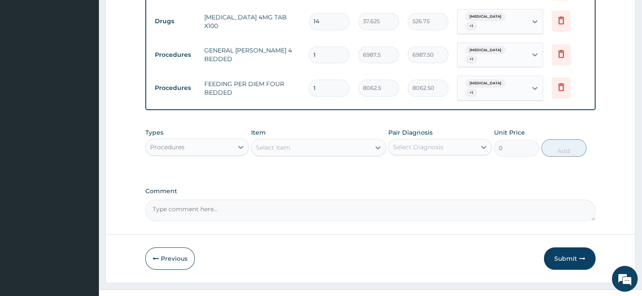
click at [571, 247] on button "Submit" at bounding box center [570, 258] width 52 height 22
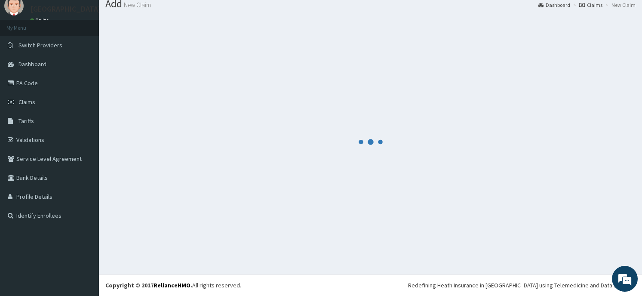
scroll to position [30, 0]
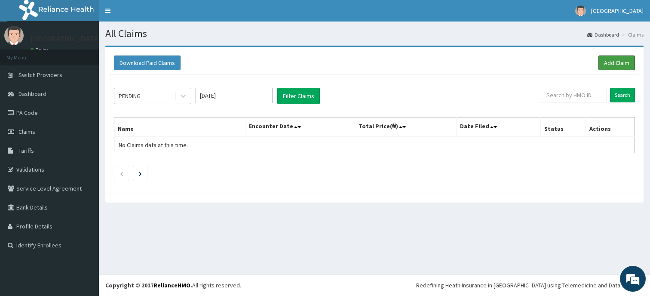
click at [617, 61] on link "Add Claim" at bounding box center [617, 62] width 37 height 15
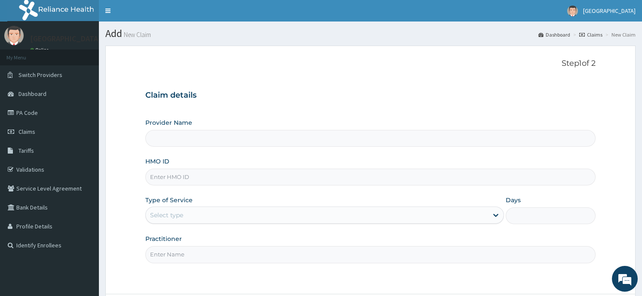
type input "Horeb [GEOGRAPHIC_DATA]"
click at [280, 177] on input "HMO ID" at bounding box center [370, 177] width 450 height 17
type input "TPW/10013/A"
click at [197, 218] on div "Select type" at bounding box center [317, 215] width 342 height 14
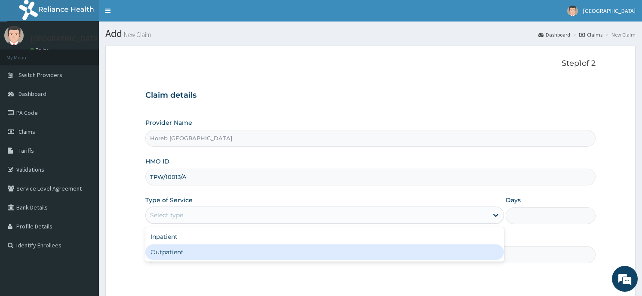
click at [194, 249] on div "Outpatient" at bounding box center [324, 251] width 359 height 15
type input "1"
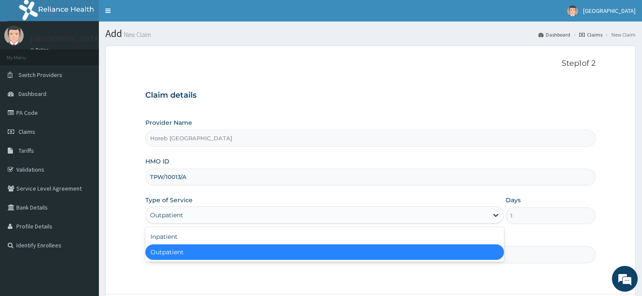
click at [206, 216] on div "Outpatient" at bounding box center [317, 215] width 342 height 14
click at [190, 250] on div "Outpatient" at bounding box center [324, 251] width 359 height 15
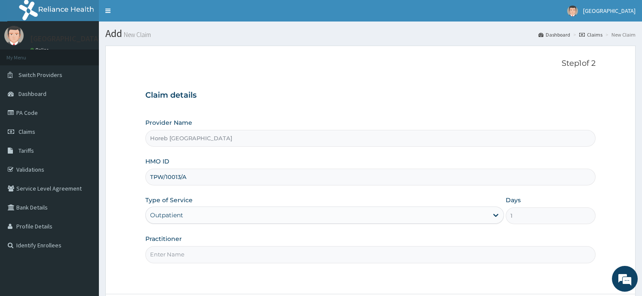
click at [184, 254] on input "Practitioner" at bounding box center [370, 254] width 450 height 17
type input "GENERAL"
click at [494, 276] on div "Step 1 of 2 Claim details Provider Name Horeb Consult Hospital HMO ID TPW/10013…" at bounding box center [370, 170] width 450 height 222
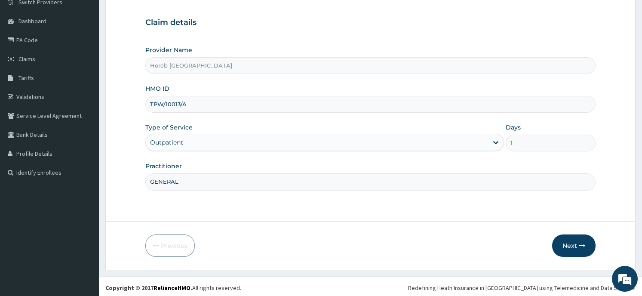
scroll to position [75, 0]
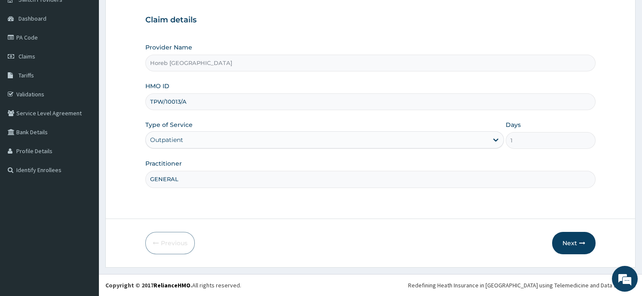
click at [570, 239] on button "Next" at bounding box center [573, 243] width 43 height 22
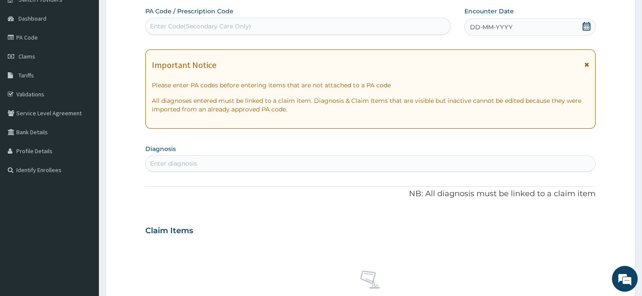
click at [587, 26] on icon at bounding box center [586, 26] width 9 height 9
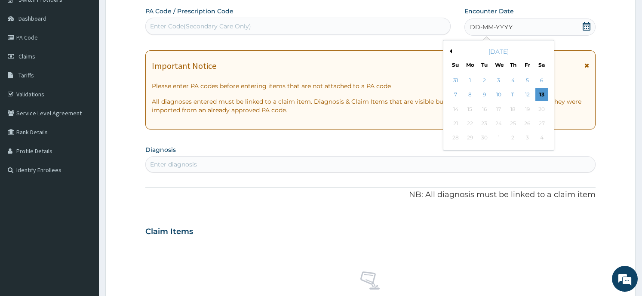
click at [447, 50] on div "Previous Month September 2025 Su Mo Tu We Th Fr Sa 31 1 2 3 4 5 6 7 8 9 10 11 1…" at bounding box center [498, 95] width 111 height 111
click at [447, 51] on div "Previous Month September 2025 Su Mo Tu We Th Fr Sa 31 1 2 3 4 5 6 7 8 9 10 11 1…" at bounding box center [498, 95] width 111 height 111
click at [448, 51] on button "Previous Month" at bounding box center [450, 51] width 4 height 4
click at [482, 107] on div "12" at bounding box center [484, 109] width 13 height 13
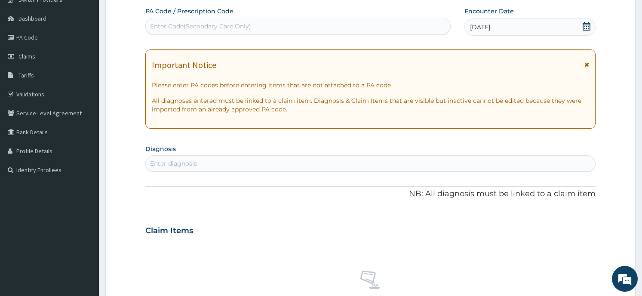
click at [175, 163] on div "Enter diagnosis" at bounding box center [173, 163] width 47 height 9
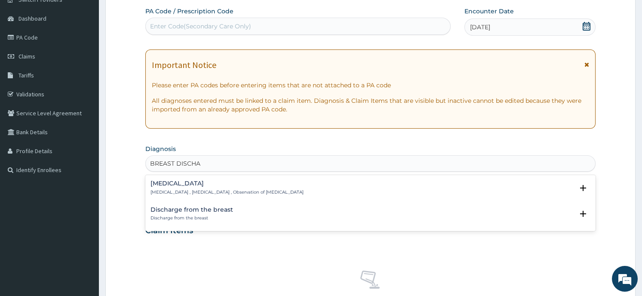
type input "BREAST DISCHAR"
click at [201, 209] on h4 "Discharge from the breast" at bounding box center [191, 209] width 83 height 6
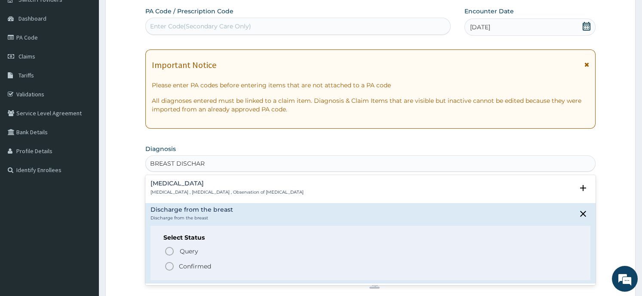
click at [214, 266] on span "Confirmed" at bounding box center [370, 266] width 413 height 10
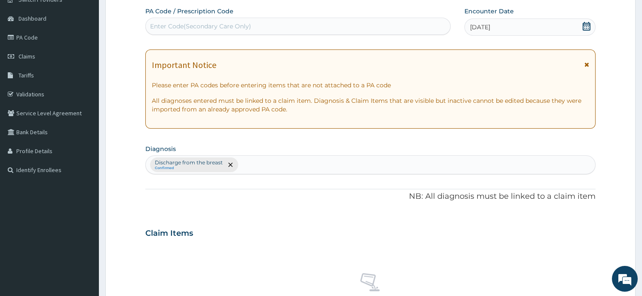
click at [265, 231] on div "Claim Items" at bounding box center [370, 231] width 450 height 22
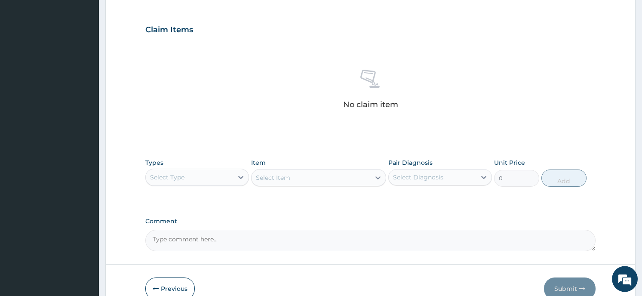
scroll to position [282, 0]
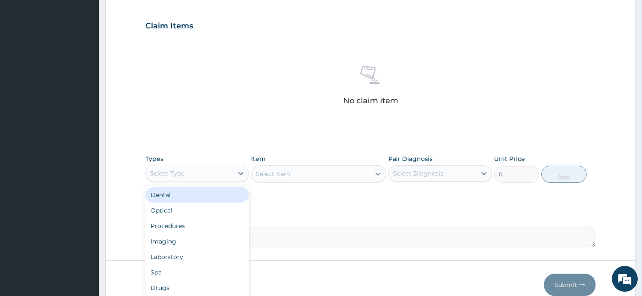
click at [182, 173] on div "Select Type" at bounding box center [167, 173] width 34 height 9
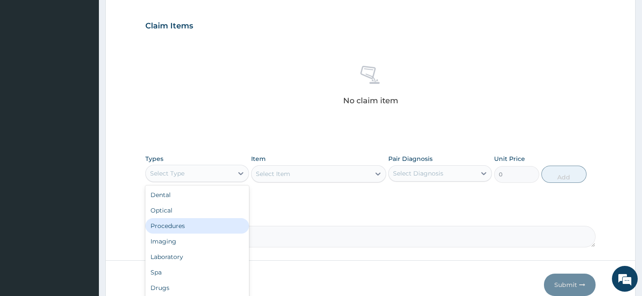
click at [190, 222] on div "Procedures" at bounding box center [197, 225] width 104 height 15
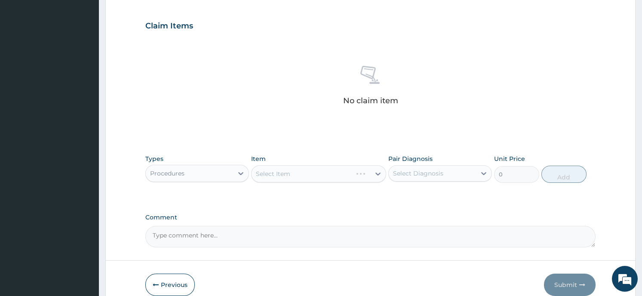
click at [281, 173] on div "Select Item" at bounding box center [318, 173] width 135 height 17
click at [372, 172] on div "Select Item" at bounding box center [318, 173] width 135 height 17
click at [375, 174] on div "Select Item" at bounding box center [318, 173] width 135 height 17
click at [369, 178] on div "Select Item" at bounding box center [311, 174] width 119 height 14
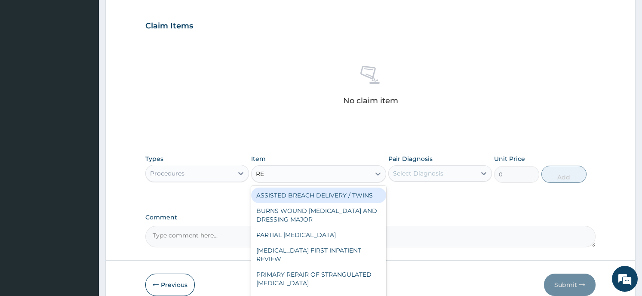
type input "REG"
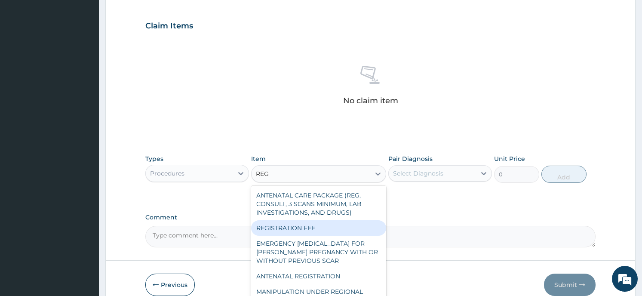
click at [313, 228] on div "REGISTRATION FEE" at bounding box center [318, 227] width 135 height 15
type input "2150"
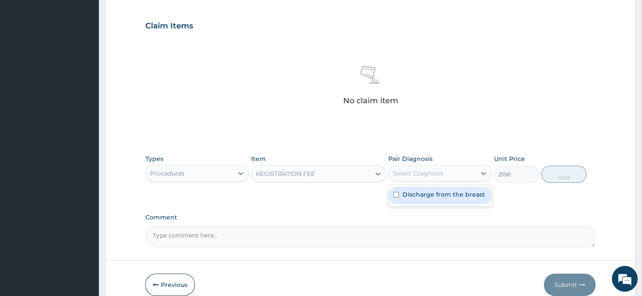
click at [453, 173] on div "Select Diagnosis" at bounding box center [432, 173] width 87 height 14
click at [454, 193] on label "Discharge from the breast" at bounding box center [443, 194] width 83 height 9
checkbox input "true"
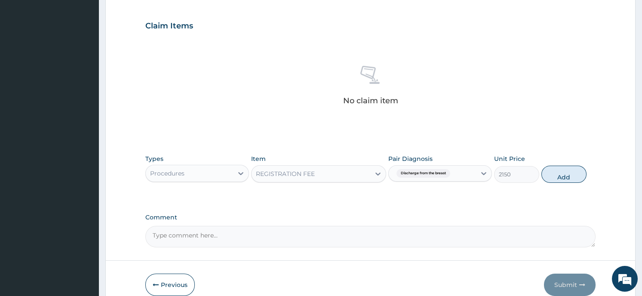
click at [567, 174] on button "Add" at bounding box center [563, 174] width 45 height 17
type input "0"
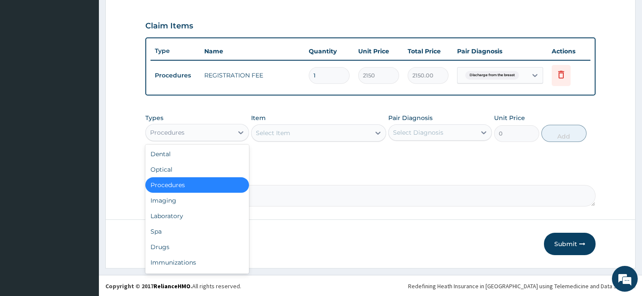
click at [200, 131] on div "Procedures" at bounding box center [189, 133] width 87 height 14
click at [326, 129] on div "Select Item" at bounding box center [311, 133] width 119 height 14
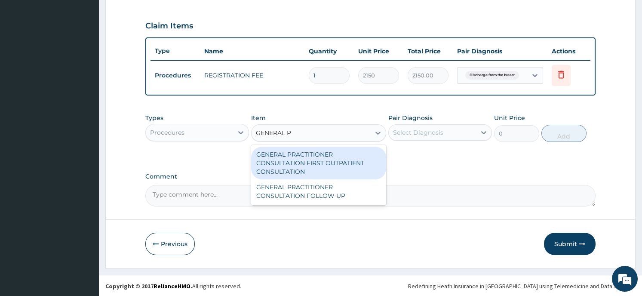
type input "GENERAL PR"
click at [318, 158] on div "GENERAL PRACTITIONER CONSULTATION FIRST OUTPATIENT CONSULTATION" at bounding box center [318, 163] width 135 height 33
type input "3547.5"
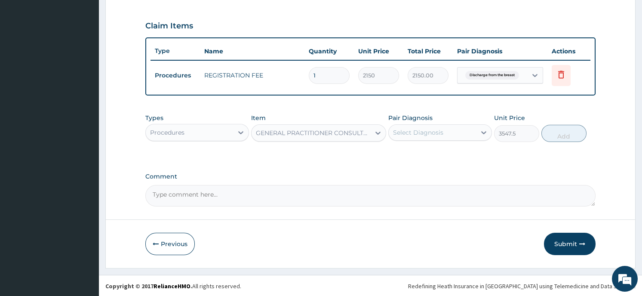
click at [458, 132] on div "Select Diagnosis" at bounding box center [432, 133] width 87 height 14
click at [459, 154] on label "Discharge from the breast" at bounding box center [443, 153] width 83 height 9
checkbox input "true"
click at [560, 132] on button "Add" at bounding box center [563, 133] width 45 height 17
type input "0"
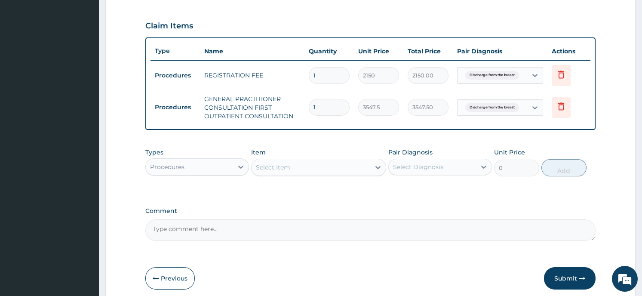
click at [563, 273] on button "Submit" at bounding box center [570, 278] width 52 height 22
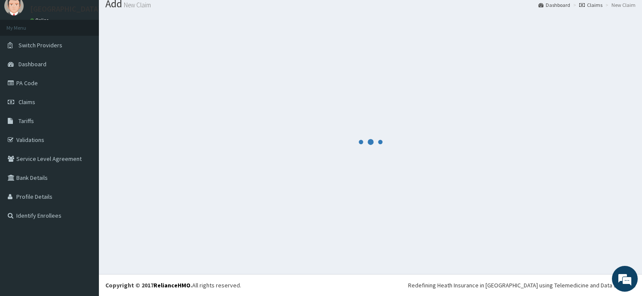
scroll to position [30, 0]
